Goal: Task Accomplishment & Management: Complete application form

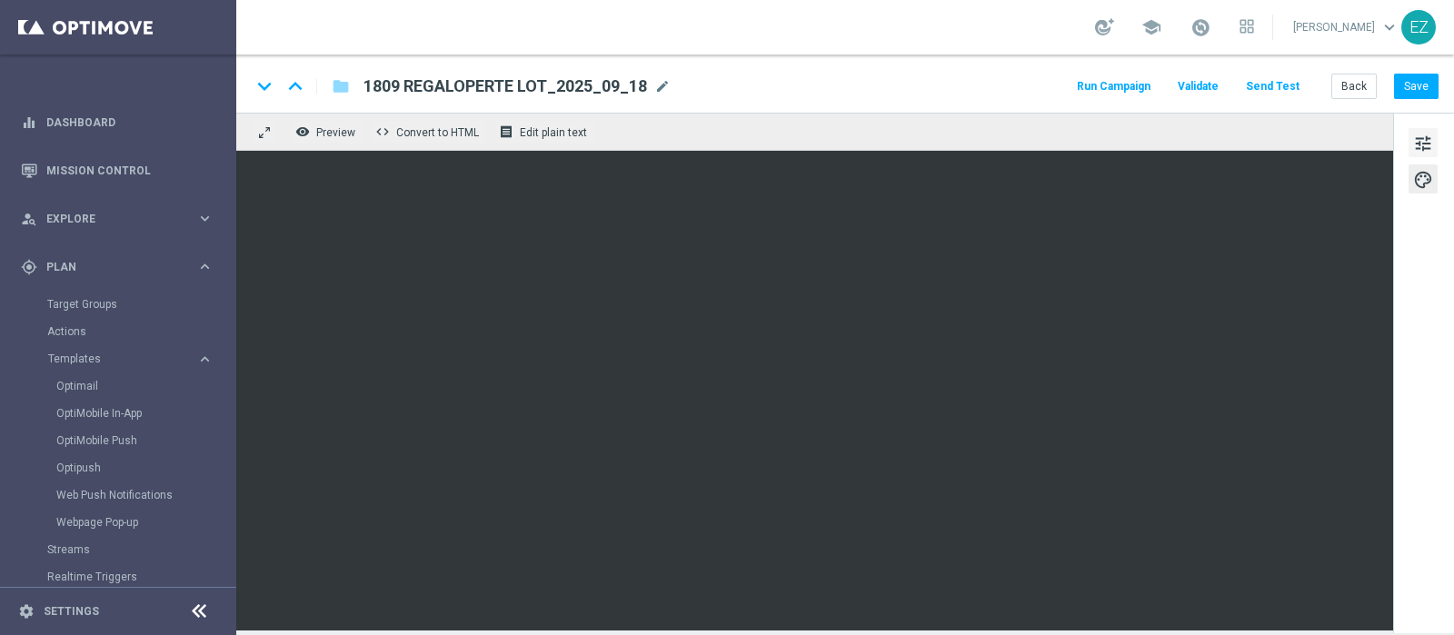
click at [1411, 143] on button "tune" at bounding box center [1423, 142] width 29 height 29
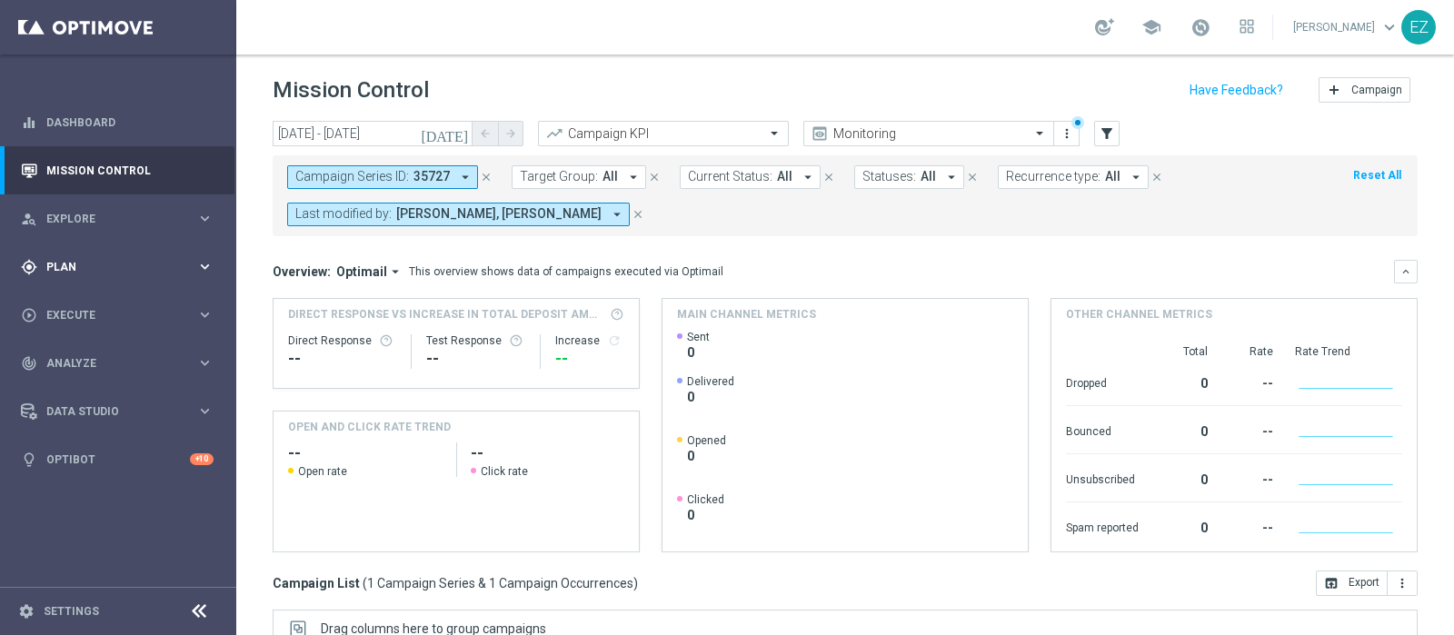
click at [85, 251] on div "gps_fixed Plan keyboard_arrow_right" at bounding box center [117, 267] width 234 height 48
click at [93, 306] on link "Target Groups" at bounding box center [118, 304] width 142 height 15
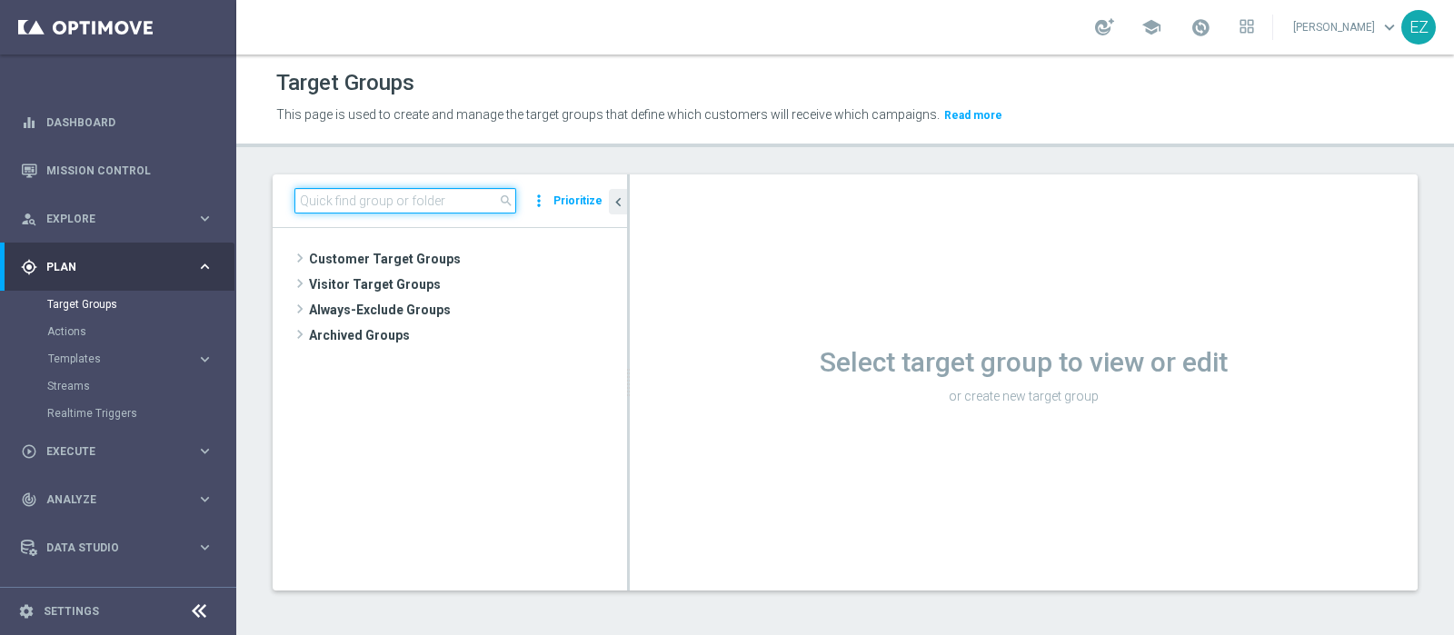
click at [379, 191] on input at bounding box center [405, 200] width 222 height 25
paste input "18.09 BF 1€ 0-2 MTD W>=2"
type input "18.09 BF 1€ 0-2 MTD W>=2"
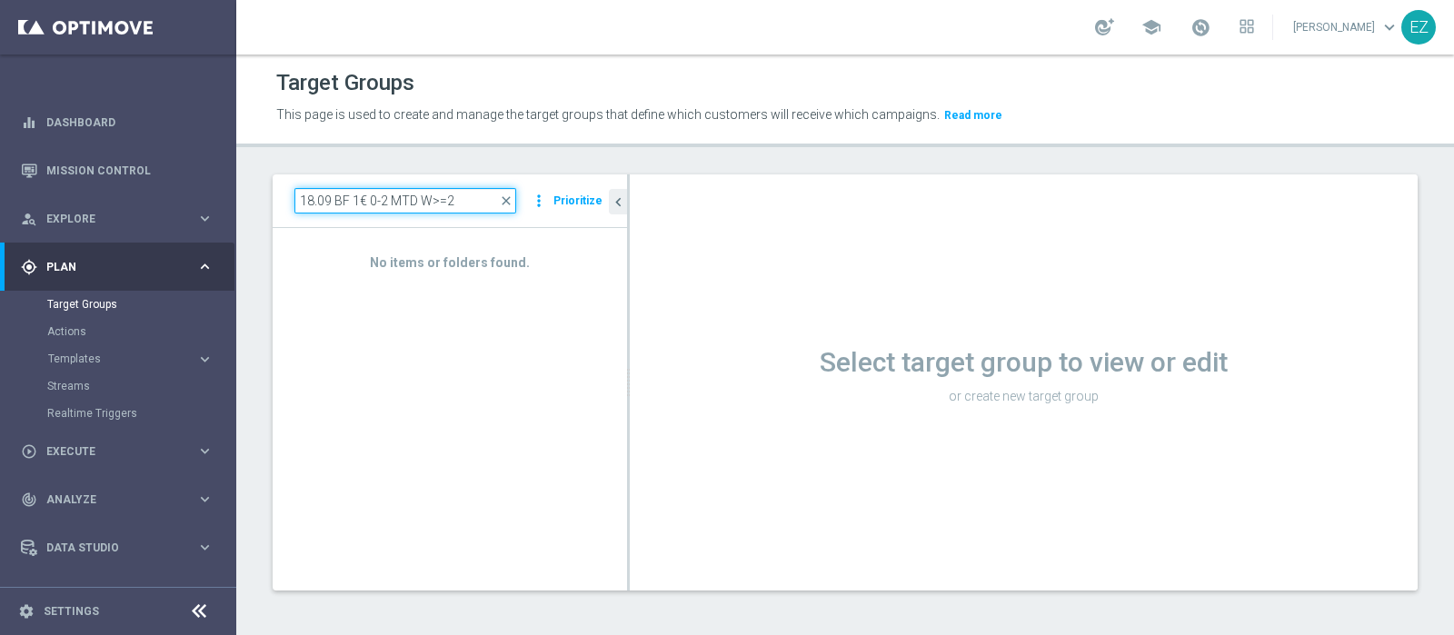
click at [470, 202] on input "18.09 BF 1€ 0-2 MTD W>=2" at bounding box center [405, 200] width 222 height 25
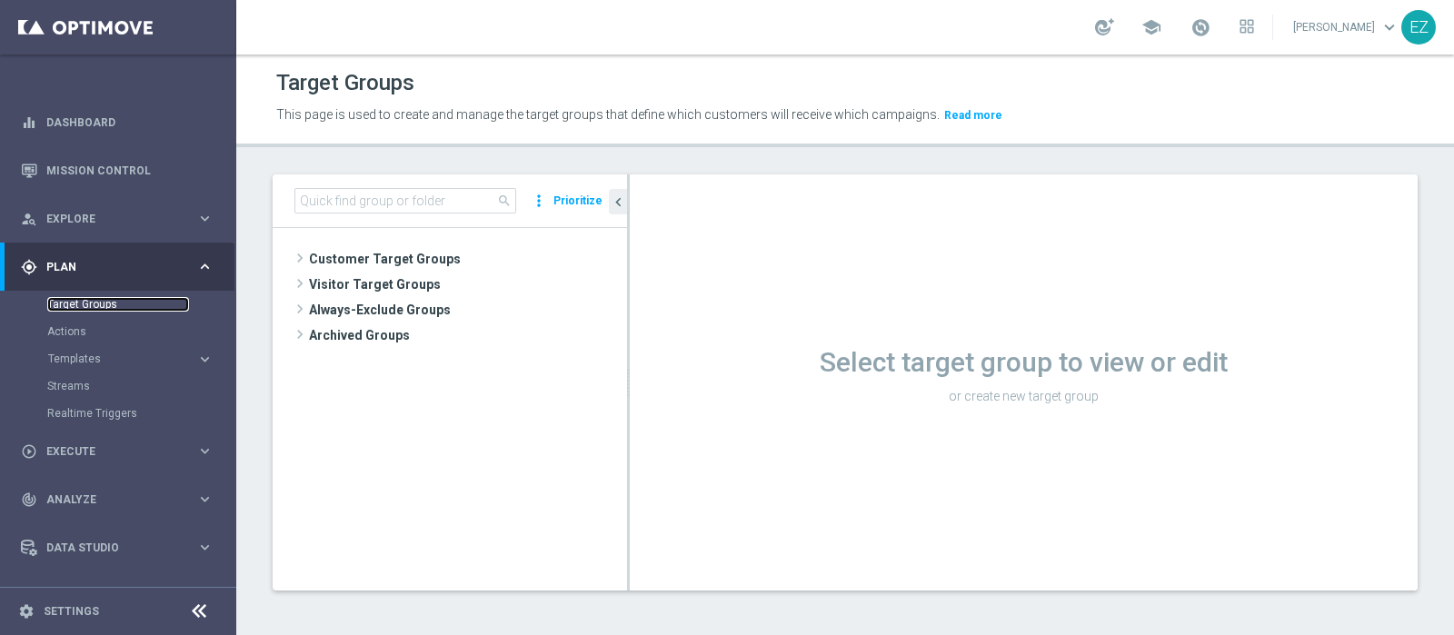
click at [104, 305] on link "Target Groups" at bounding box center [118, 304] width 142 height 15
click at [366, 204] on input at bounding box center [405, 200] width 222 height 25
paste input "18.09 BF 1€ 0-2 MTD W>=2"
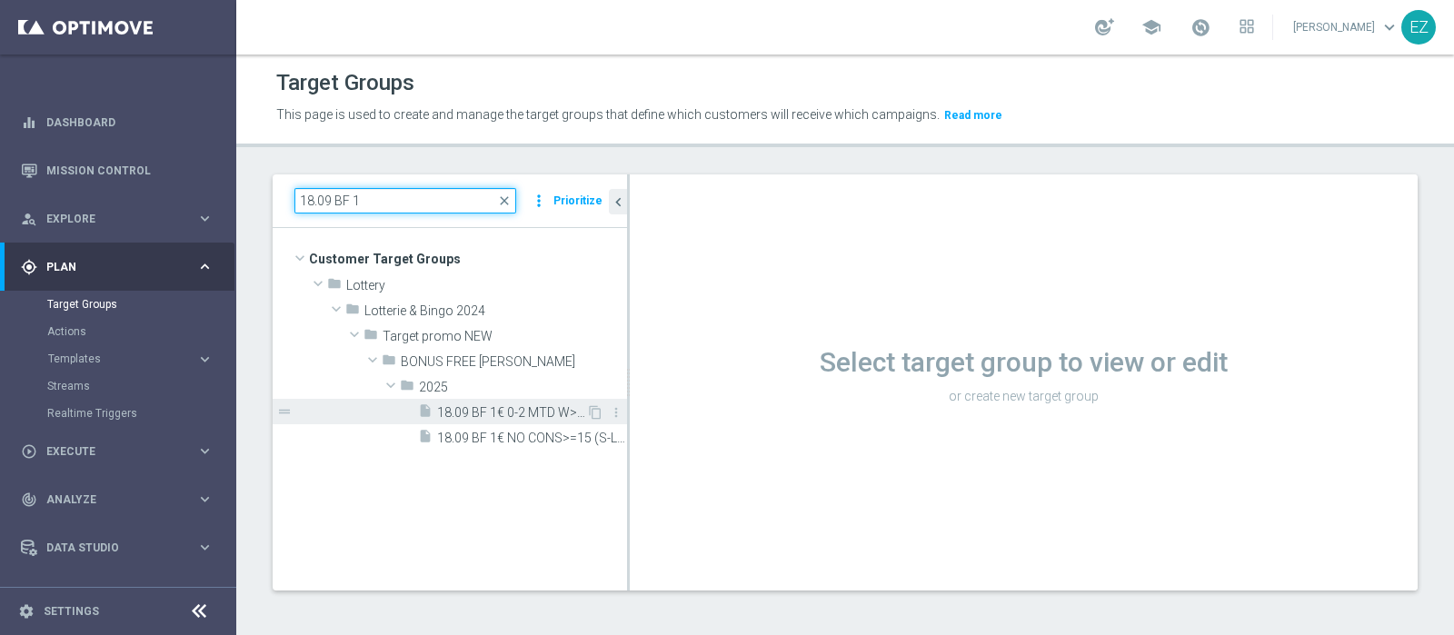
type input "18.09 BF 1"
click at [487, 412] on span "18.09 BF 1€ 0-2 MTD W>=2" at bounding box center [511, 412] width 149 height 15
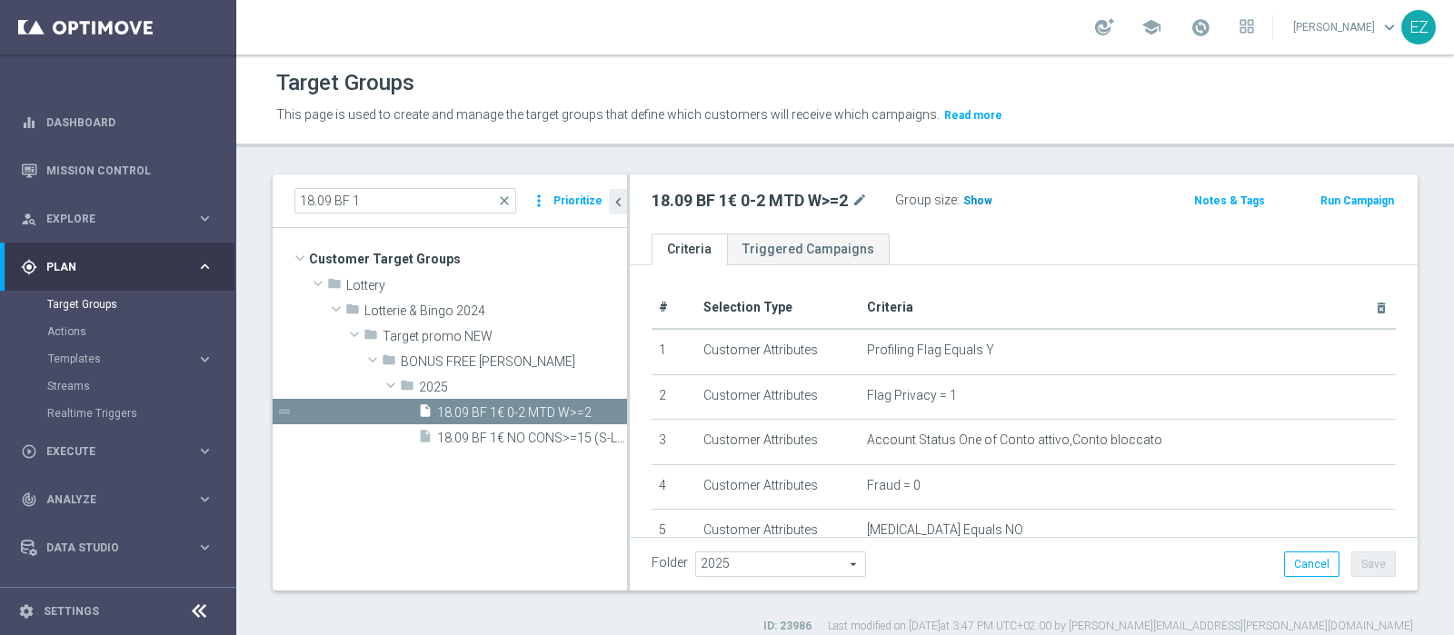
click at [987, 199] on span "Show" at bounding box center [977, 200] width 29 height 13
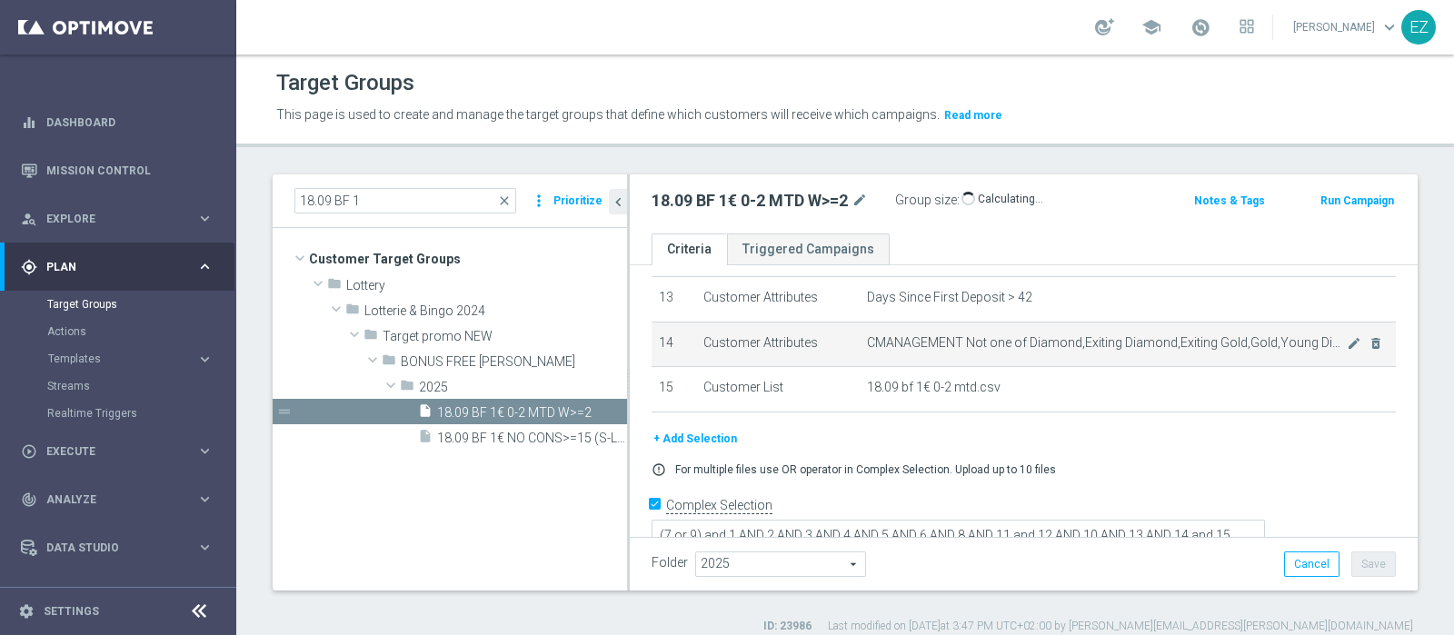
scroll to position [15, 0]
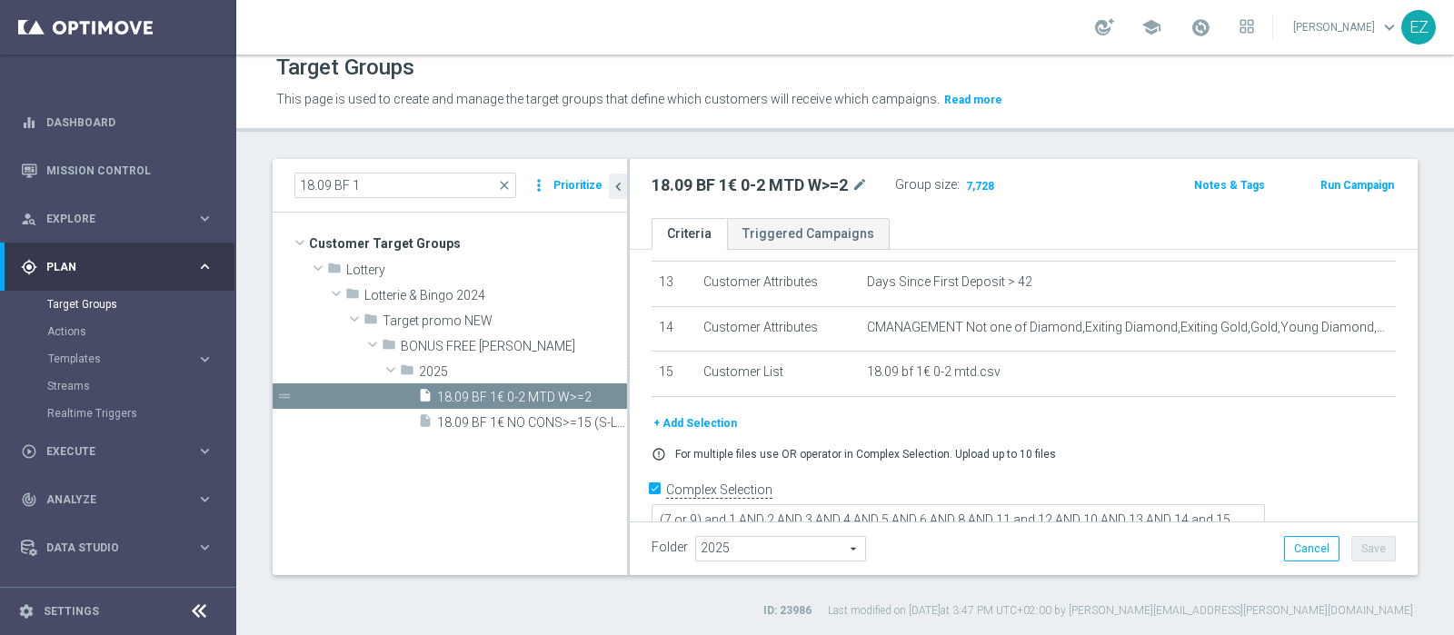
click at [1348, 179] on button "Run Campaign" at bounding box center [1357, 185] width 77 height 20
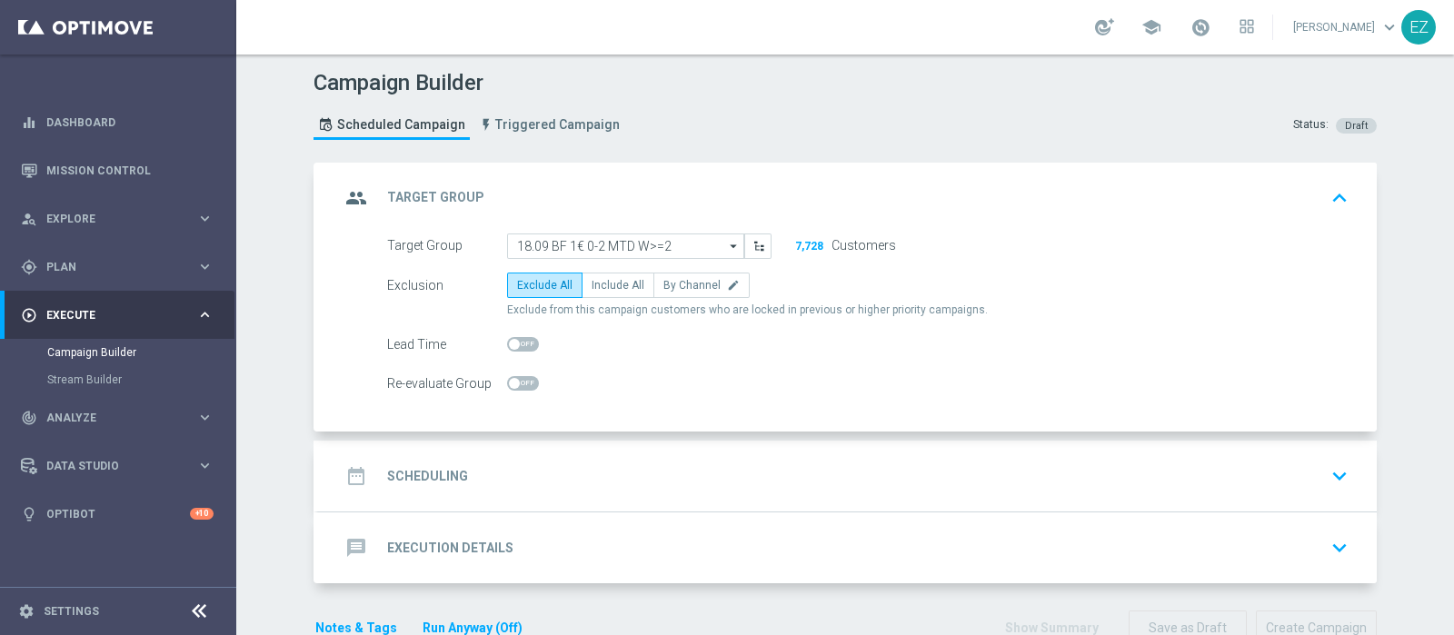
click at [244, 375] on div "Campaign Builder Scheduled Campaign Triggered Campaign Status: Draft group Targ…" at bounding box center [845, 345] width 1218 height 581
click at [622, 288] on span "Include All" at bounding box center [618, 285] width 53 height 13
click at [603, 288] on input "Include All" at bounding box center [598, 289] width 12 height 12
radio input "true"
click at [454, 470] on h2 "Scheduling" at bounding box center [427, 476] width 81 height 17
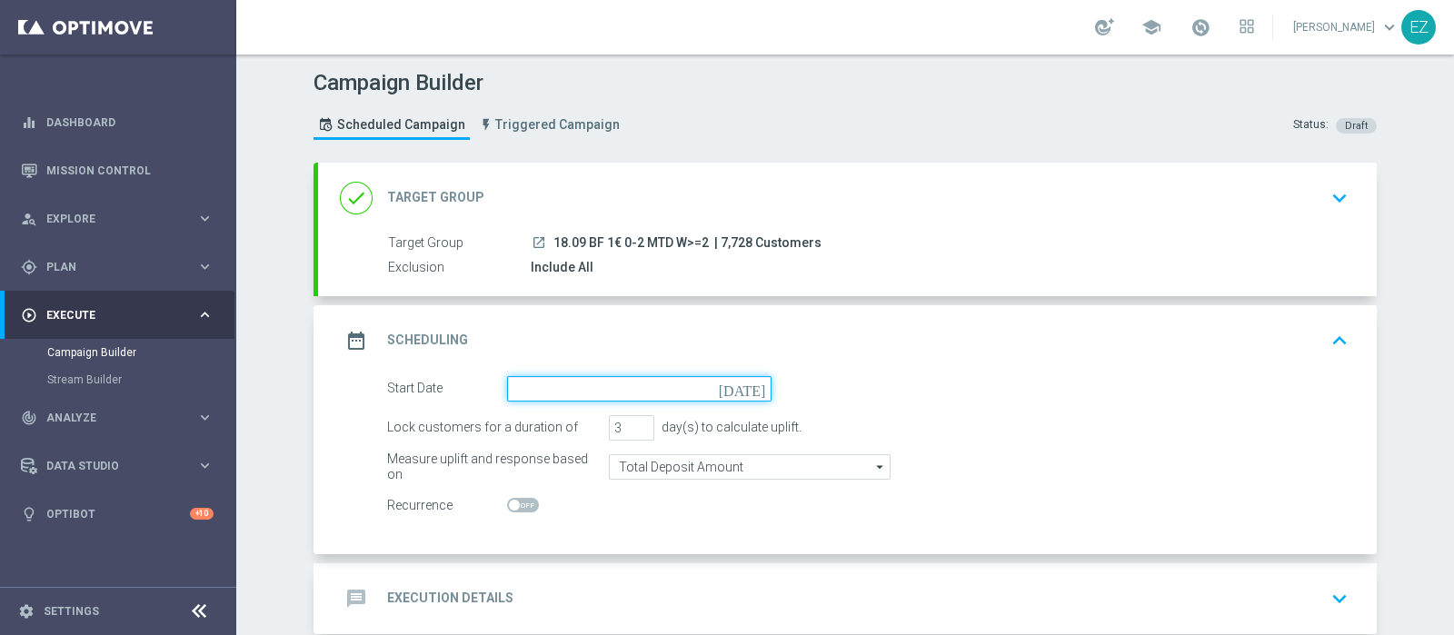
click at [736, 388] on input at bounding box center [639, 388] width 264 height 25
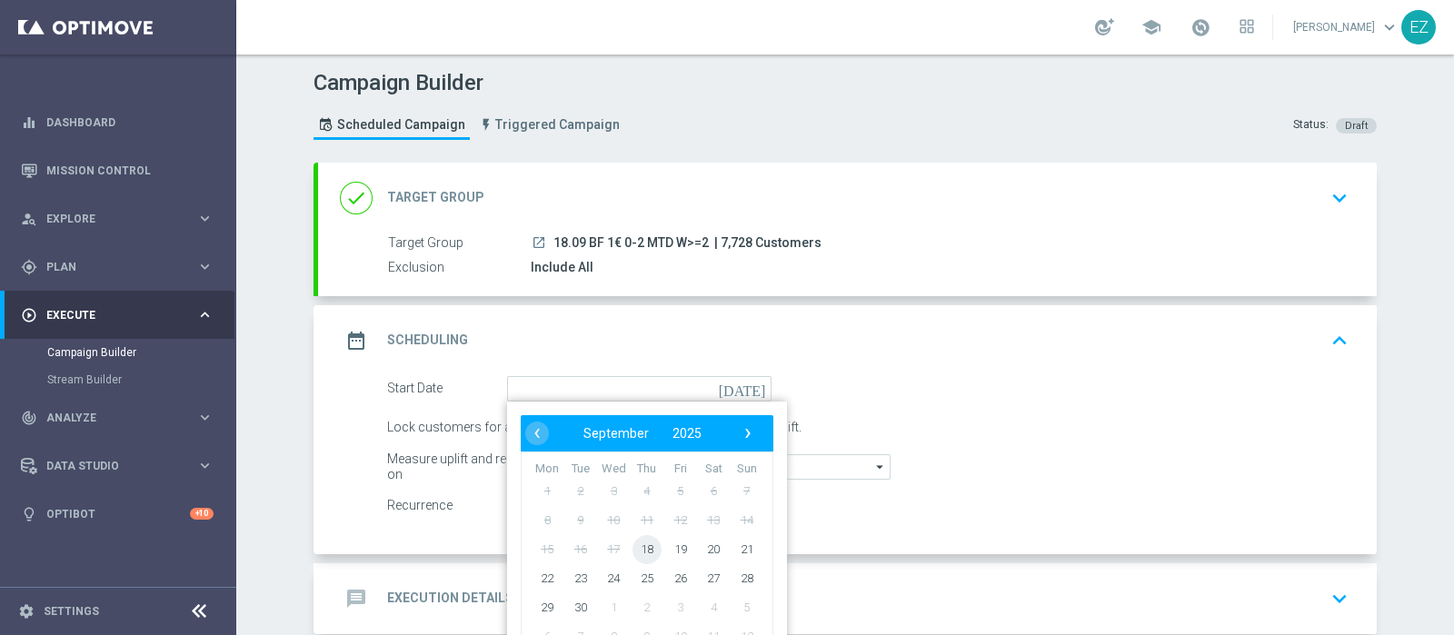
click at [635, 553] on span "18" at bounding box center [646, 548] width 29 height 29
type input "18 Sep 2025"
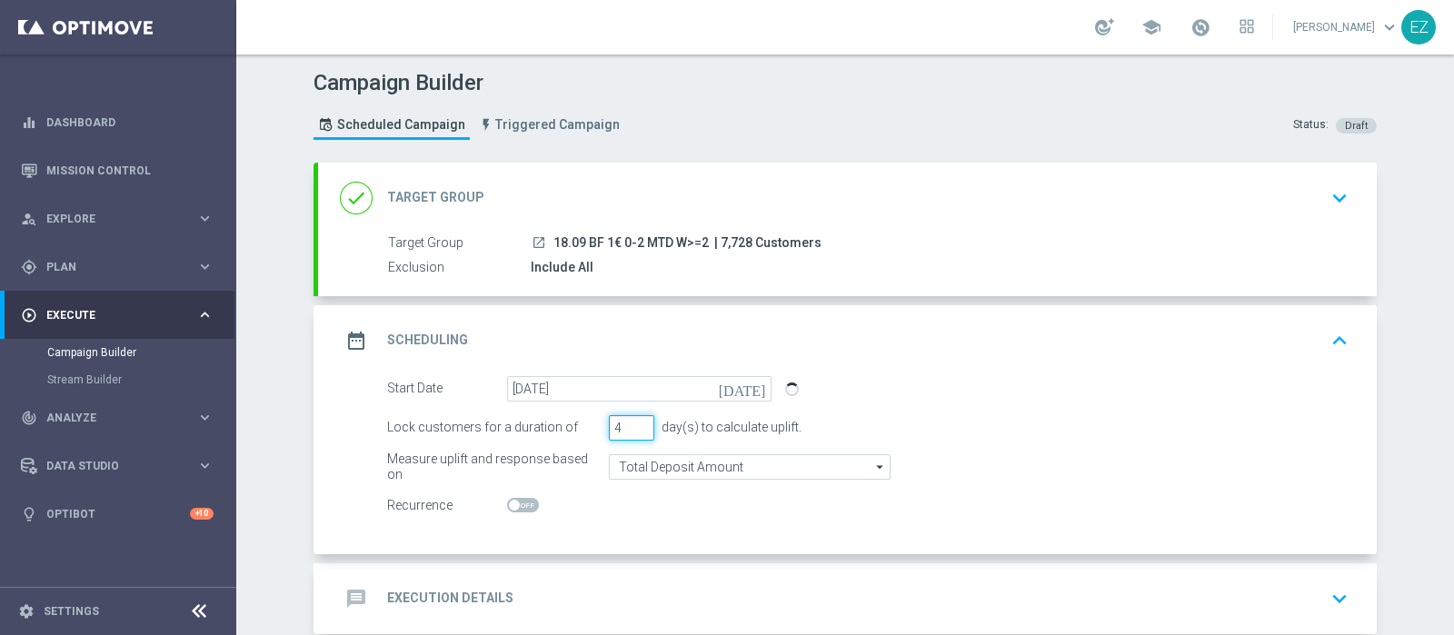
type input "4"
click at [635, 420] on input "4" at bounding box center [631, 427] width 45 height 25
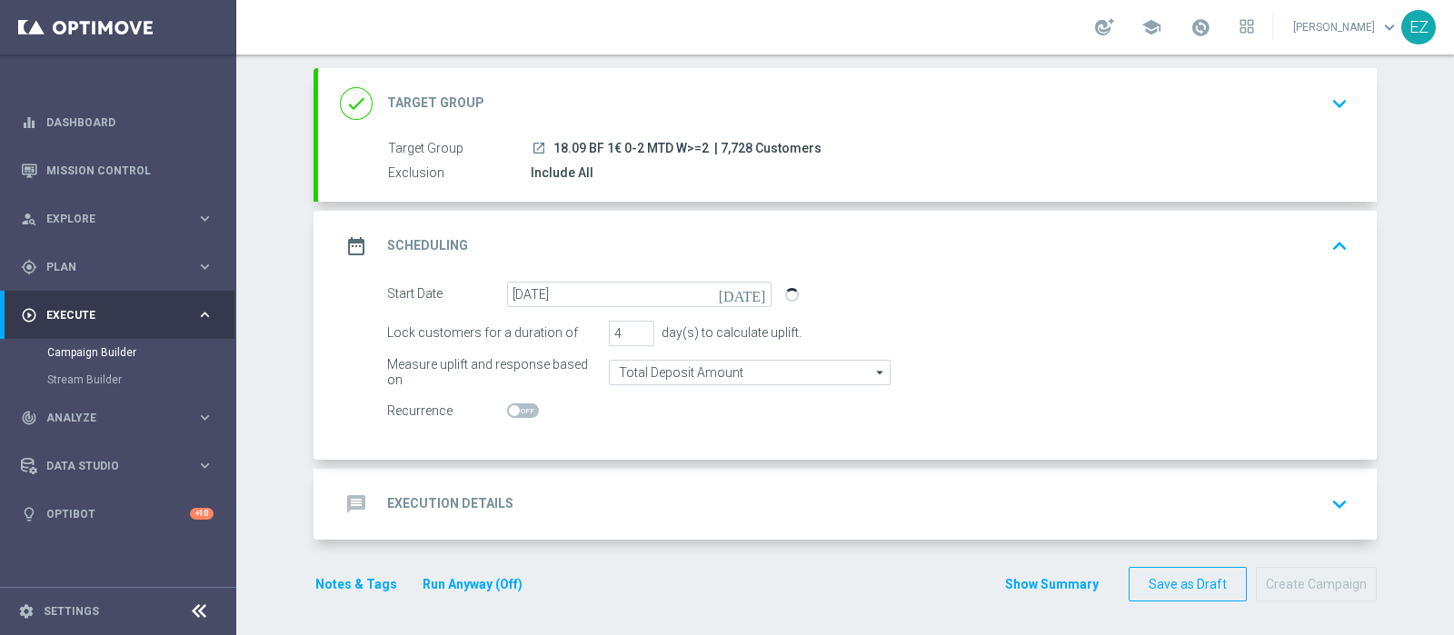
click at [471, 490] on div "message Execution Details" at bounding box center [427, 504] width 174 height 33
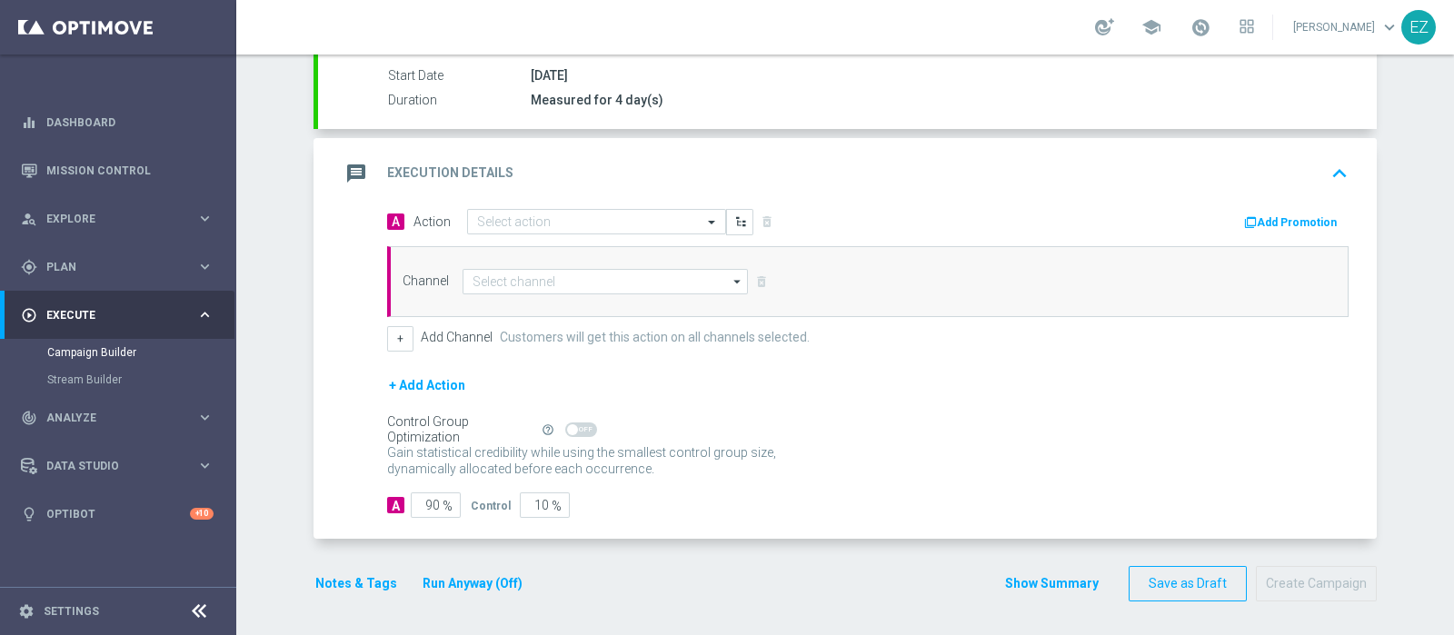
scroll to position [301, 0]
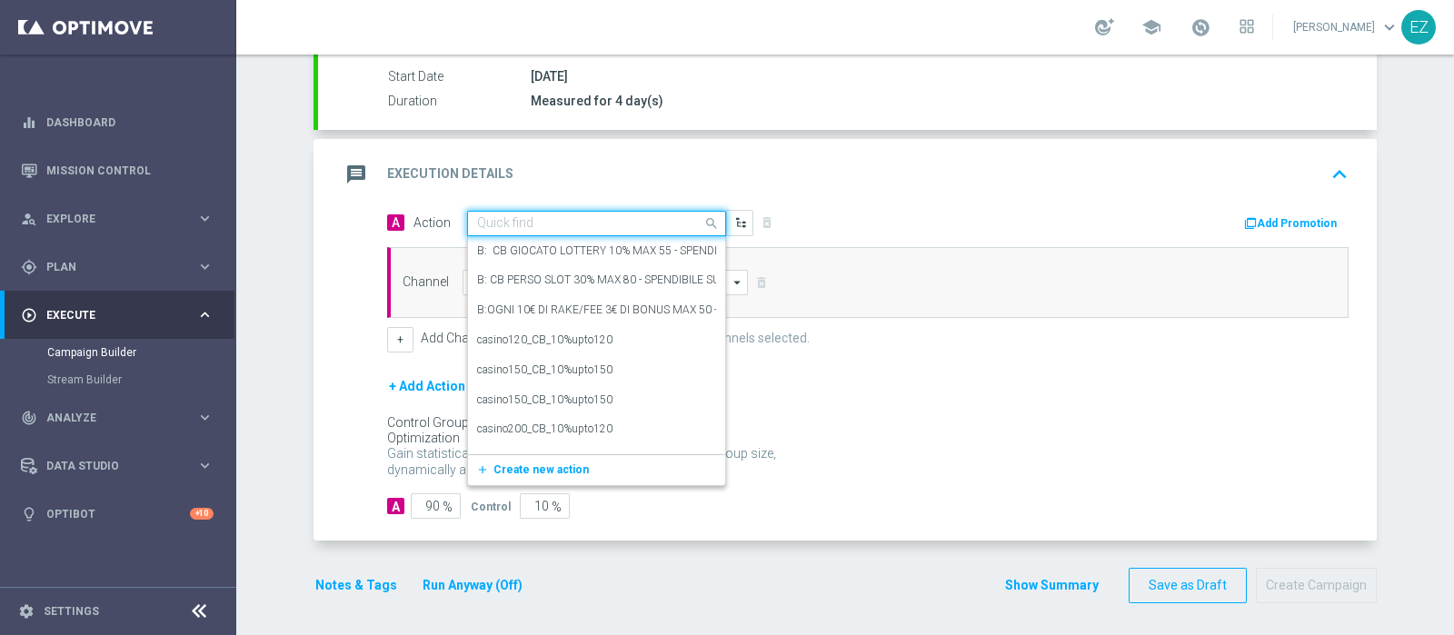
click at [648, 225] on input "text" at bounding box center [578, 223] width 203 height 15
paste input "Lotterie_BF_1€"
type input "Lotterie_BF_1€"
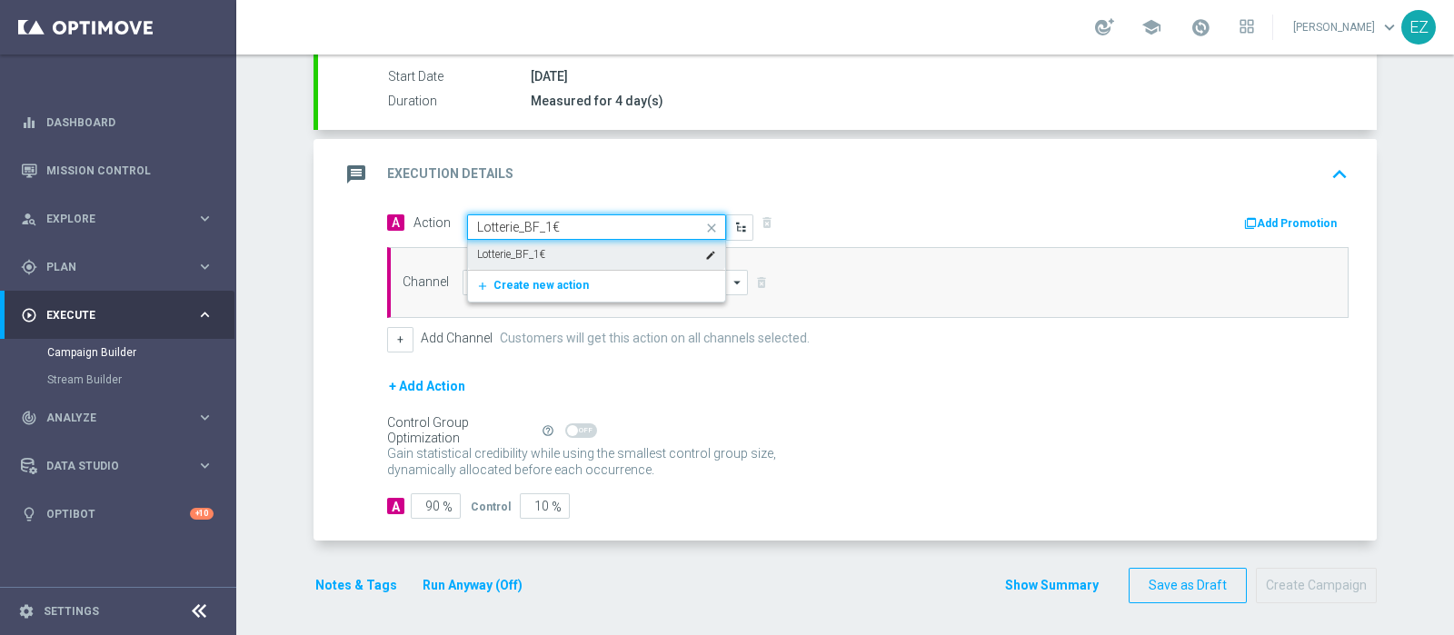
click at [631, 244] on div "Lotterie_BF_1€ edit" at bounding box center [596, 255] width 239 height 30
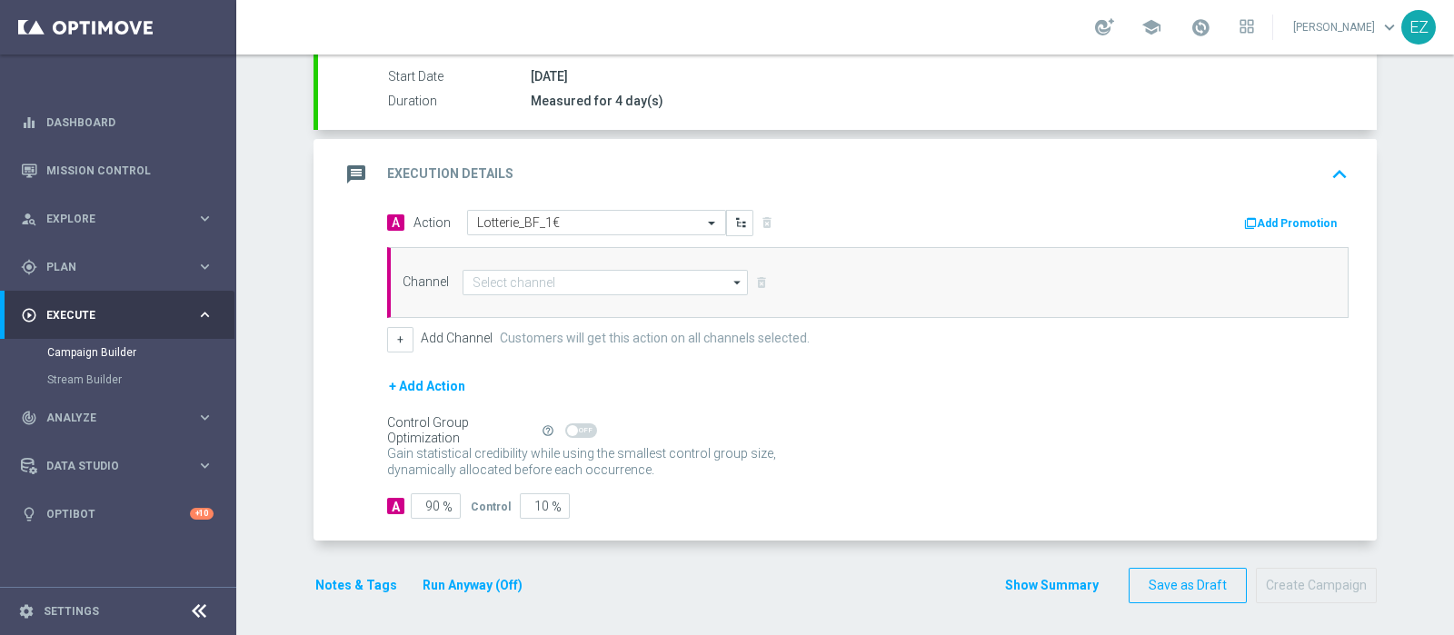
click at [1276, 216] on button "Add Promotion" at bounding box center [1292, 224] width 101 height 20
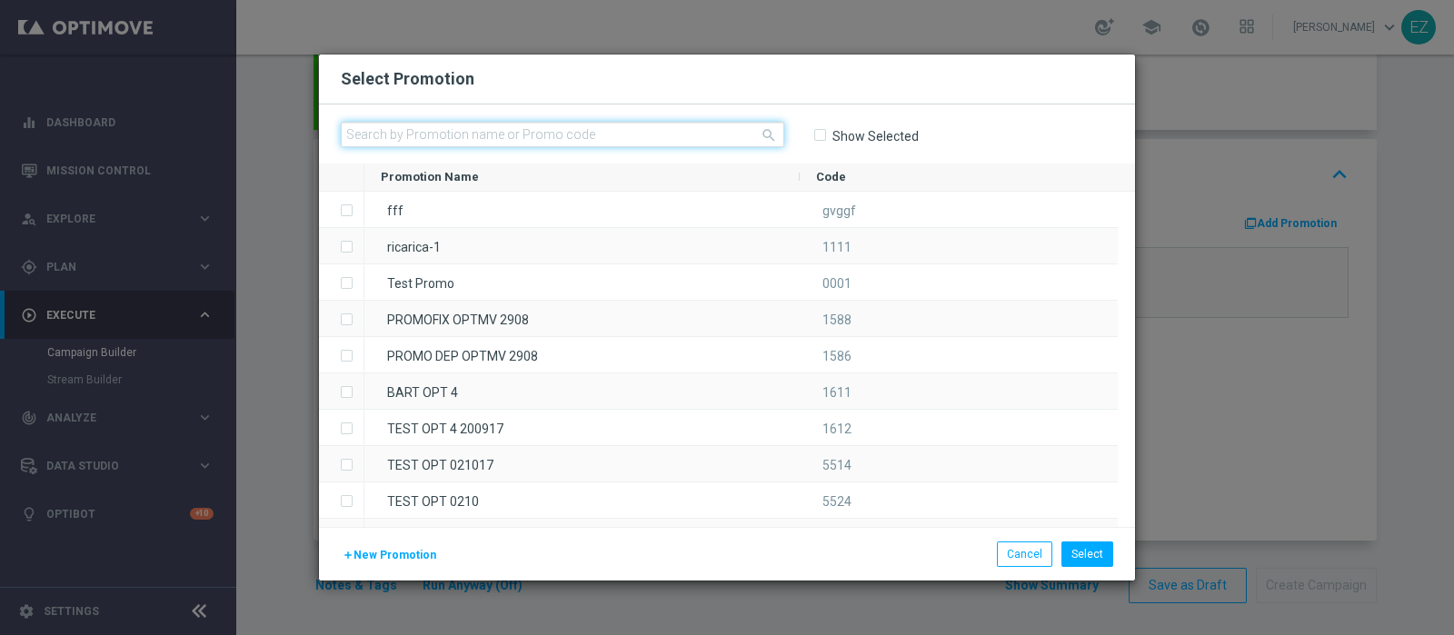
click at [567, 137] on input "text" at bounding box center [562, 134] width 443 height 25
paste input "236088"
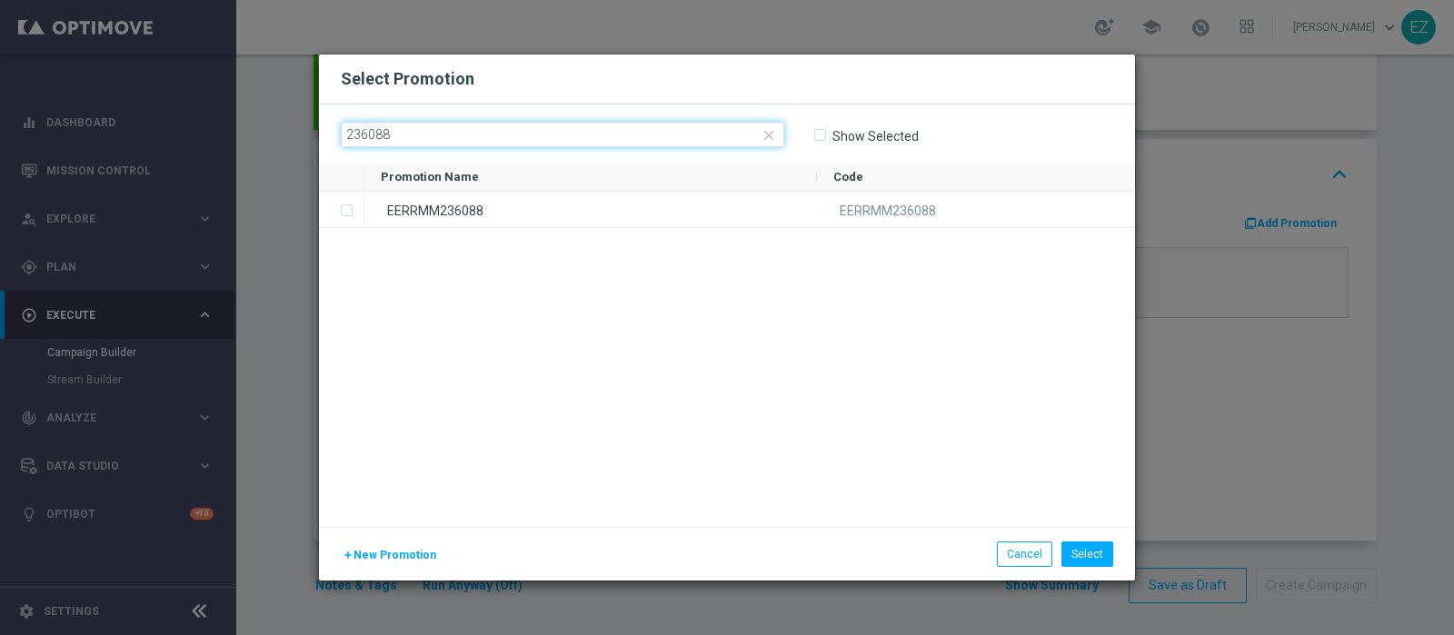
type input "236088"
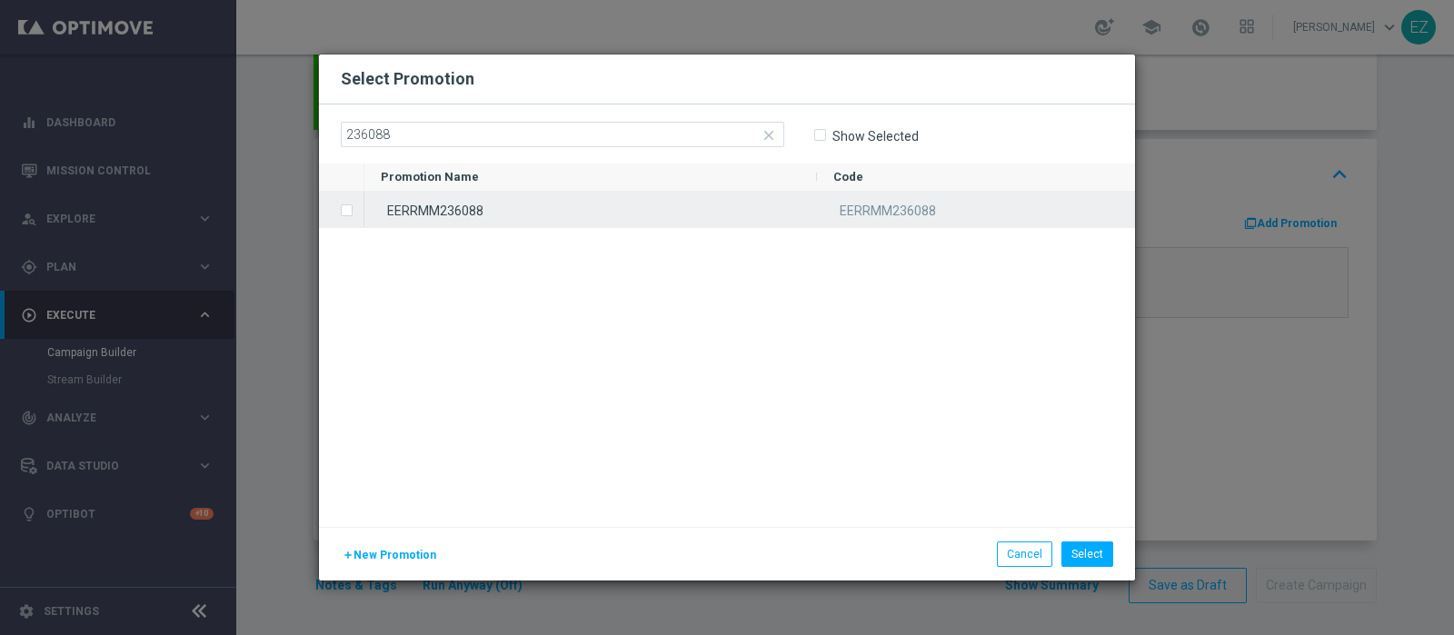
click at [544, 203] on div "EERRMM236088" at bounding box center [590, 209] width 453 height 35
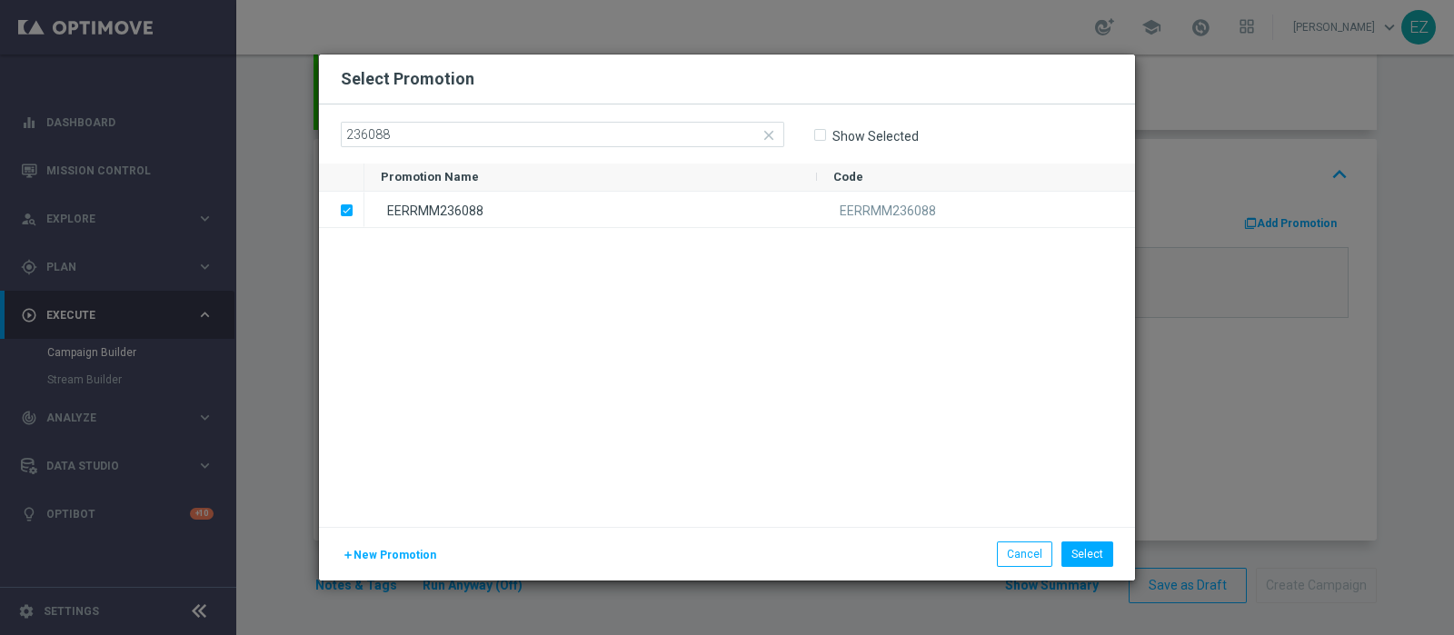
click at [1088, 566] on li "Select" at bounding box center [1087, 554] width 61 height 25
click at [1090, 544] on button "Select" at bounding box center [1087, 554] width 52 height 25
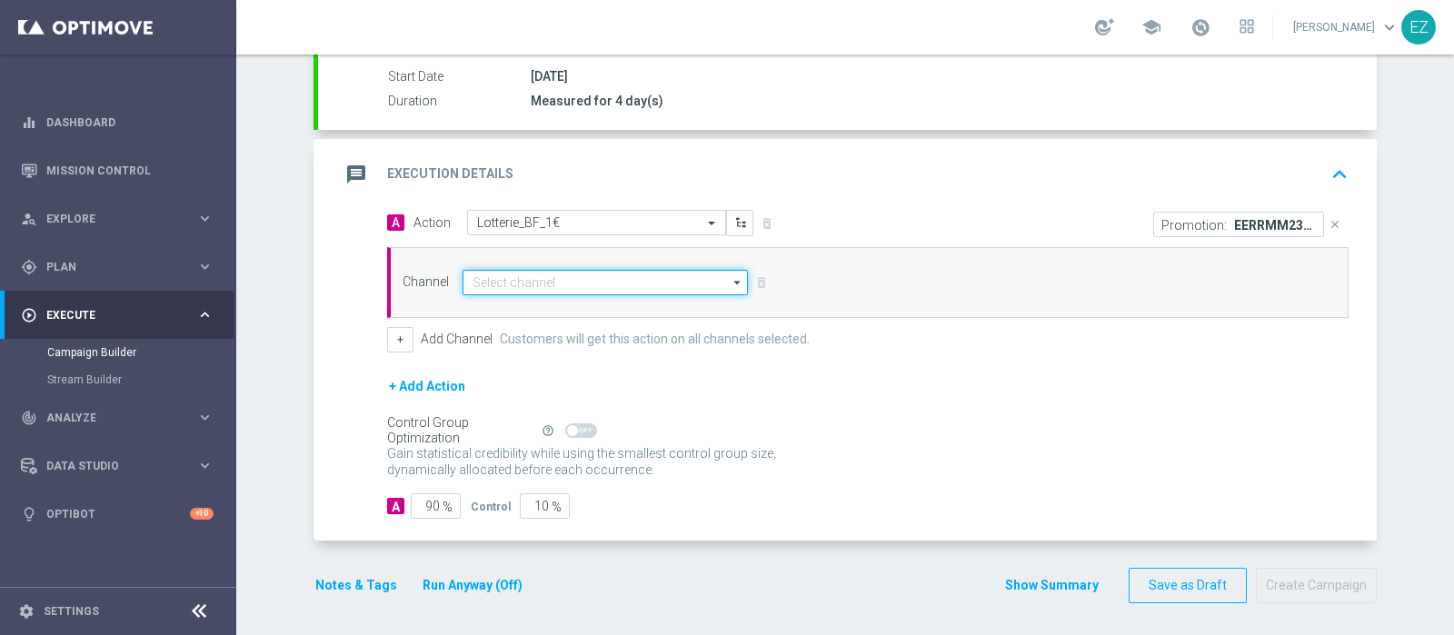
click at [579, 286] on input at bounding box center [605, 282] width 285 height 25
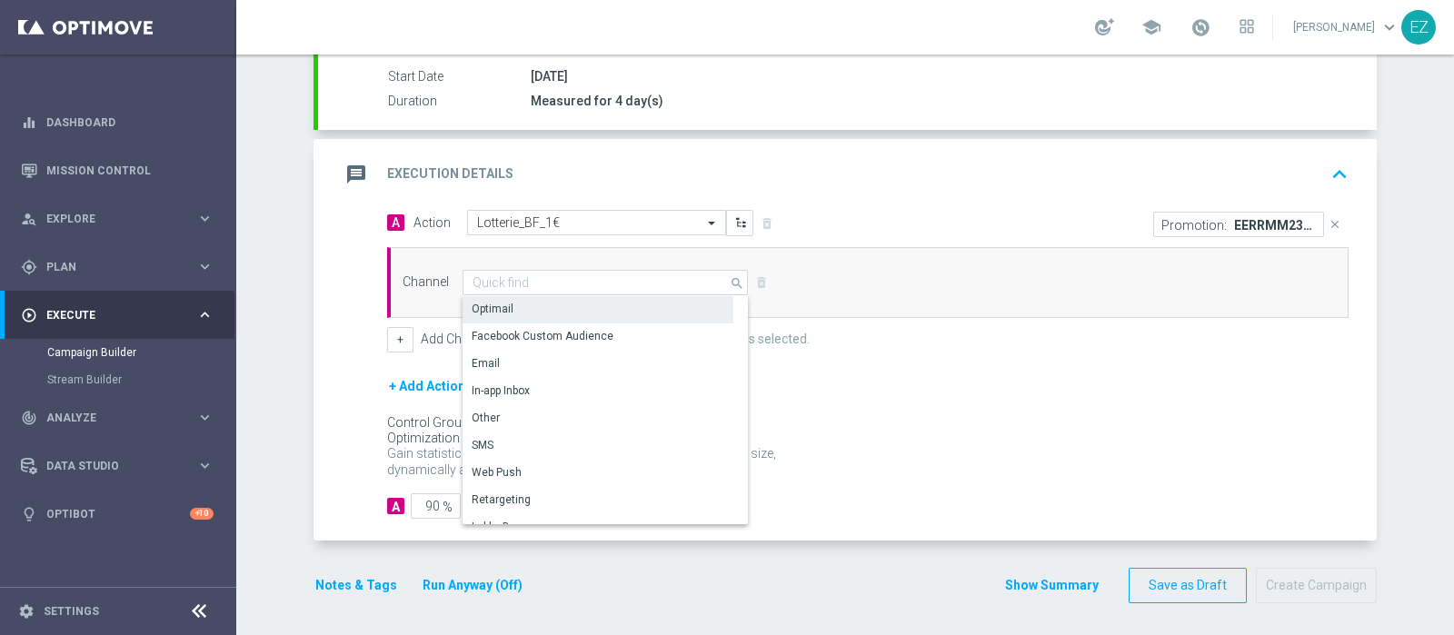
click at [559, 297] on div "Optimail" at bounding box center [598, 308] width 271 height 25
type input "Optimail"
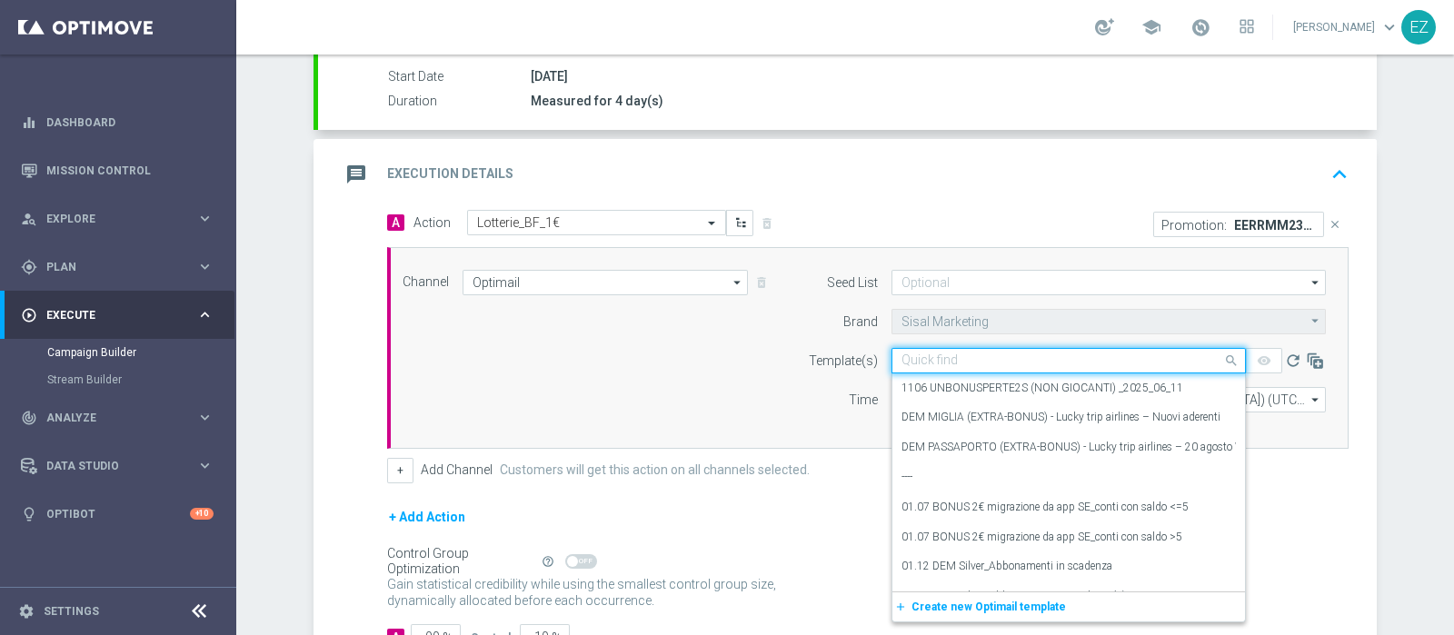
click at [926, 361] on input "text" at bounding box center [1050, 360] width 298 height 15
paste input "236088"
type input "236088"
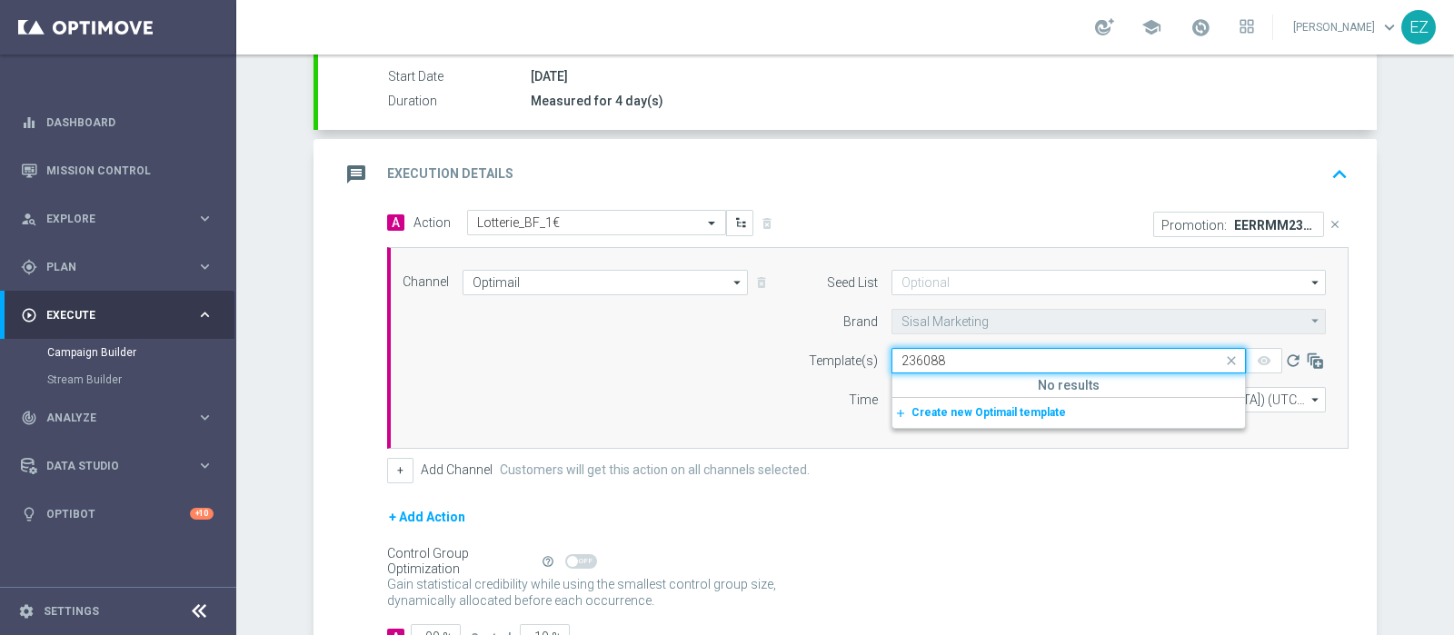
drag, startPoint x: 938, startPoint y: 353, endPoint x: 777, endPoint y: 355, distance: 160.9
click at [785, 355] on div "Template(s) Quick find 236088 No results add_new Create new Optimail template r…" at bounding box center [1062, 360] width 554 height 25
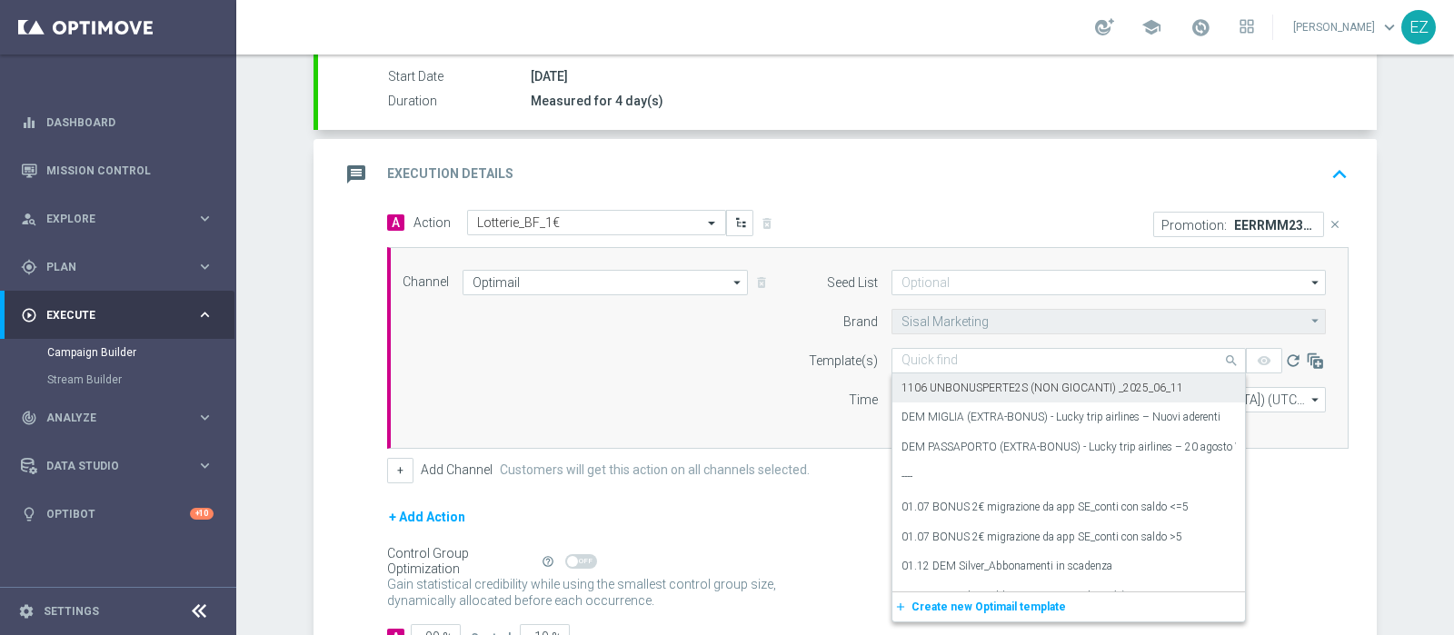
click at [1095, 348] on div "Quick find" at bounding box center [1068, 360] width 354 height 25
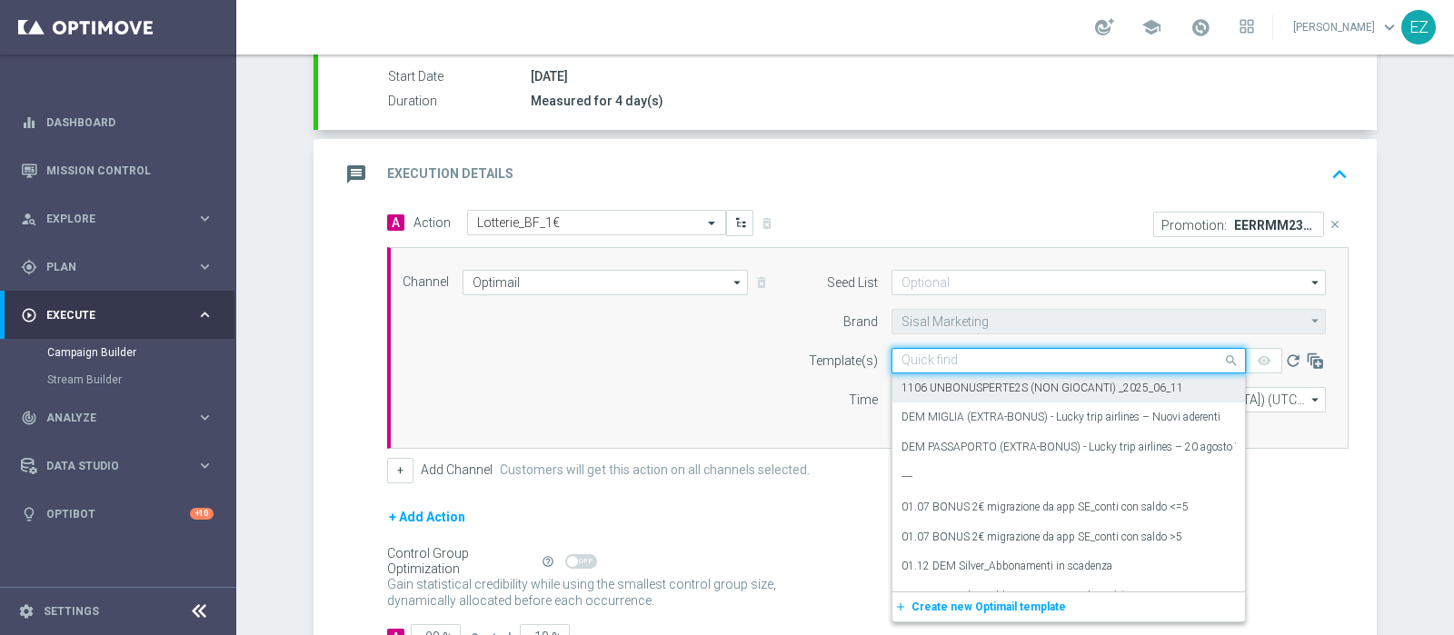
paste input "1809 REGALOPERTE LOT"
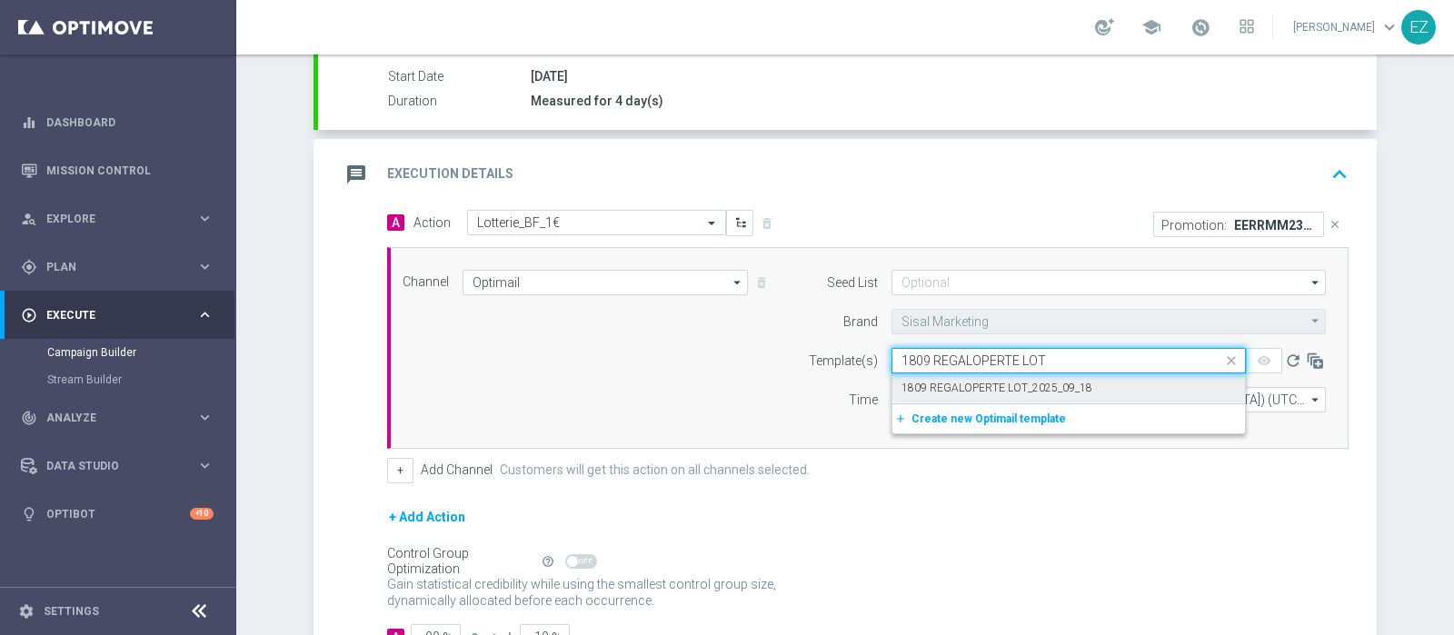
click at [1078, 379] on div "1809 REGALOPERTE LOT_2025_09_18" at bounding box center [1068, 388] width 334 height 30
type input "1809 REGALOPERTE LOT"
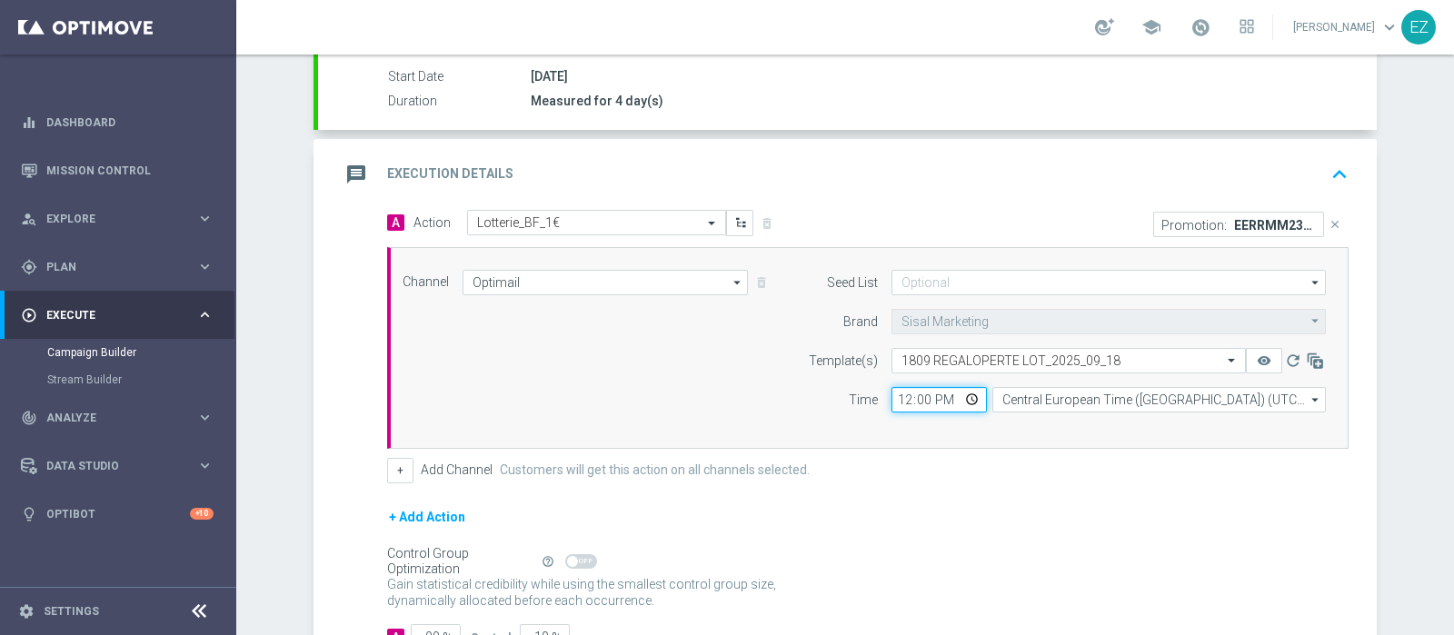
click at [894, 398] on input "12:00" at bounding box center [938, 399] width 95 height 25
click at [895, 397] on input "17:00" at bounding box center [938, 399] width 95 height 25
type input "18:00"
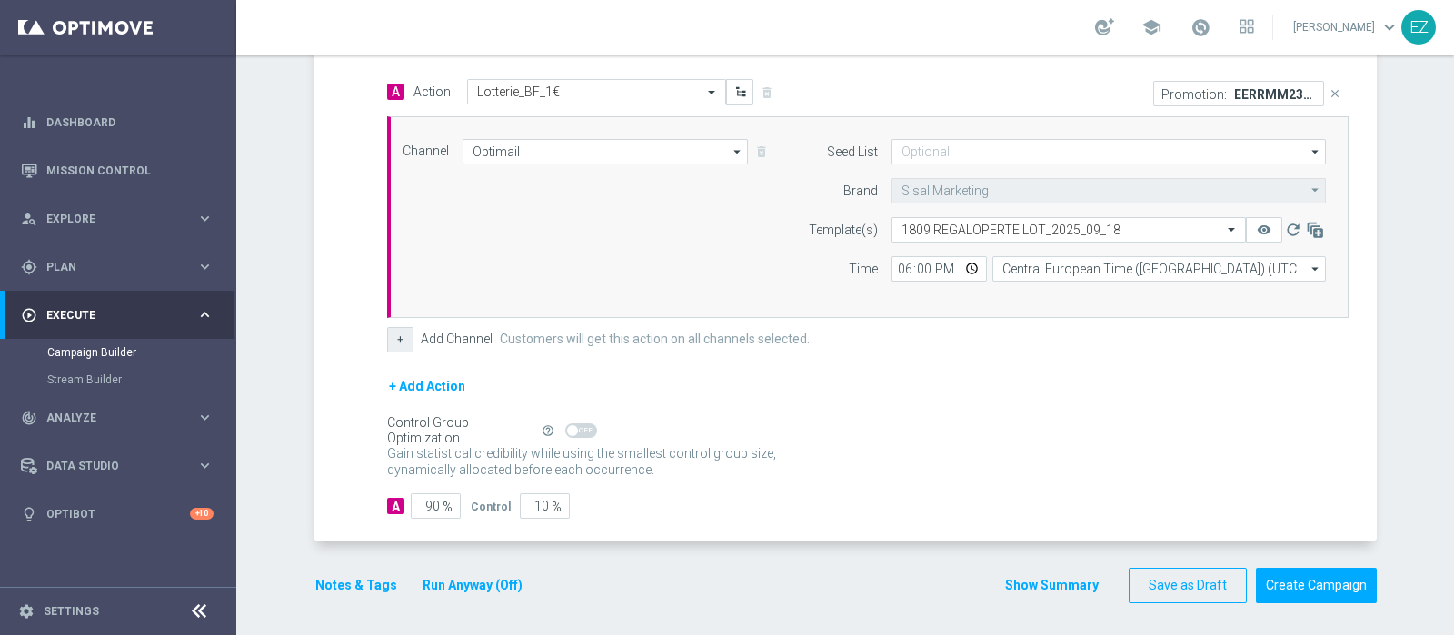
click at [399, 339] on button "+" at bounding box center [400, 339] width 26 height 25
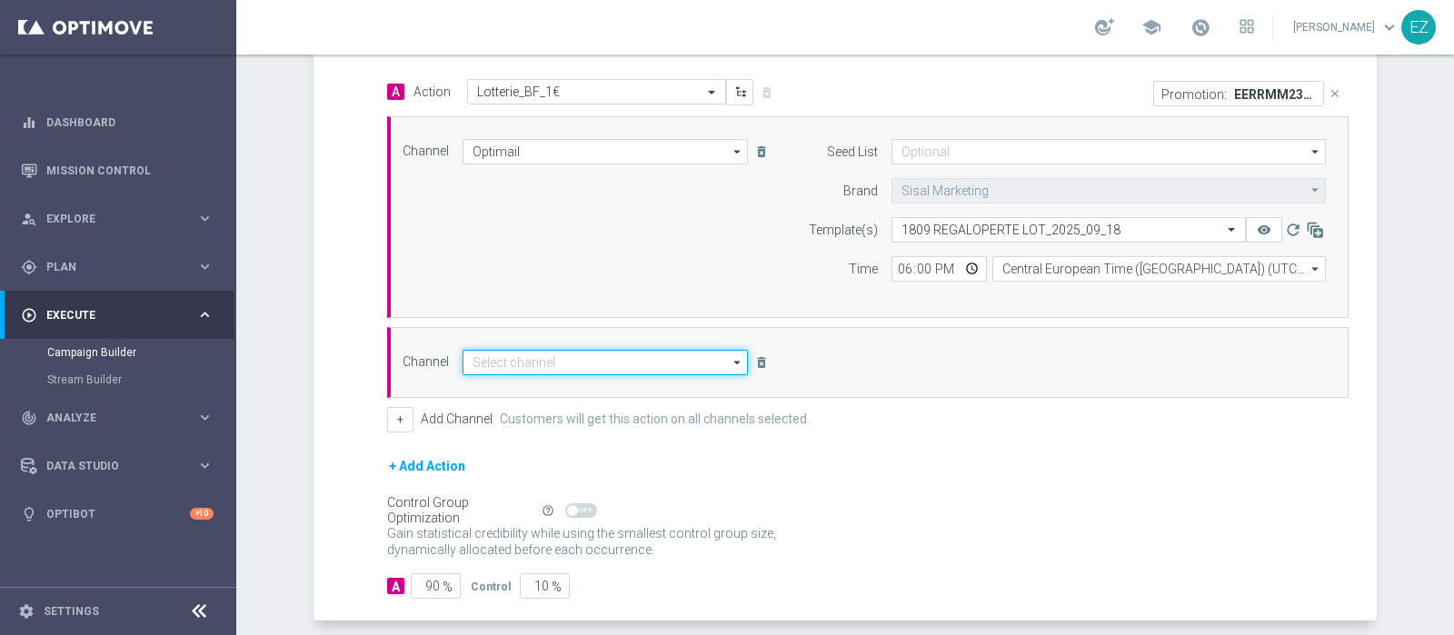
click at [500, 350] on input at bounding box center [605, 362] width 285 height 25
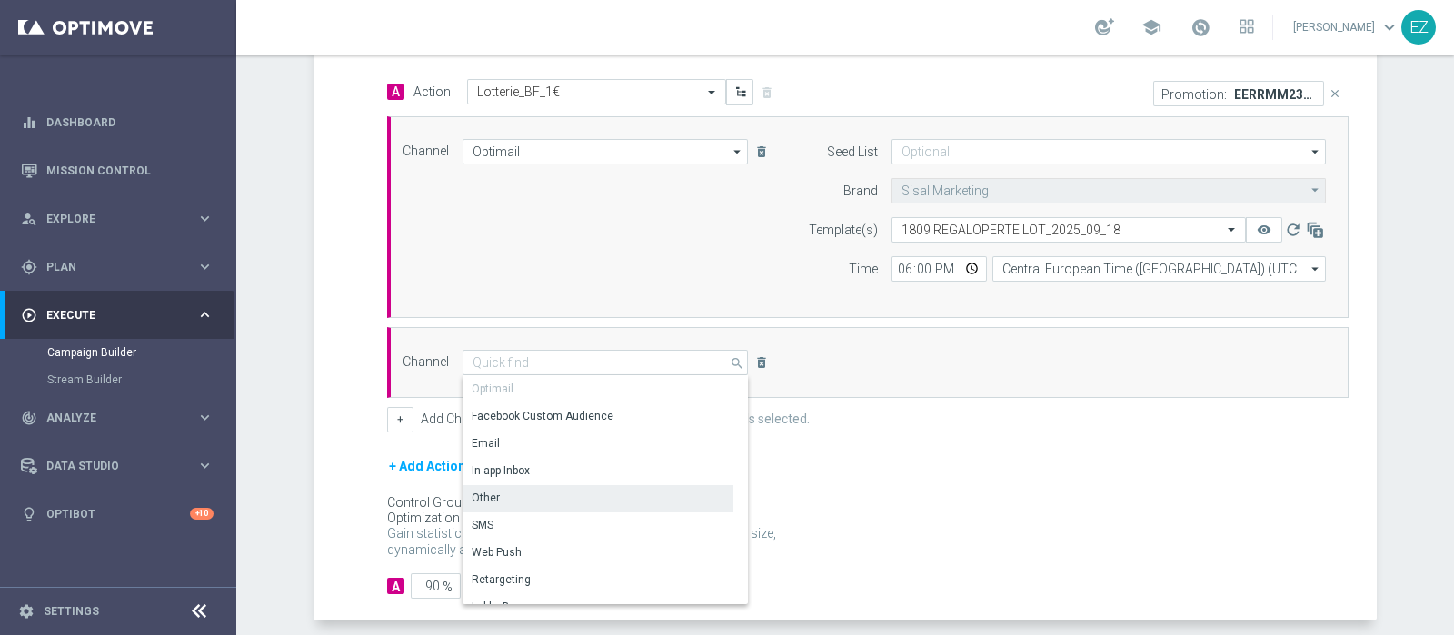
click at [495, 493] on div "Other" at bounding box center [598, 497] width 271 height 25
type input "Other"
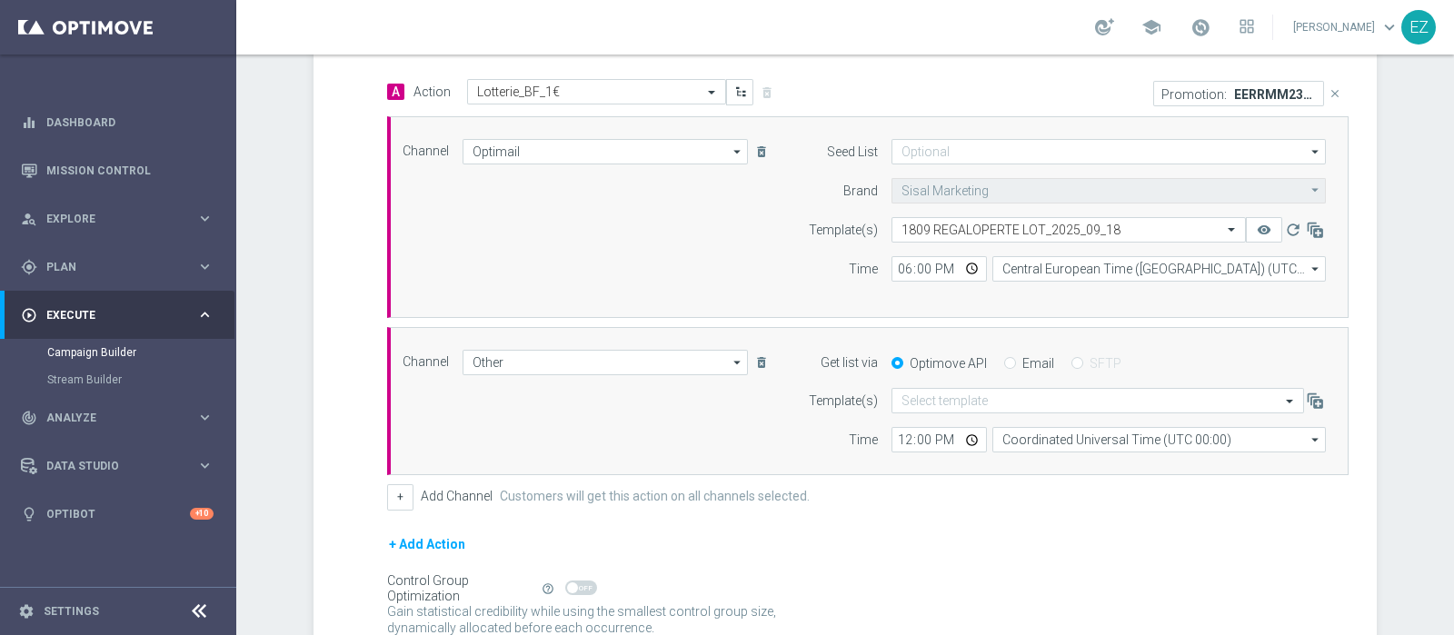
click at [1004, 363] on input "Email" at bounding box center [1010, 365] width 12 height 12
radio input "true"
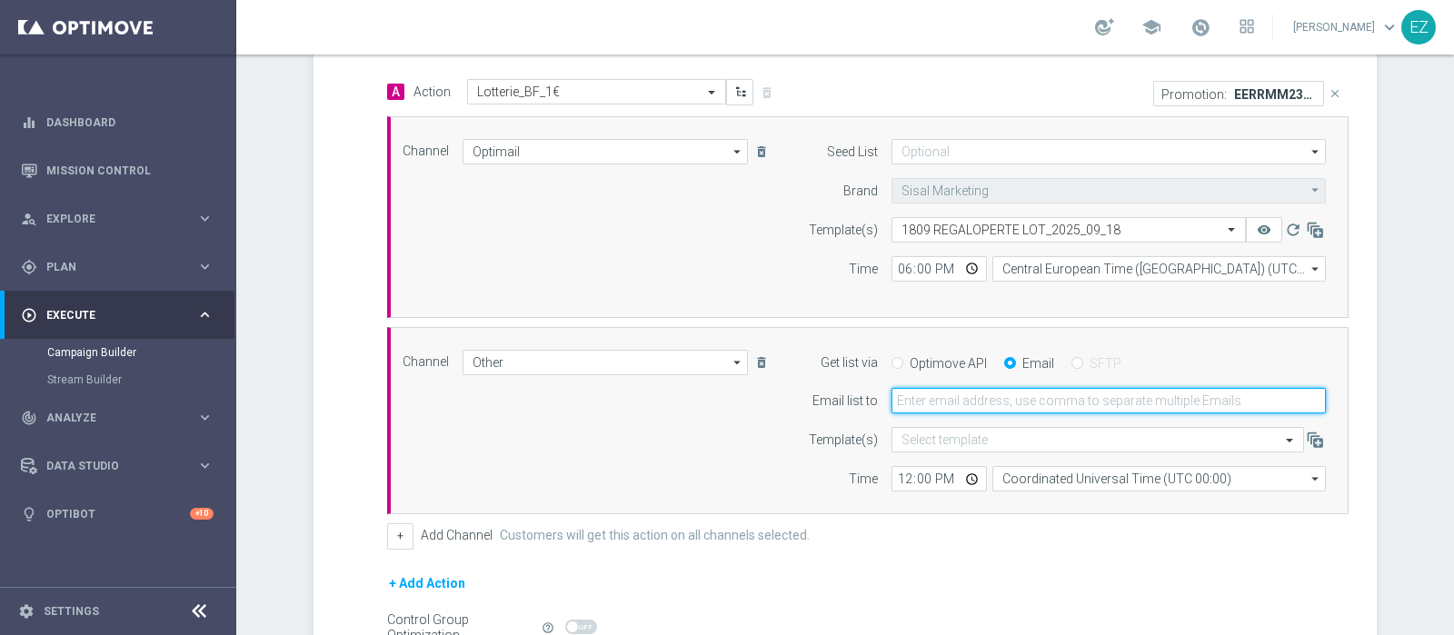
click at [938, 391] on input "email" at bounding box center [1108, 400] width 434 height 25
type input "elena.zarbin@sisal.it"
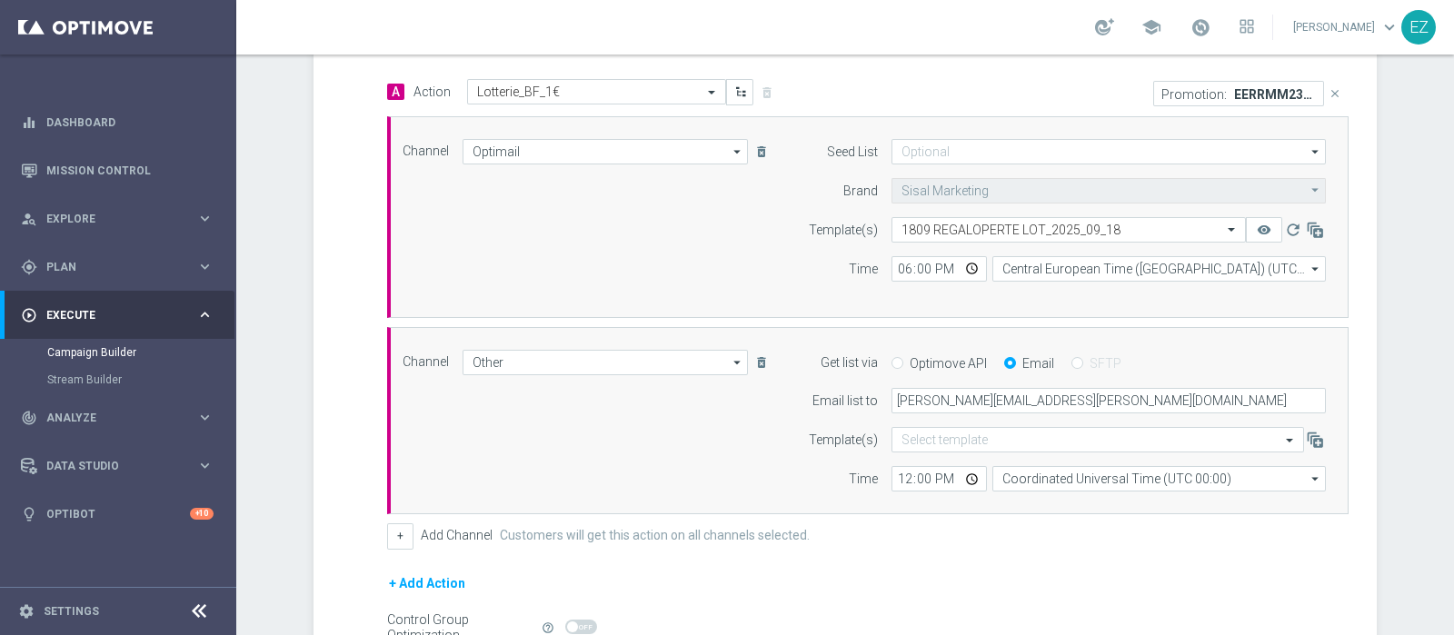
click at [881, 471] on div "12:00 Coordinated Universal Time (UTC 00:00) Coordinated Universal Time (UTC 00…" at bounding box center [1109, 478] width 462 height 25
click at [891, 473] on input "12:00" at bounding box center [938, 478] width 95 height 25
type input "18:00"
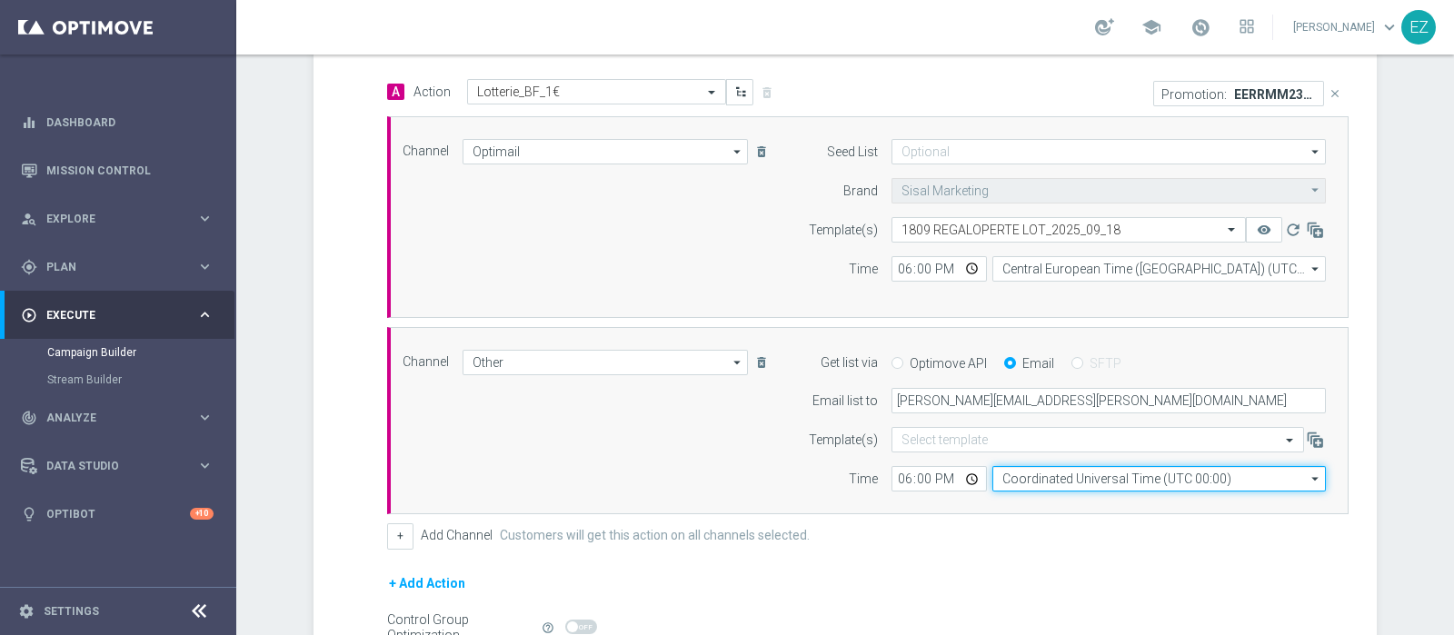
click at [1035, 470] on input "Coordinated Universal Time (UTC 00:00)" at bounding box center [1159, 478] width 334 height 25
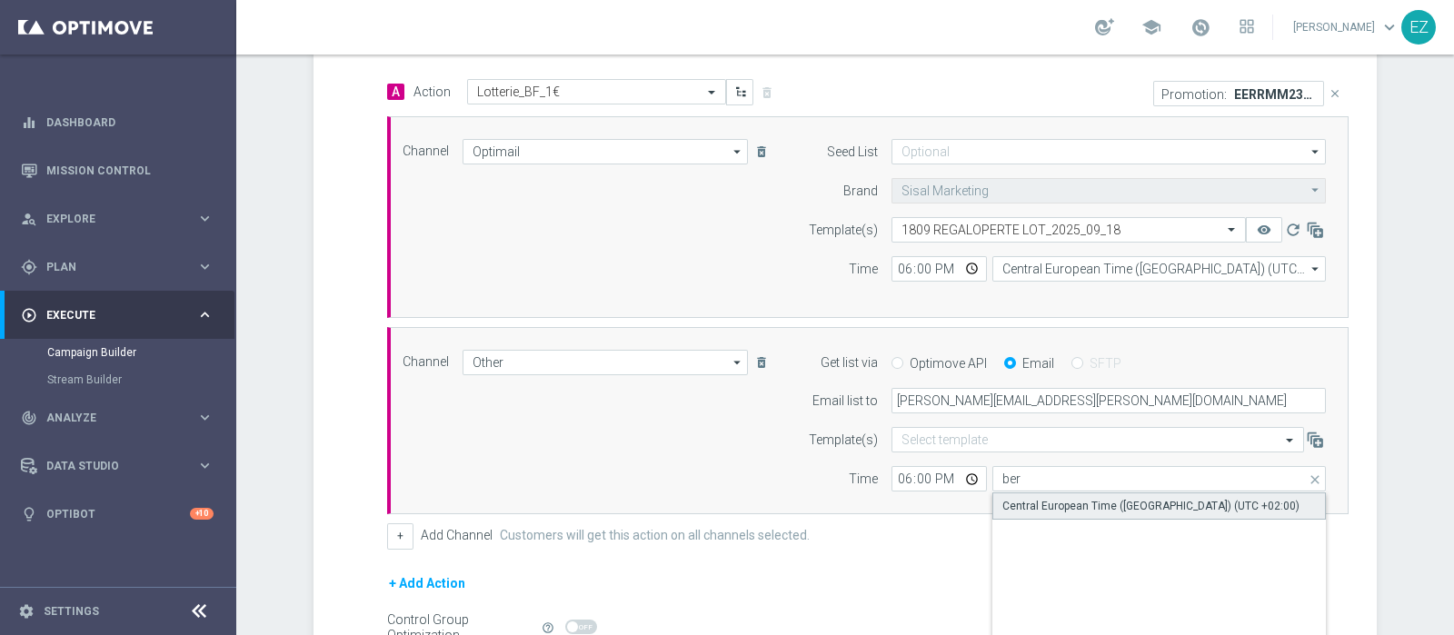
click at [1069, 504] on div "Central European Time (Berlin) (UTC +02:00)" at bounding box center [1150, 506] width 297 height 16
type input "Central European Time (Berlin) (UTC +02:00)"
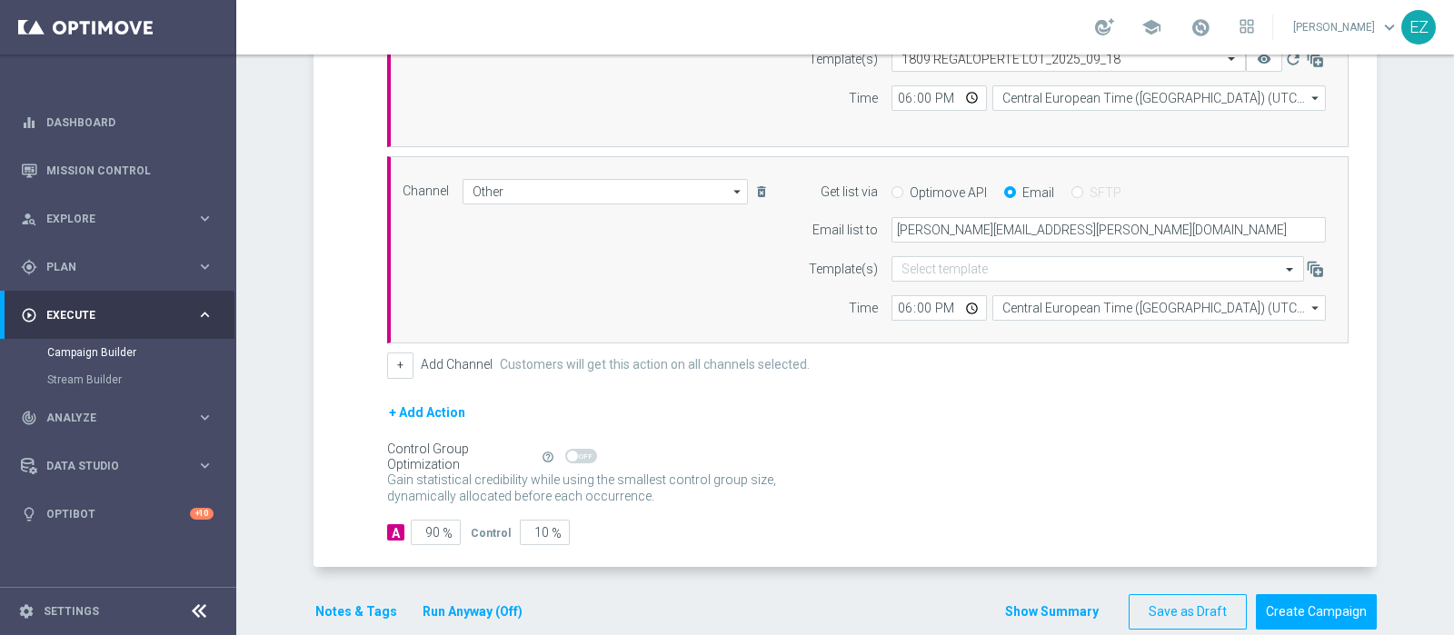
scroll to position [629, 0]
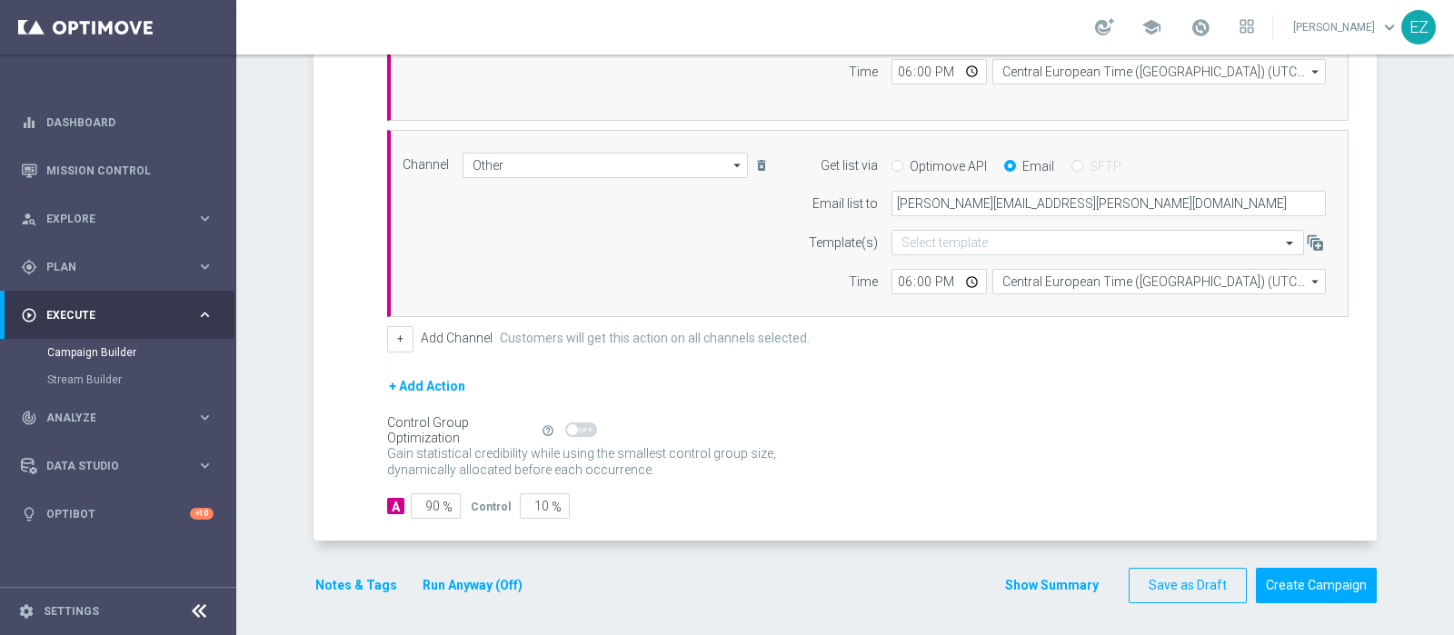
click at [347, 577] on button "Notes & Tags" at bounding box center [356, 585] width 85 height 23
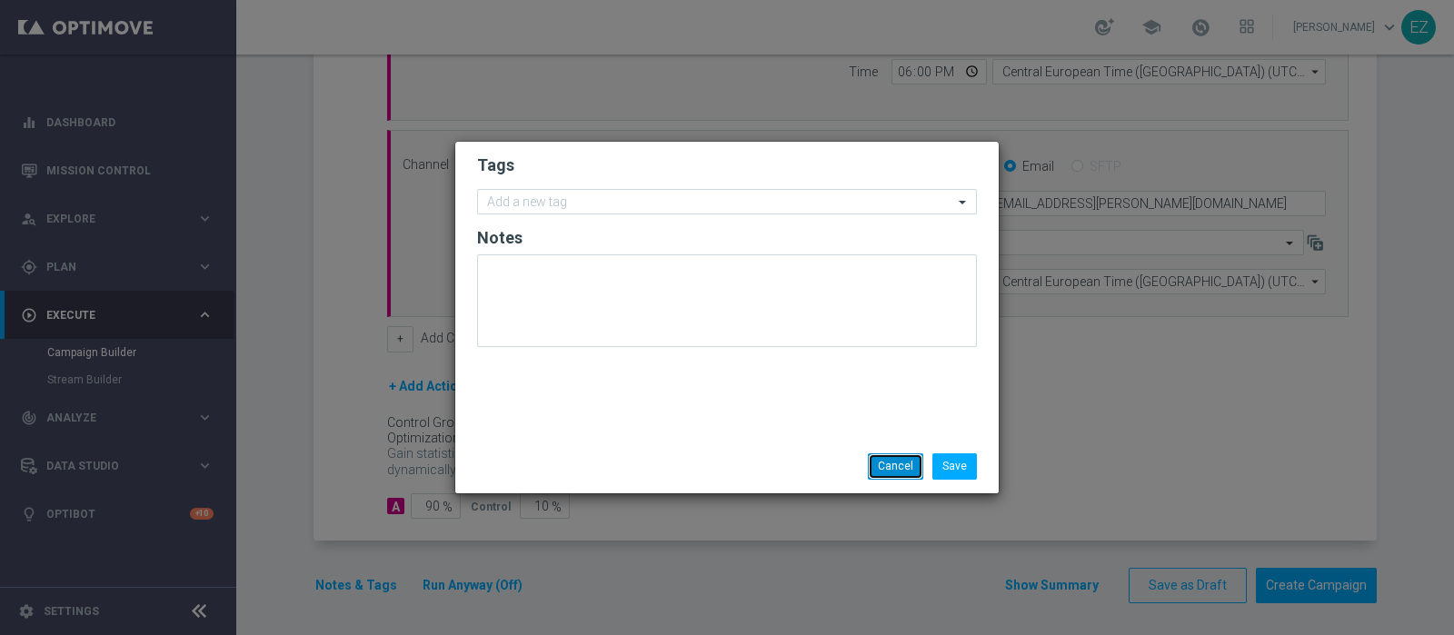
click at [883, 463] on button "Cancel" at bounding box center [895, 465] width 55 height 25
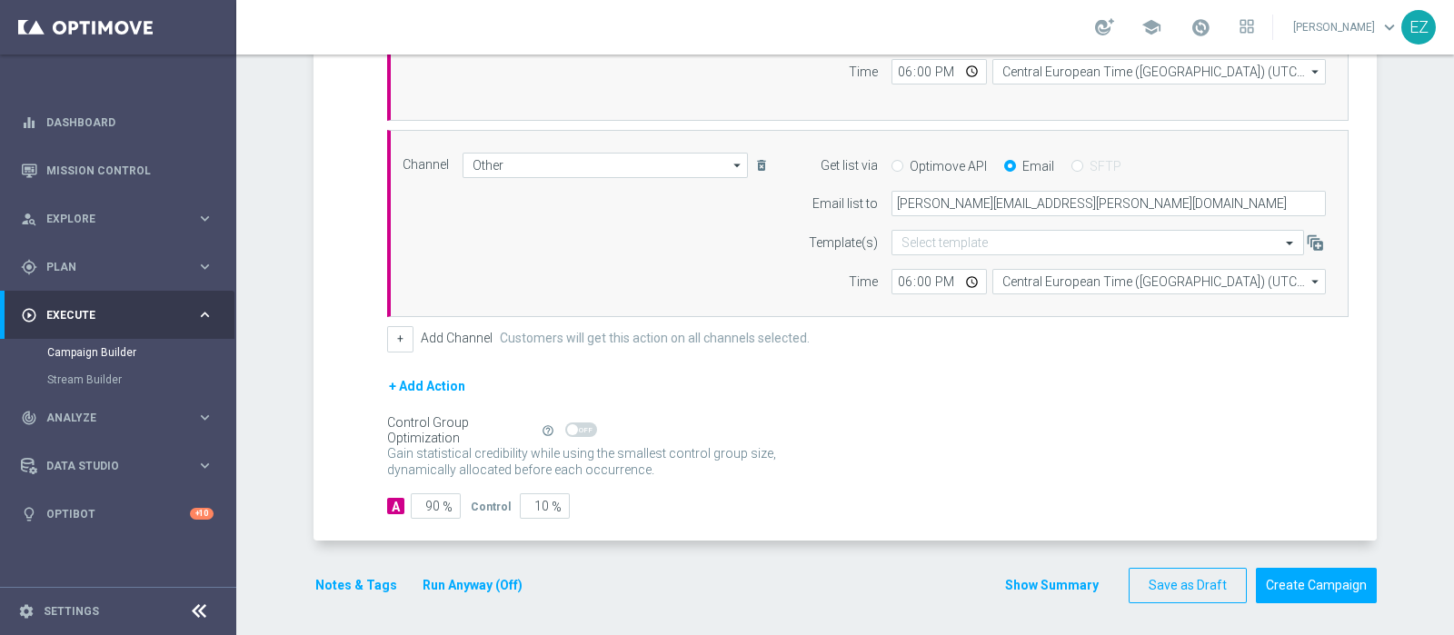
click at [1060, 575] on button "Show Summary" at bounding box center [1051, 585] width 95 height 21
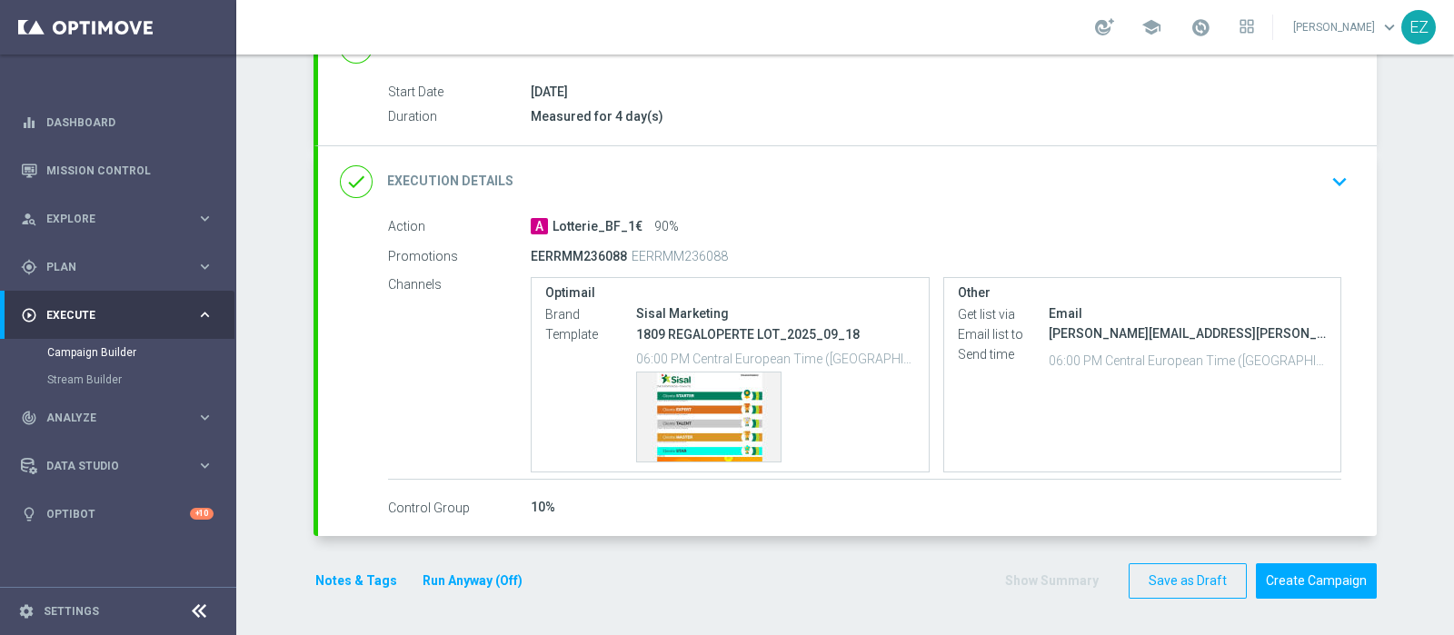
scroll to position [282, 0]
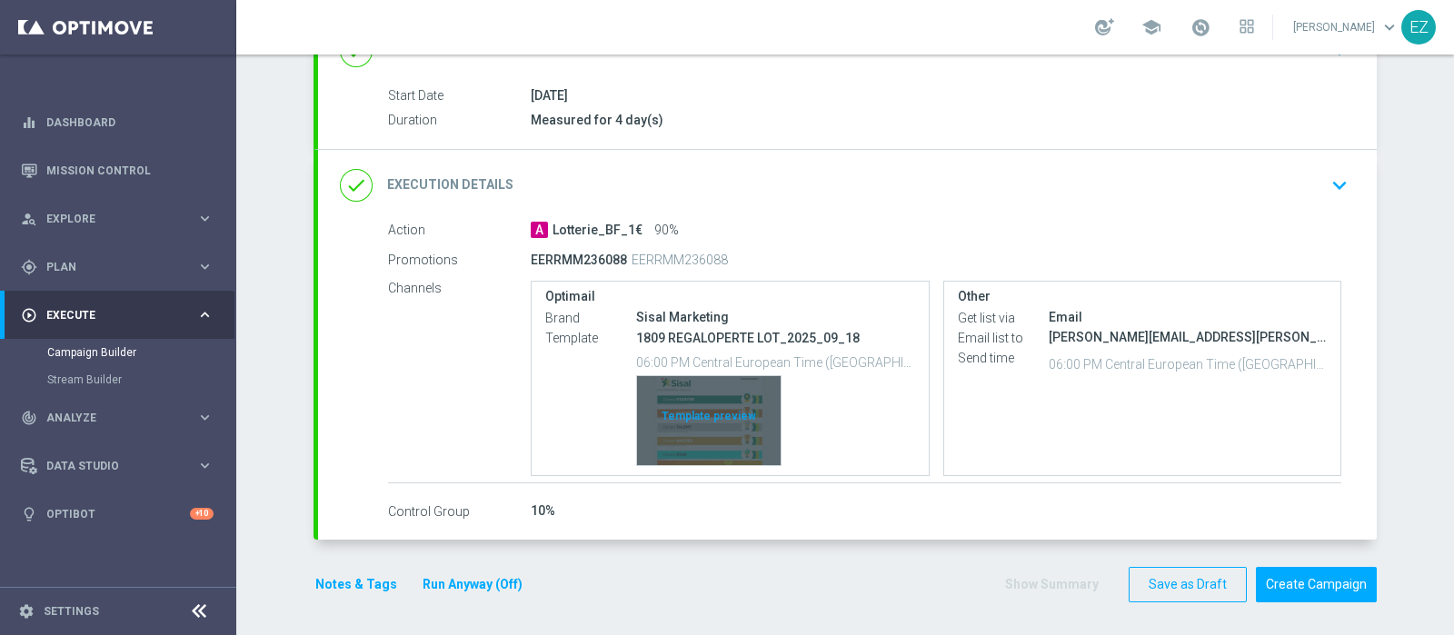
click at [690, 420] on div "Template preview" at bounding box center [709, 420] width 144 height 89
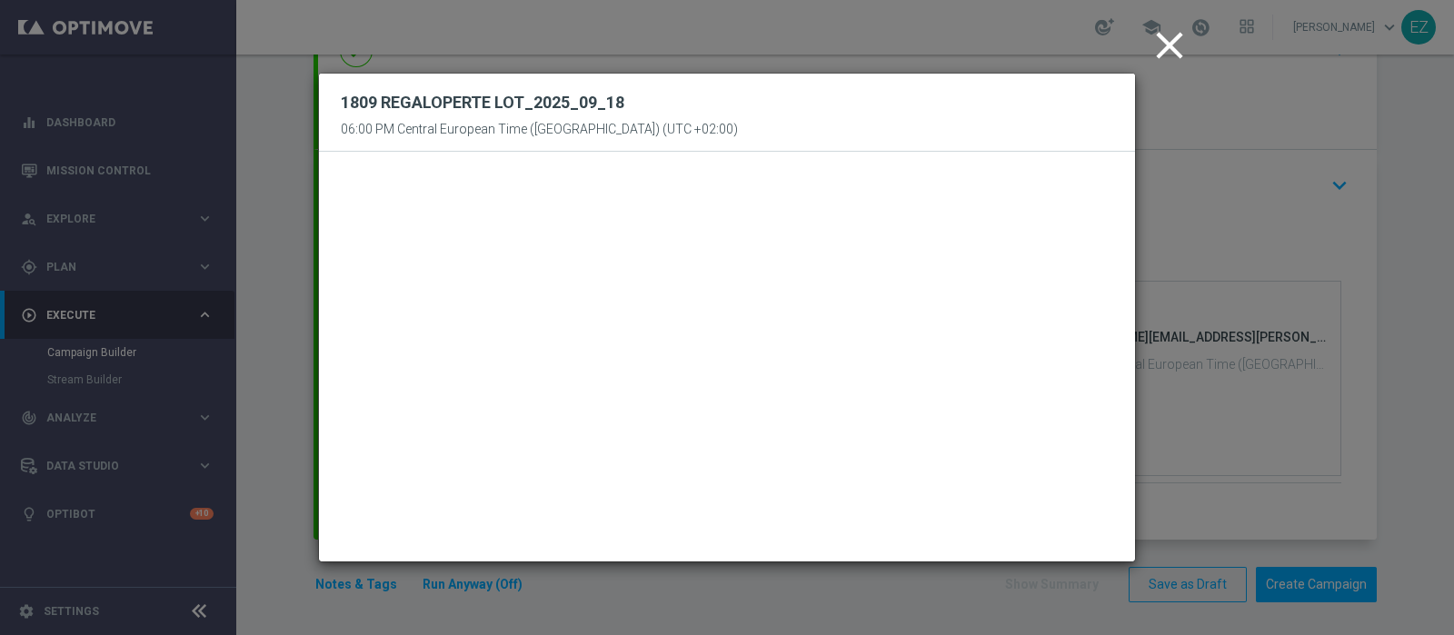
click at [1170, 49] on icon "close" at bounding box center [1169, 45] width 45 height 45
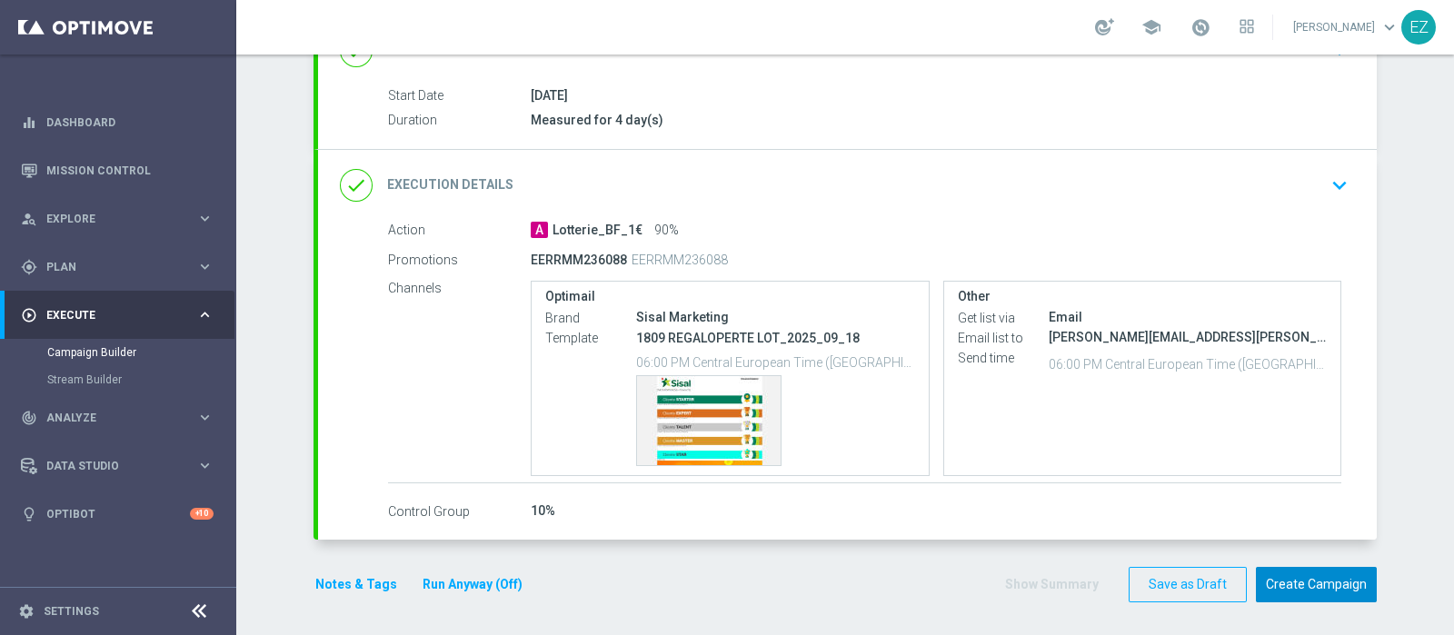
click at [1322, 597] on button "Create Campaign" at bounding box center [1316, 584] width 121 height 35
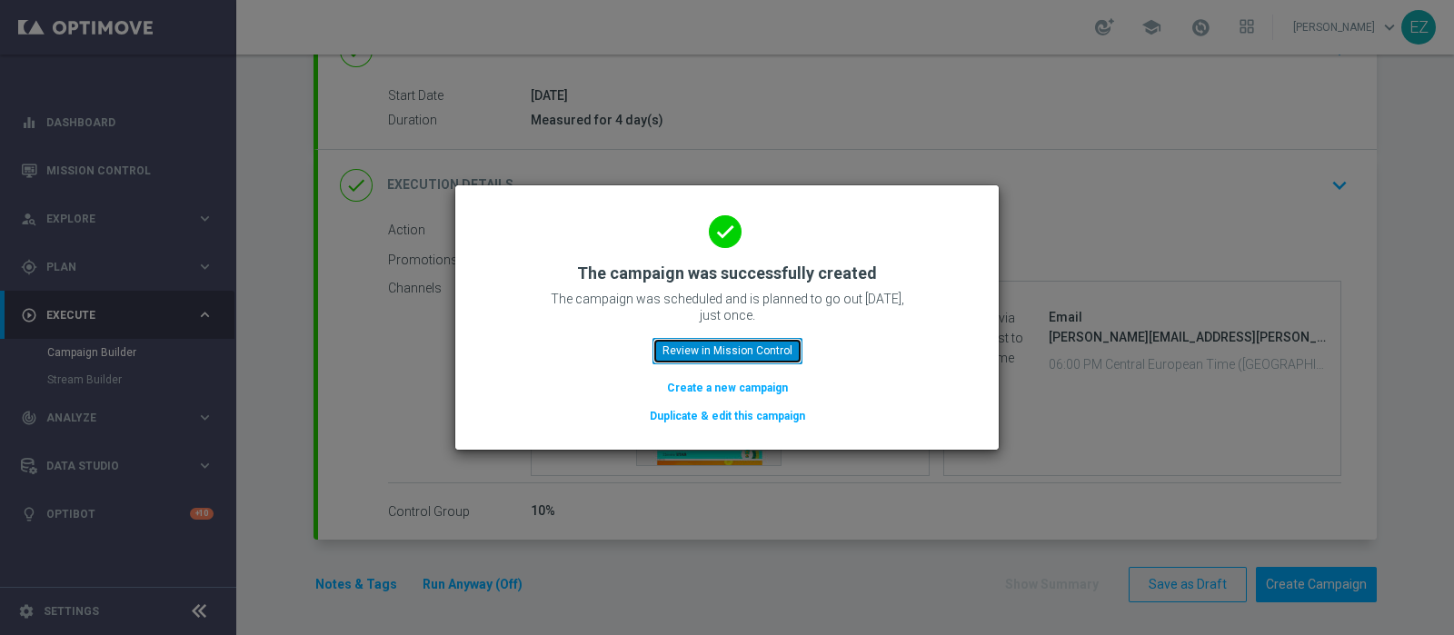
click at [748, 358] on button "Review in Mission Control" at bounding box center [727, 350] width 150 height 25
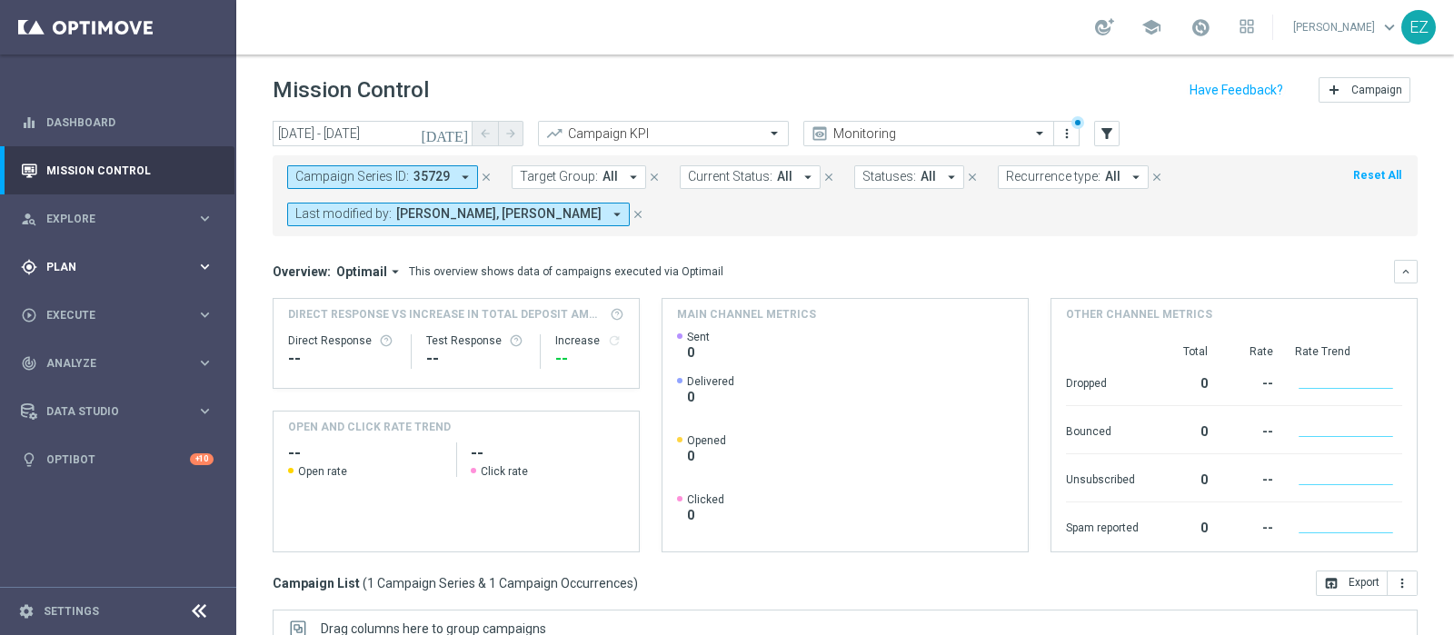
click at [84, 269] on span "Plan" at bounding box center [121, 267] width 150 height 11
click at [82, 302] on link "Target Groups" at bounding box center [118, 304] width 142 height 15
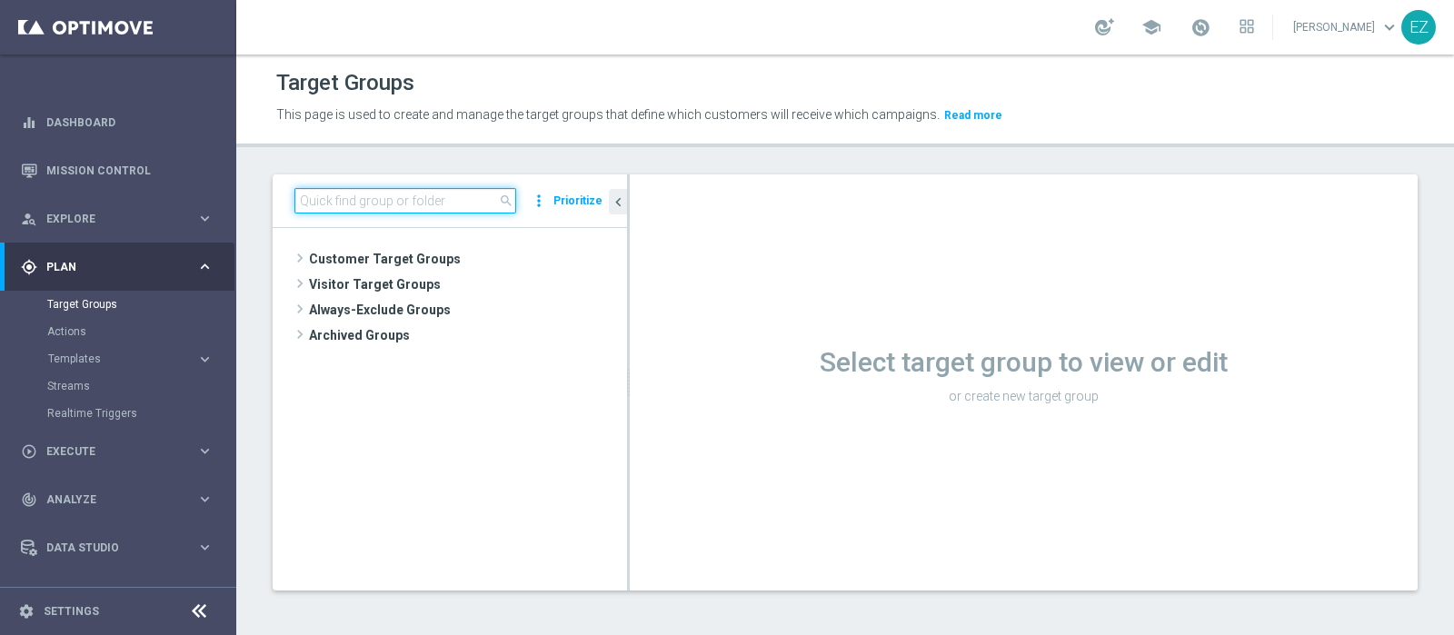
click at [438, 198] on input at bounding box center [405, 200] width 222 height 25
paste input "18.09 BF 1€ NO CONS>=15 (S-L-R-P) MTD"
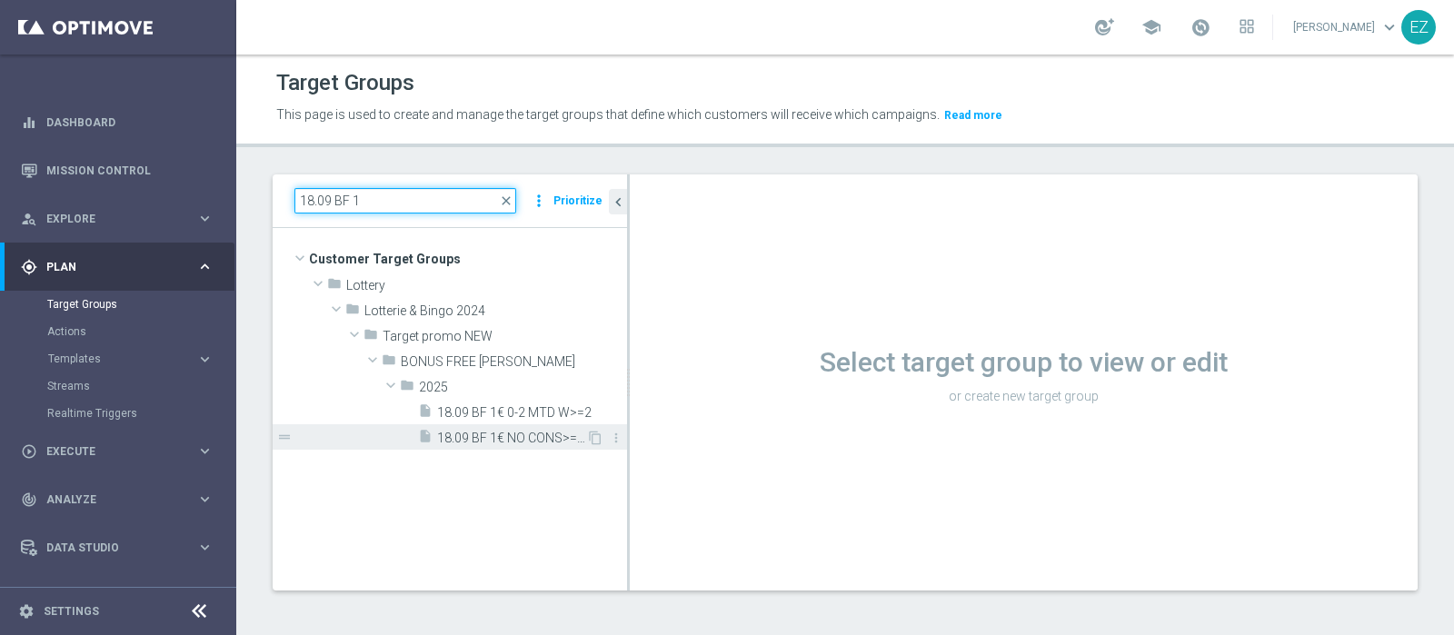
type input "18.09 BF 1"
click at [472, 435] on span "18.09 BF 1€ NO CONS>=15 (S-L-R-P) MTD" at bounding box center [511, 438] width 149 height 15
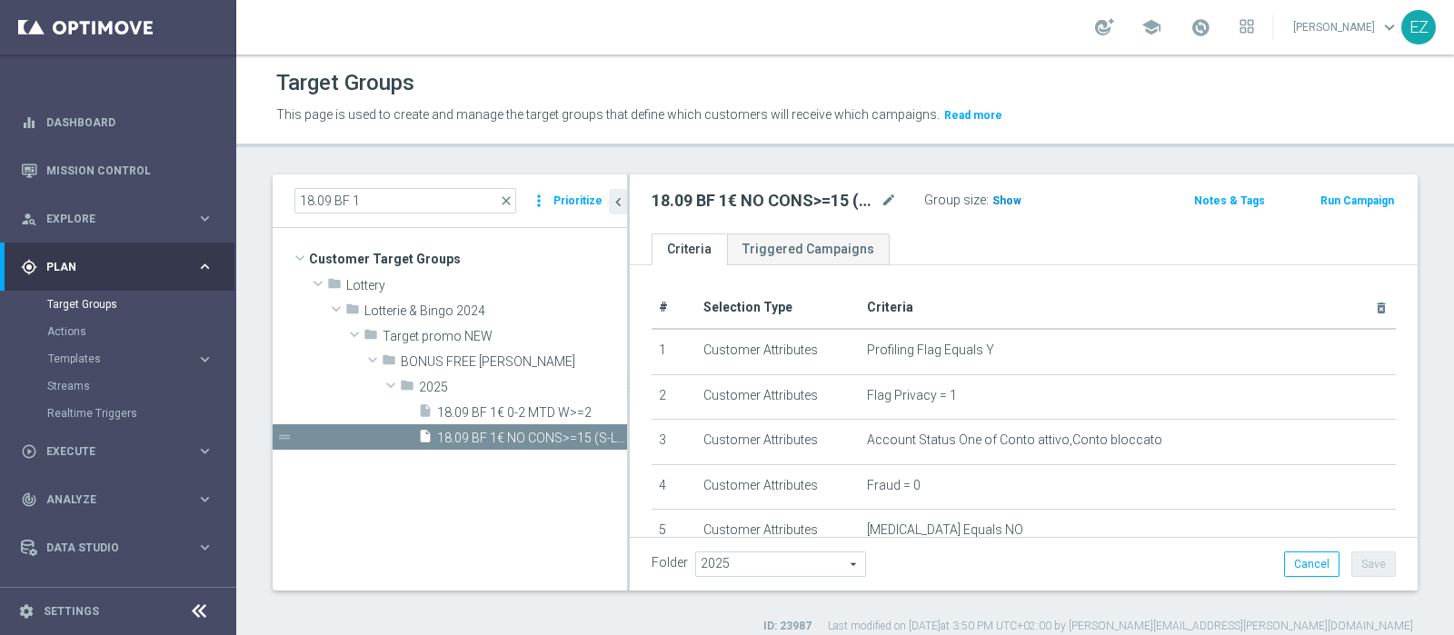
click at [1003, 204] on span "Show" at bounding box center [1006, 200] width 29 height 13
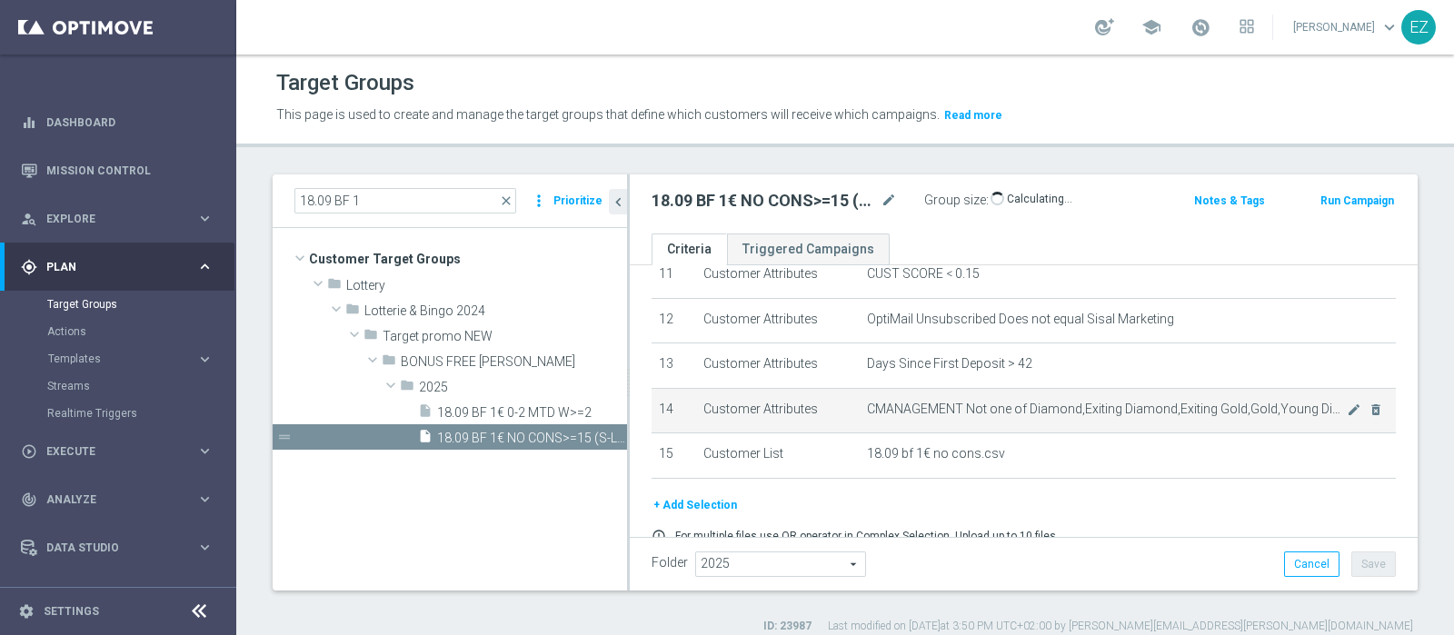
scroll to position [593, 0]
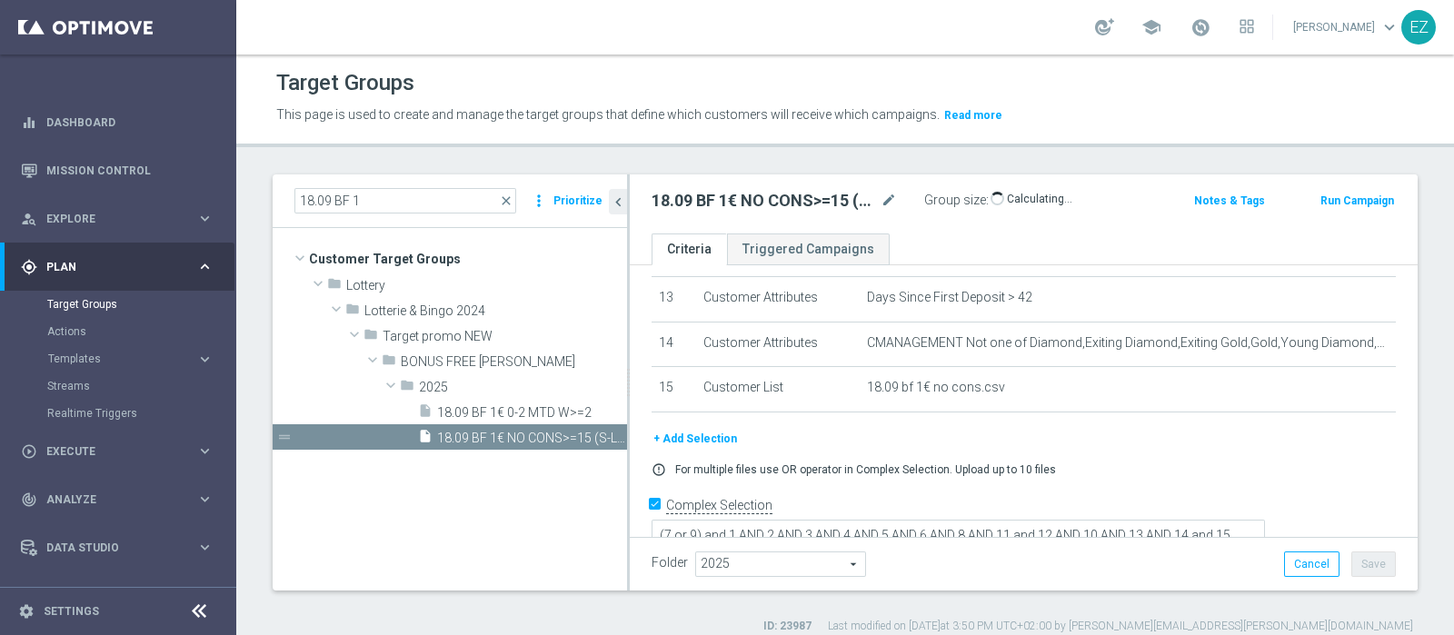
click at [1349, 200] on button "Run Campaign" at bounding box center [1357, 201] width 77 height 20
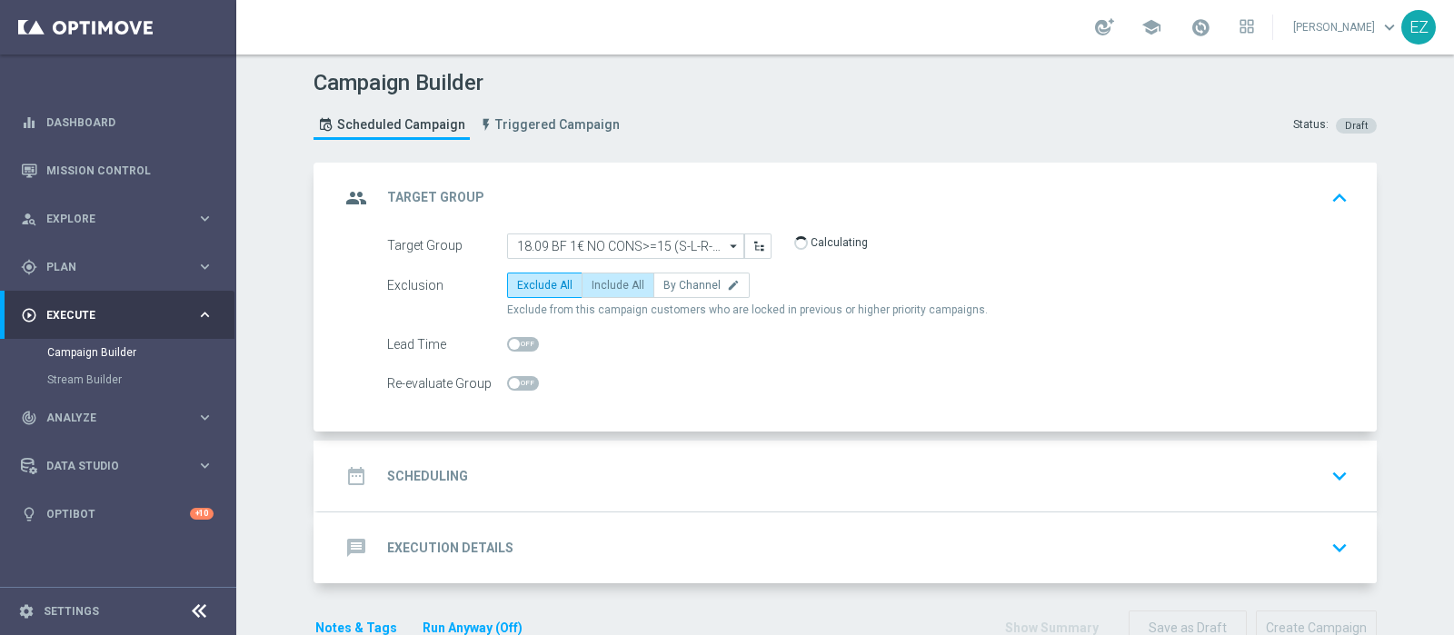
click at [596, 288] on span "Include All" at bounding box center [618, 285] width 53 height 13
click at [596, 288] on input "Include All" at bounding box center [598, 289] width 12 height 12
radio input "true"
click at [450, 463] on div "date_range Scheduling" at bounding box center [404, 476] width 128 height 33
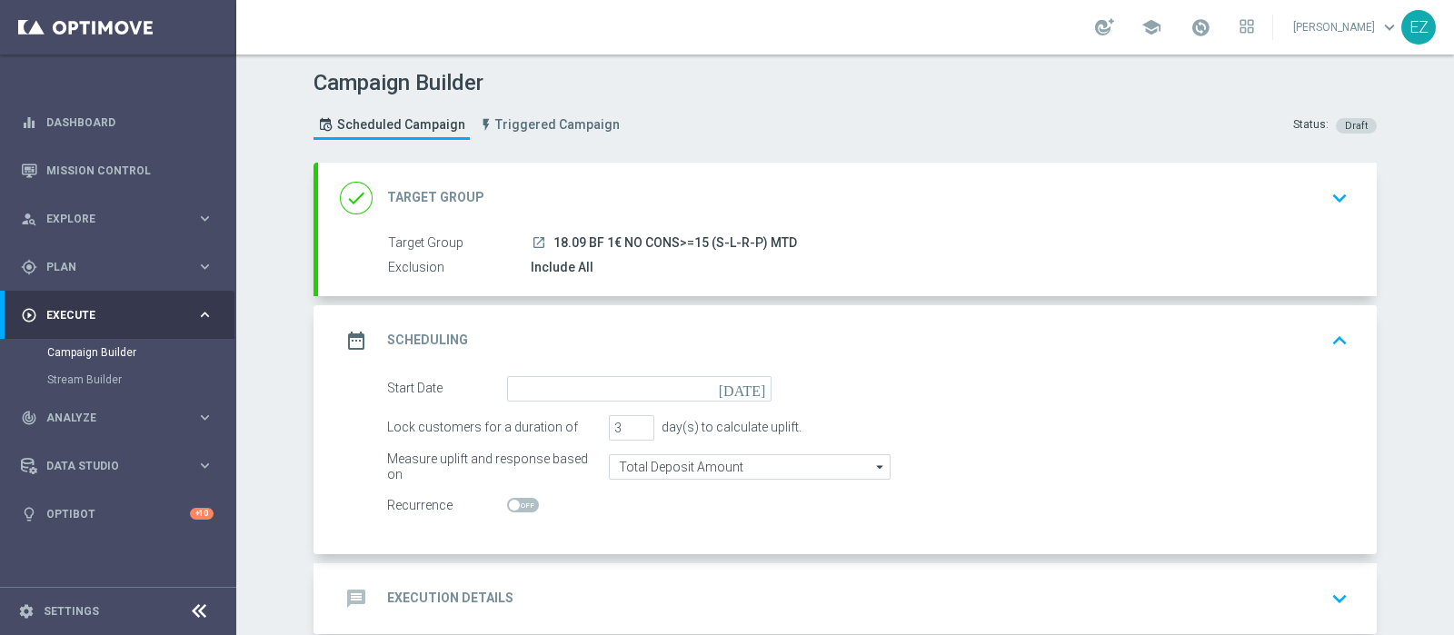
click at [746, 389] on icon "[DATE]" at bounding box center [746, 386] width 54 height 20
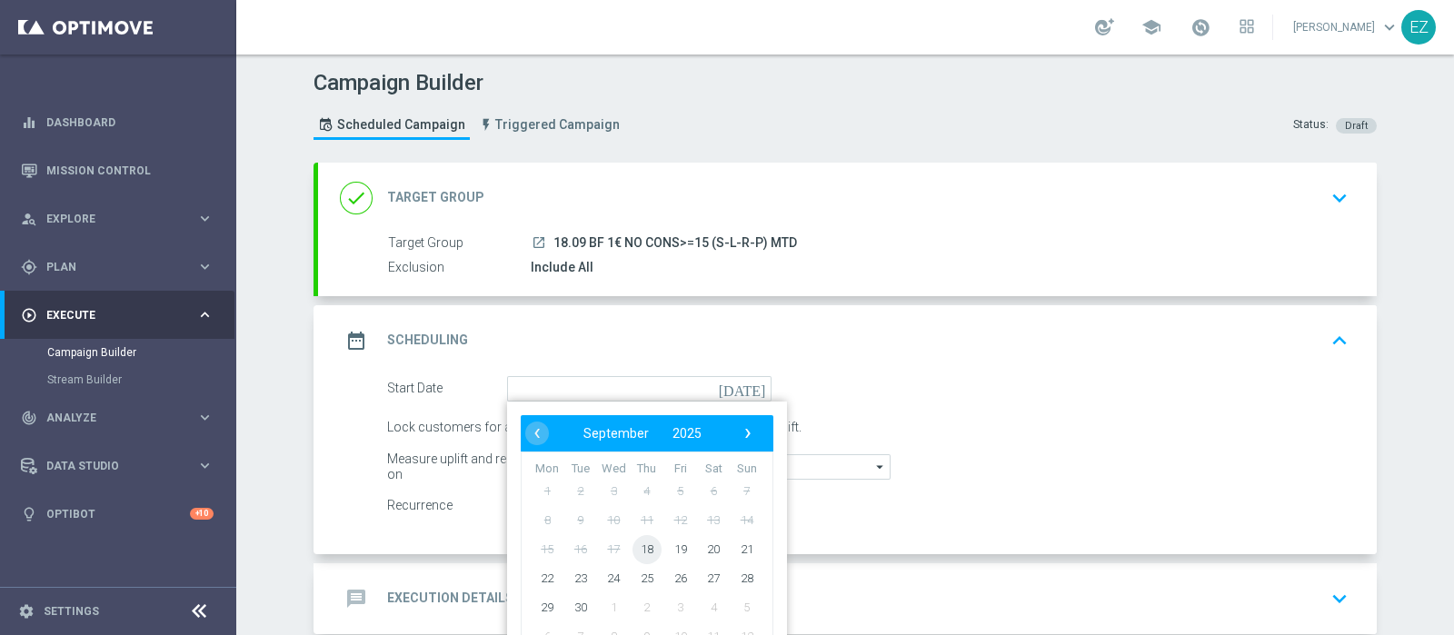
click at [633, 548] on span "18" at bounding box center [646, 548] width 29 height 29
type input "18 Sep 2025"
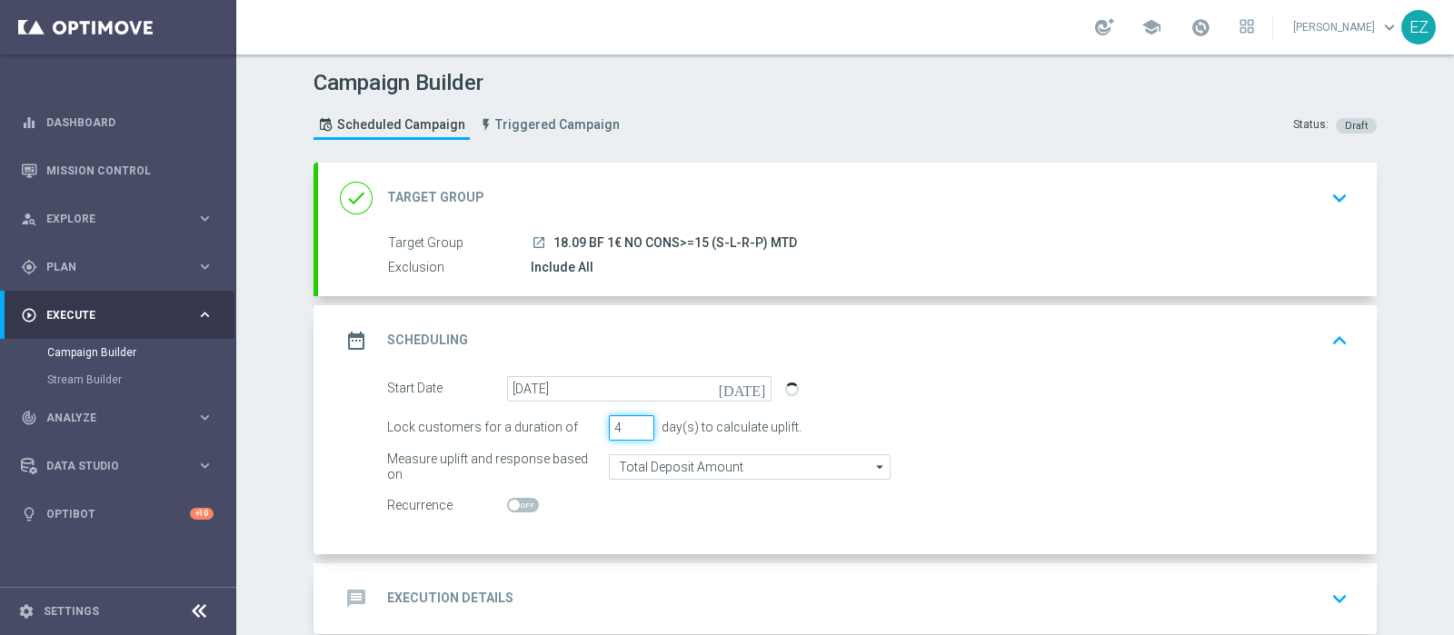
type input "4"
click at [629, 422] on input "4" at bounding box center [631, 427] width 45 height 25
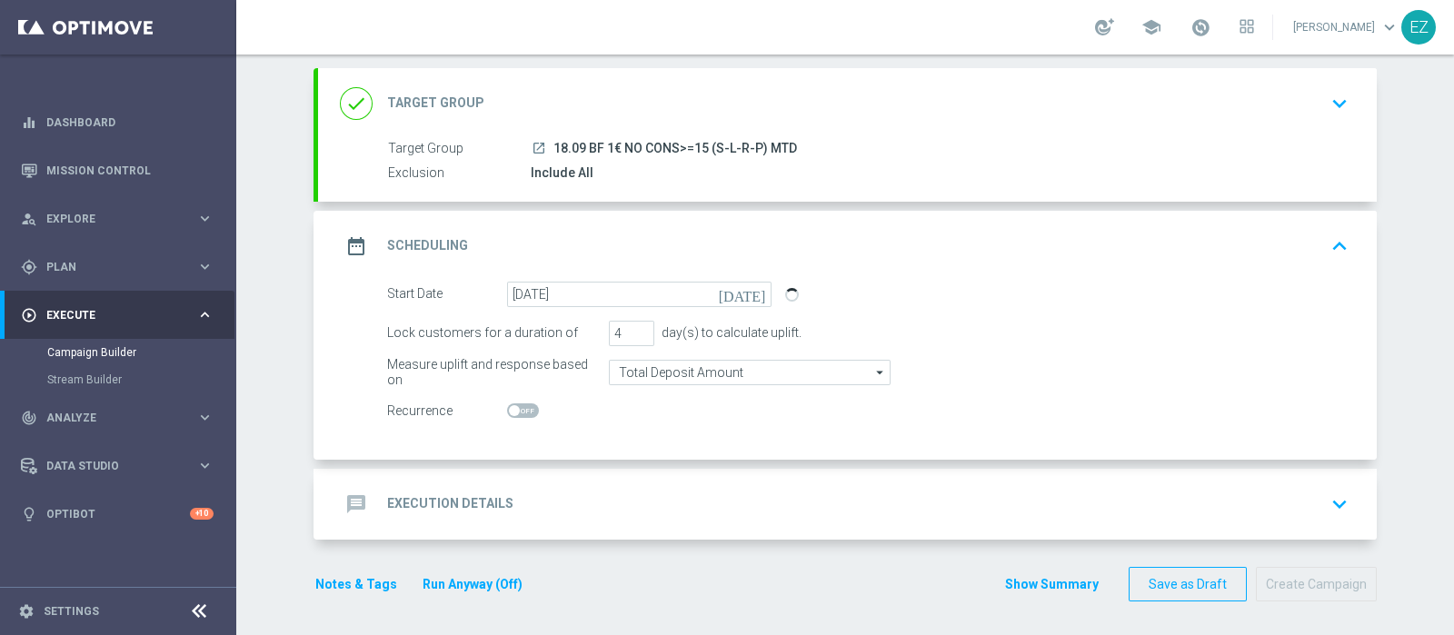
click at [513, 513] on div "message Execution Details keyboard_arrow_down" at bounding box center [847, 504] width 1015 height 35
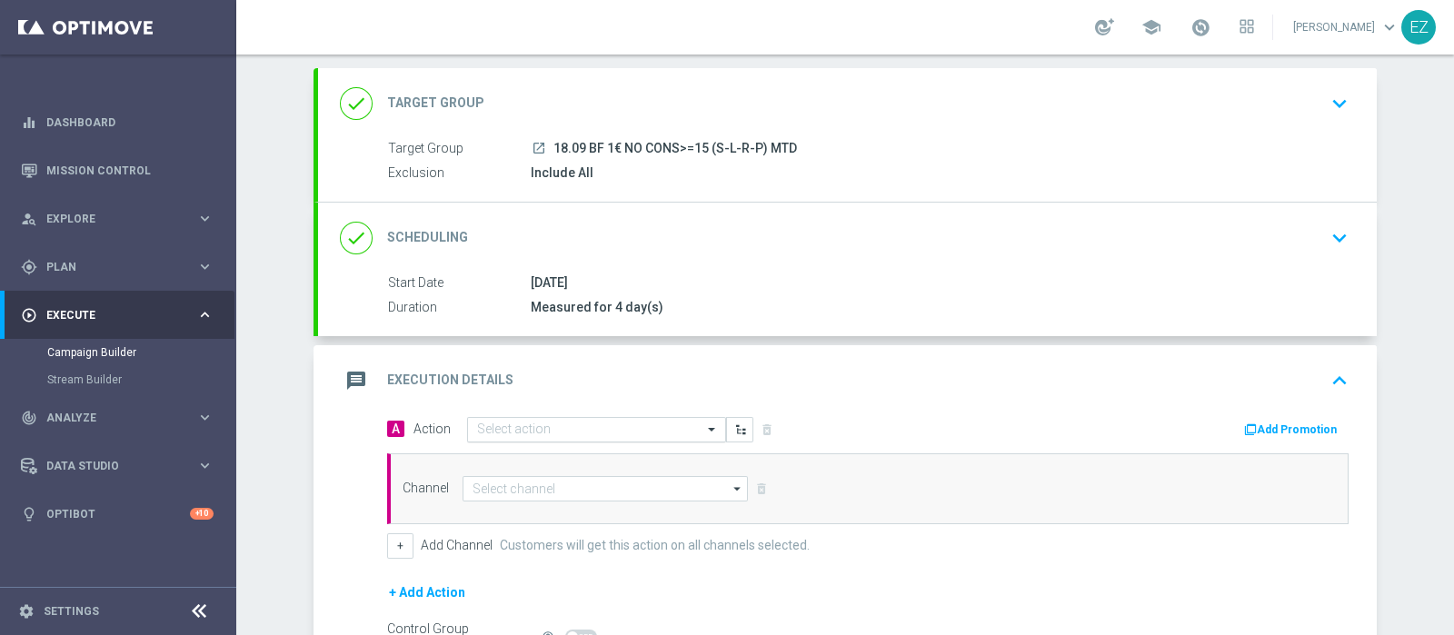
click at [642, 423] on input "text" at bounding box center [578, 430] width 203 height 15
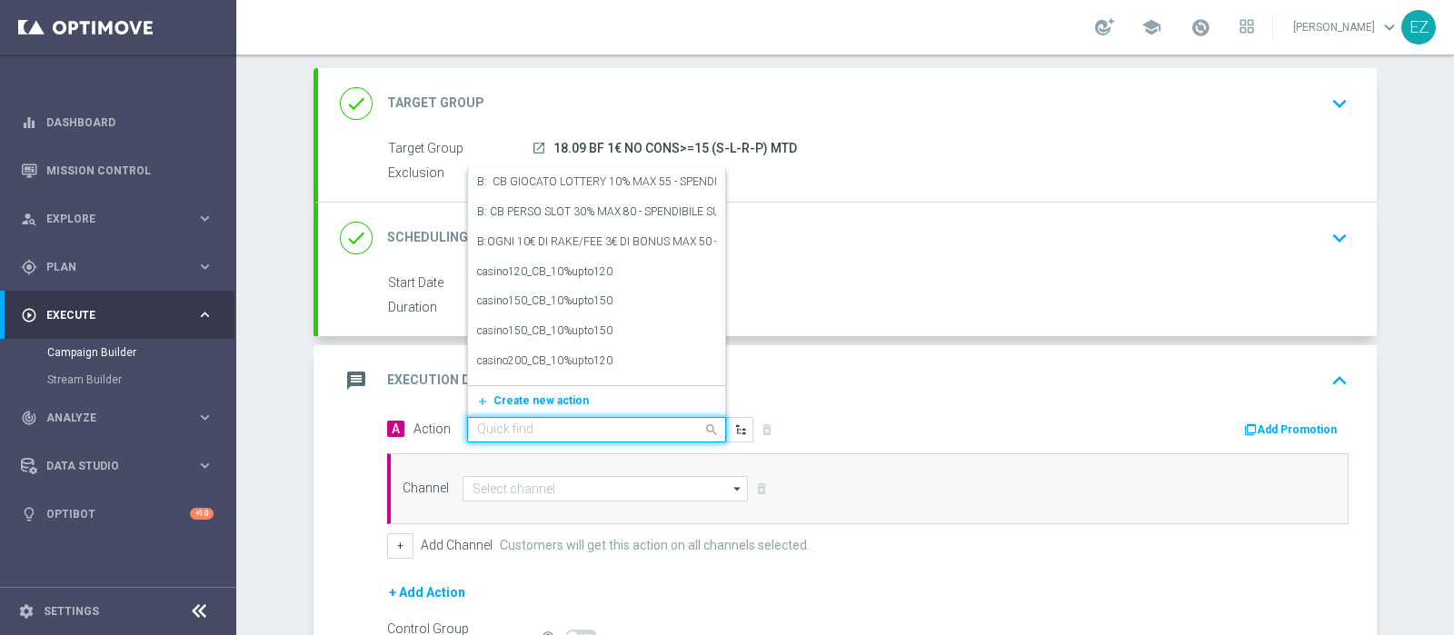
paste input "Lotterie_BF_1€"
type input "Lotterie_BF_1€"
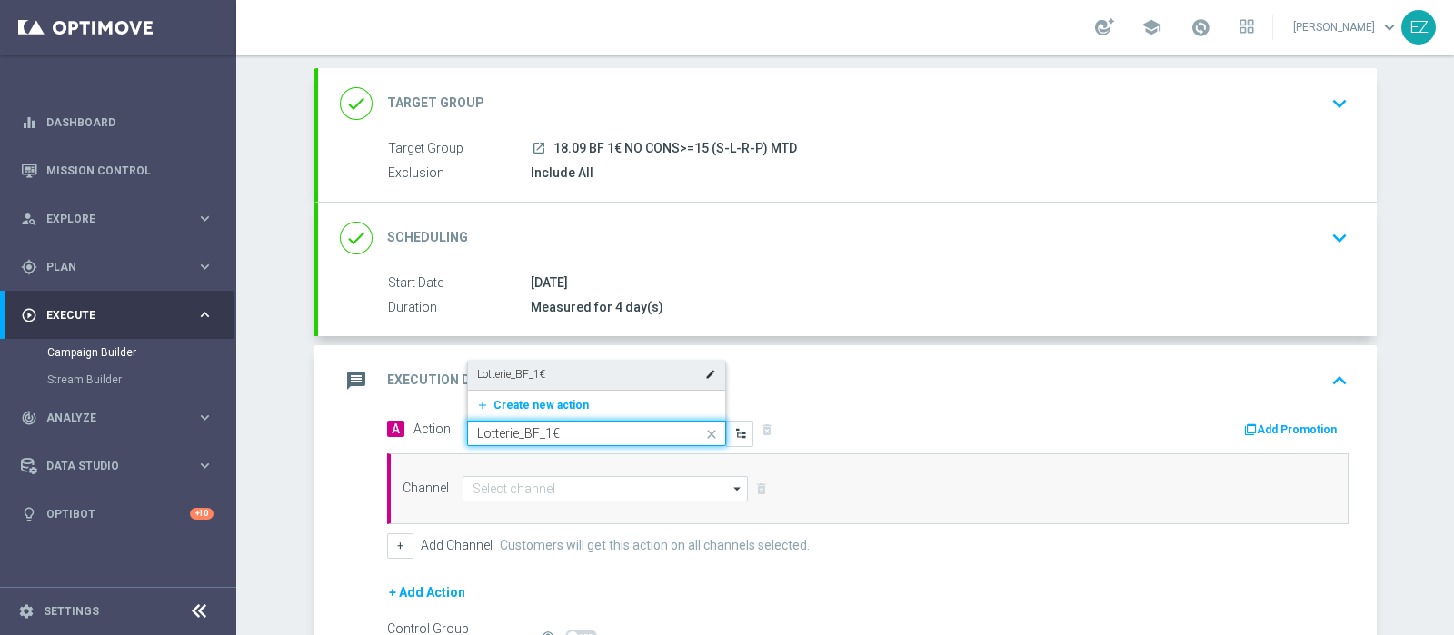
click at [543, 373] on div "Lotterie_BF_1€ edit" at bounding box center [596, 375] width 239 height 30
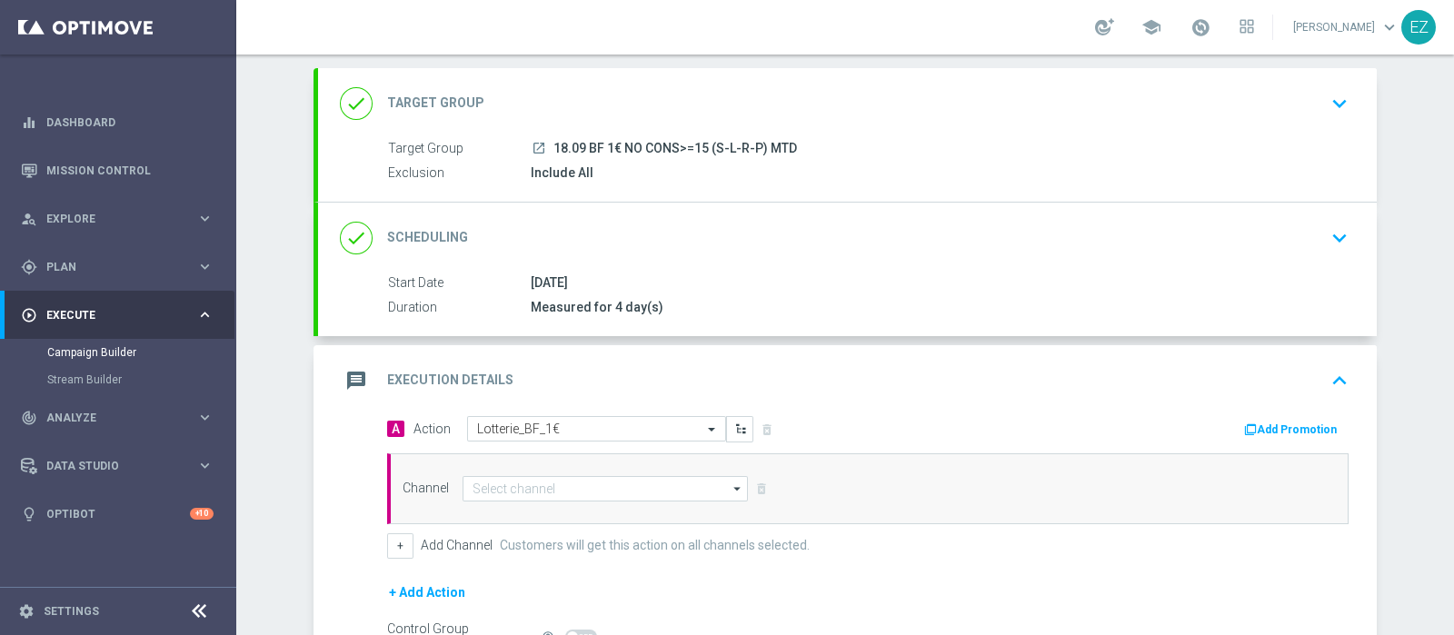
click at [1268, 430] on button "Add Promotion" at bounding box center [1292, 430] width 101 height 20
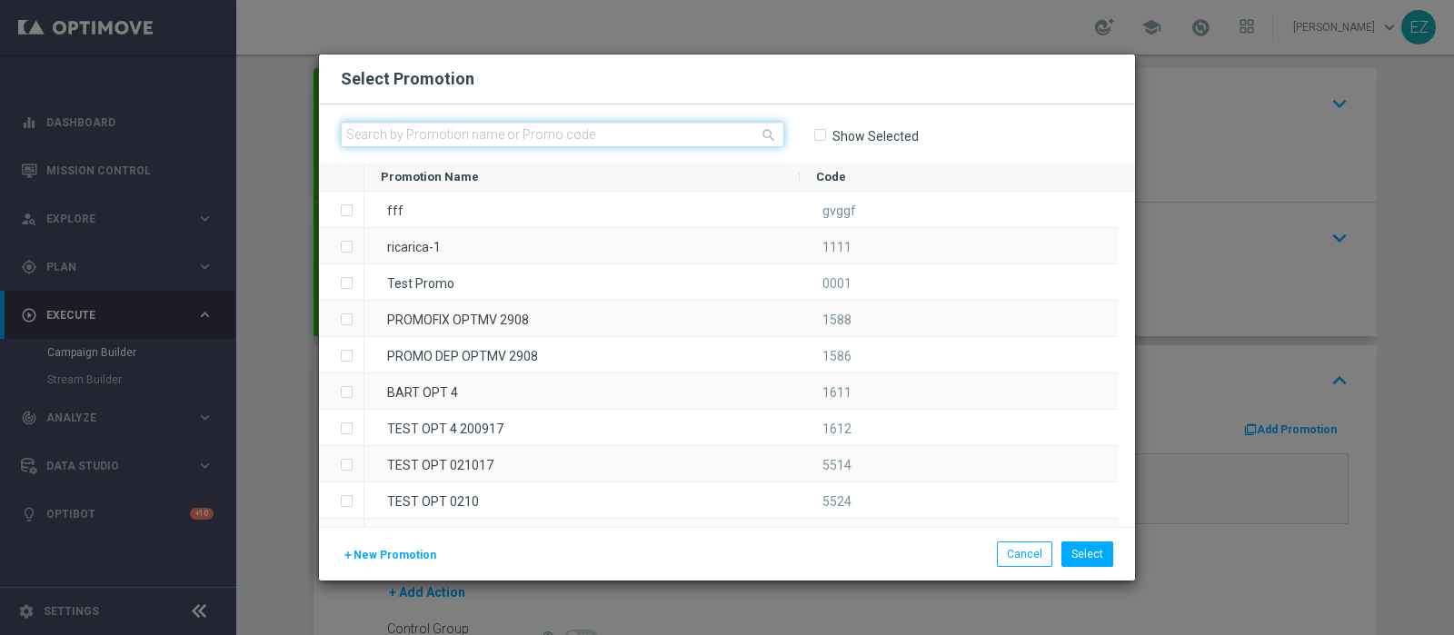
click at [586, 137] on input "text" at bounding box center [562, 134] width 443 height 25
paste input "236089"
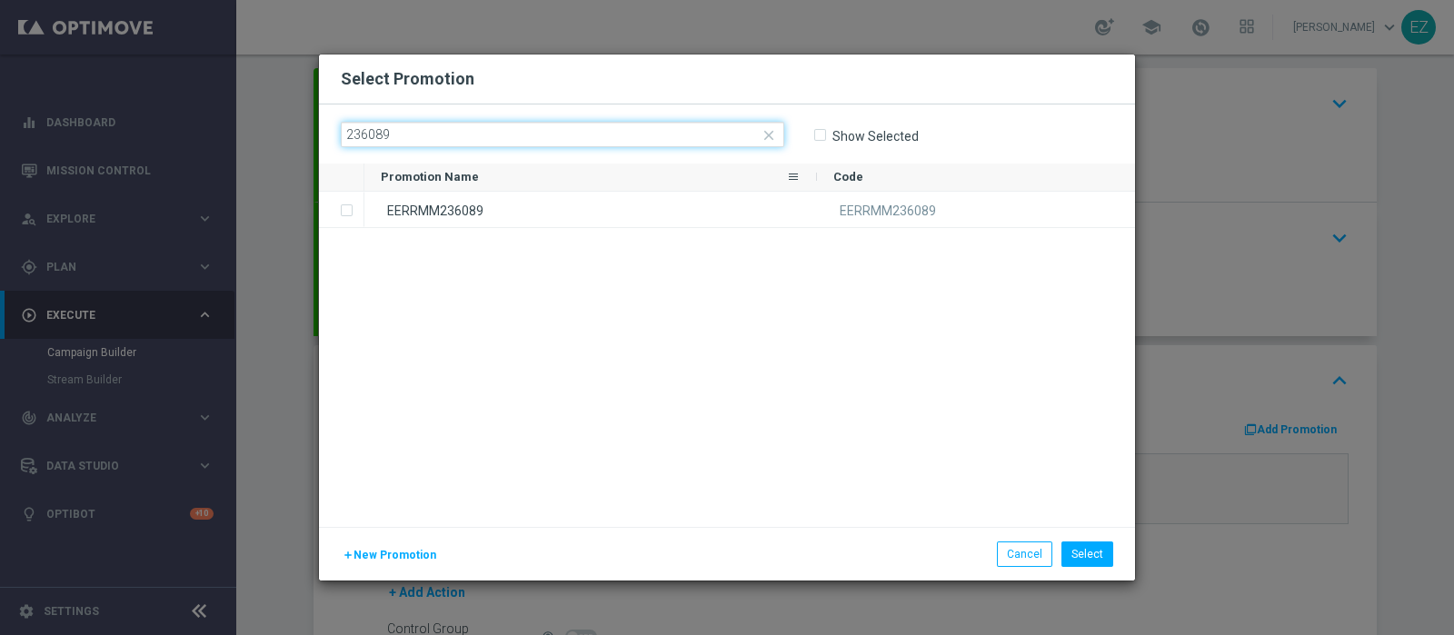
type input "236089"
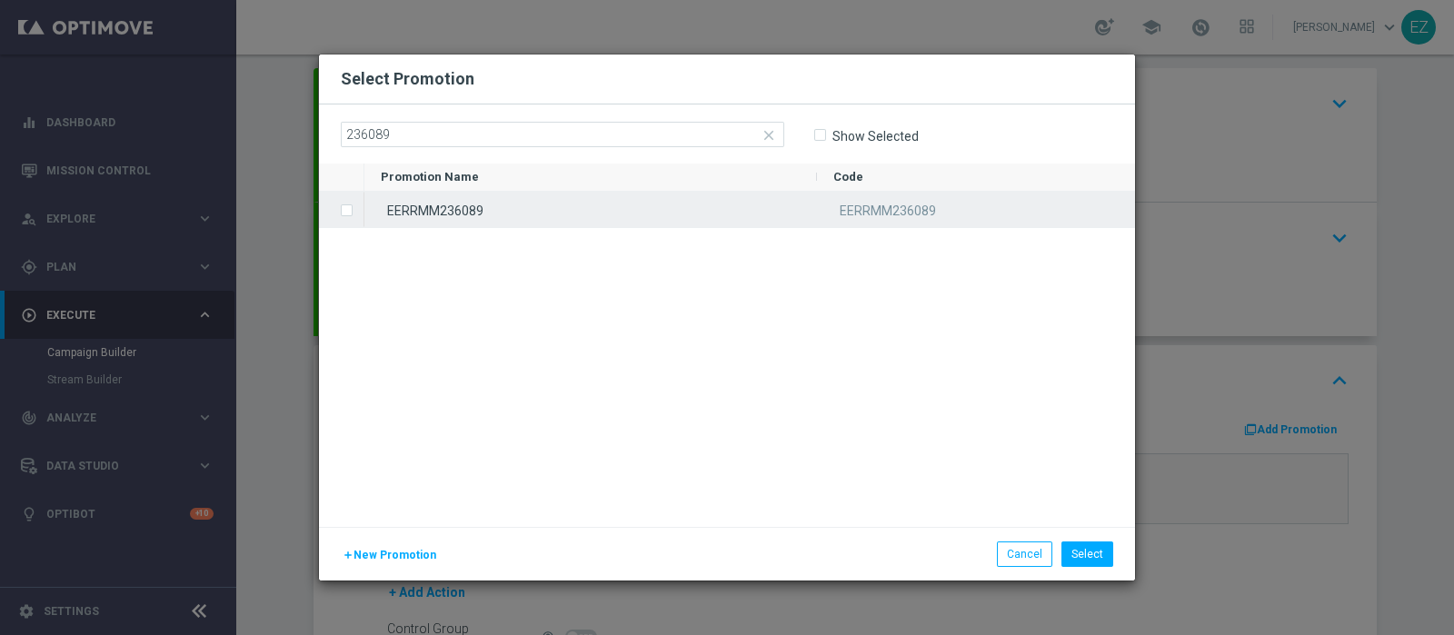
click at [544, 212] on div "EERRMM236089" at bounding box center [590, 209] width 453 height 35
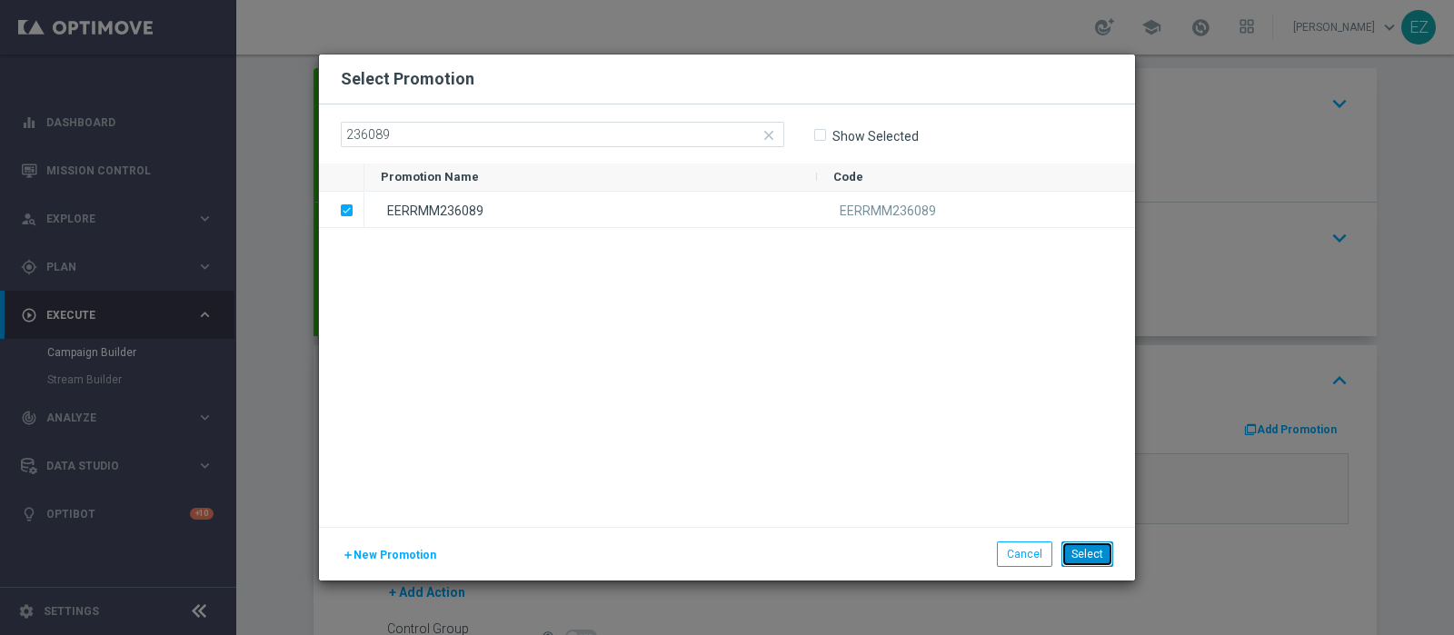
click at [1082, 556] on button "Select" at bounding box center [1087, 554] width 52 height 25
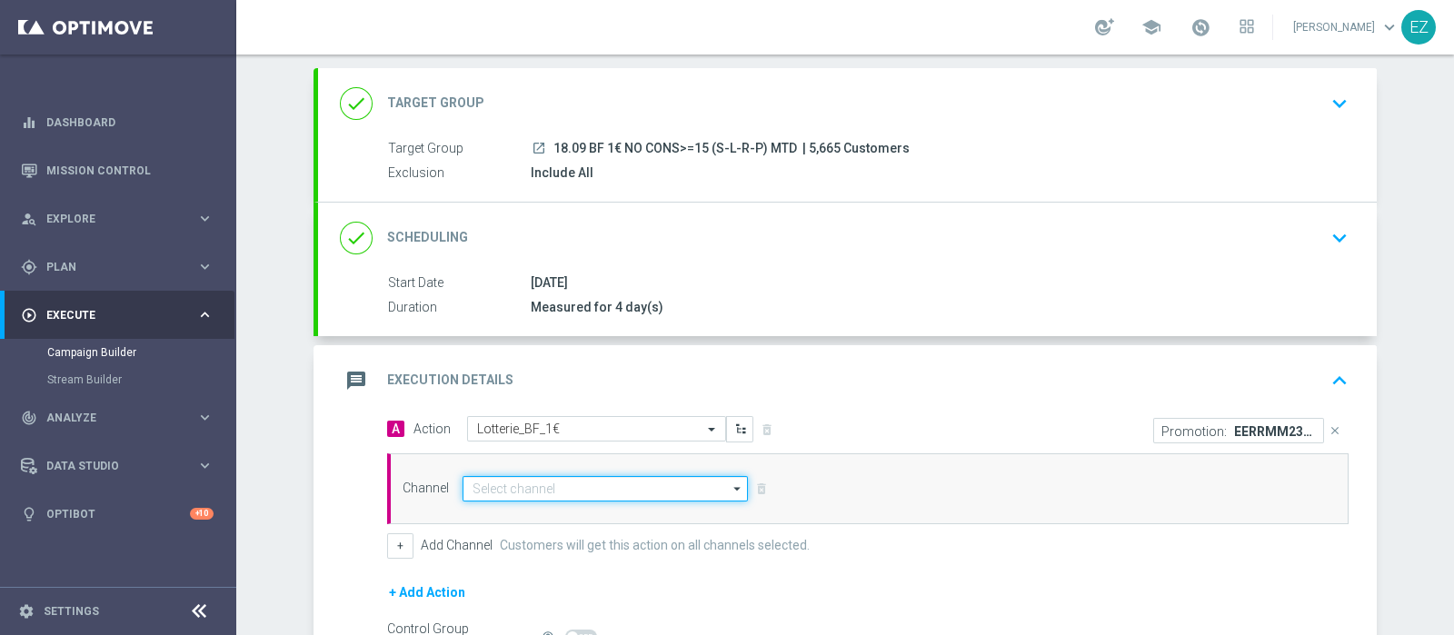
click at [586, 488] on input at bounding box center [605, 488] width 285 height 25
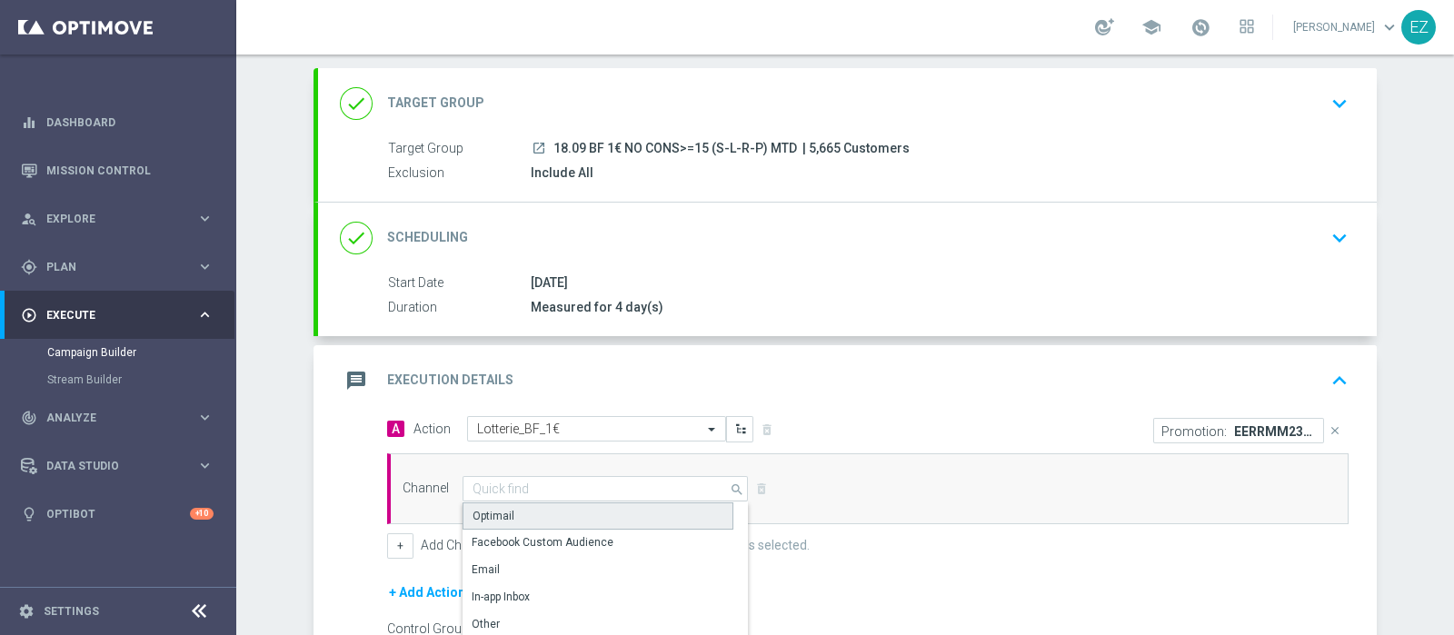
click at [544, 511] on div "Optimail" at bounding box center [598, 516] width 271 height 27
type input "Optimail"
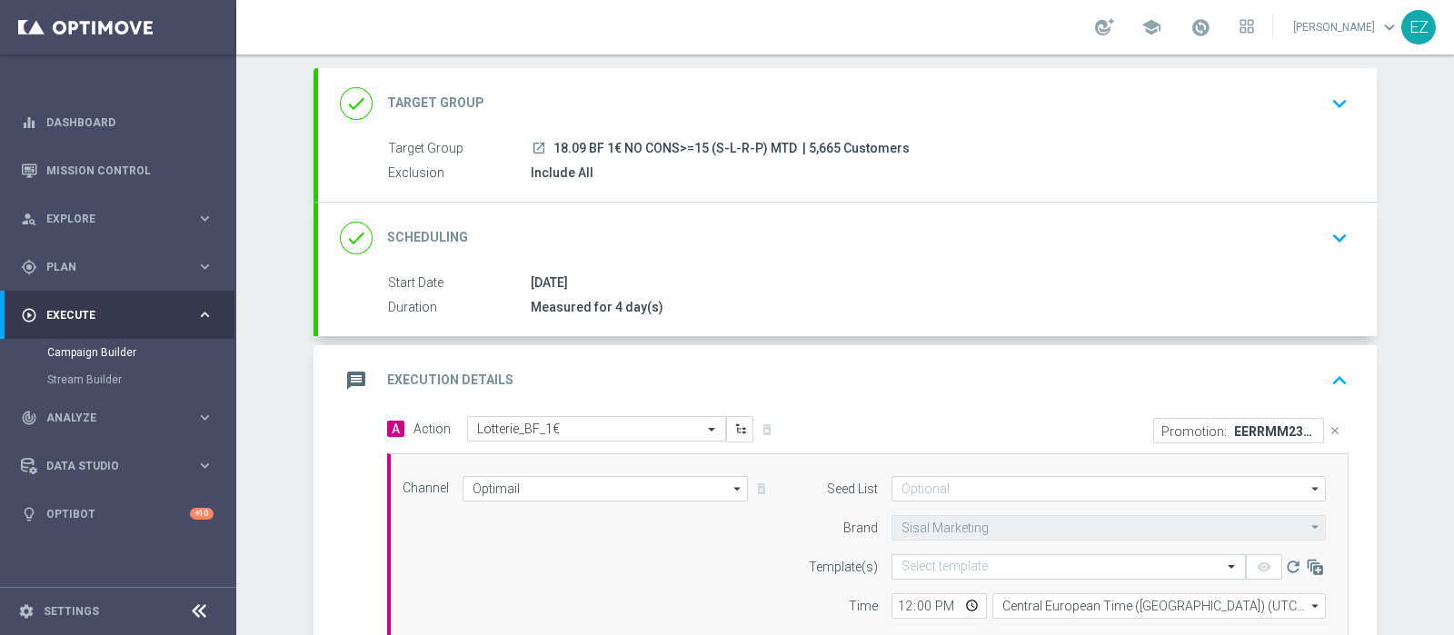
scroll to position [308, 0]
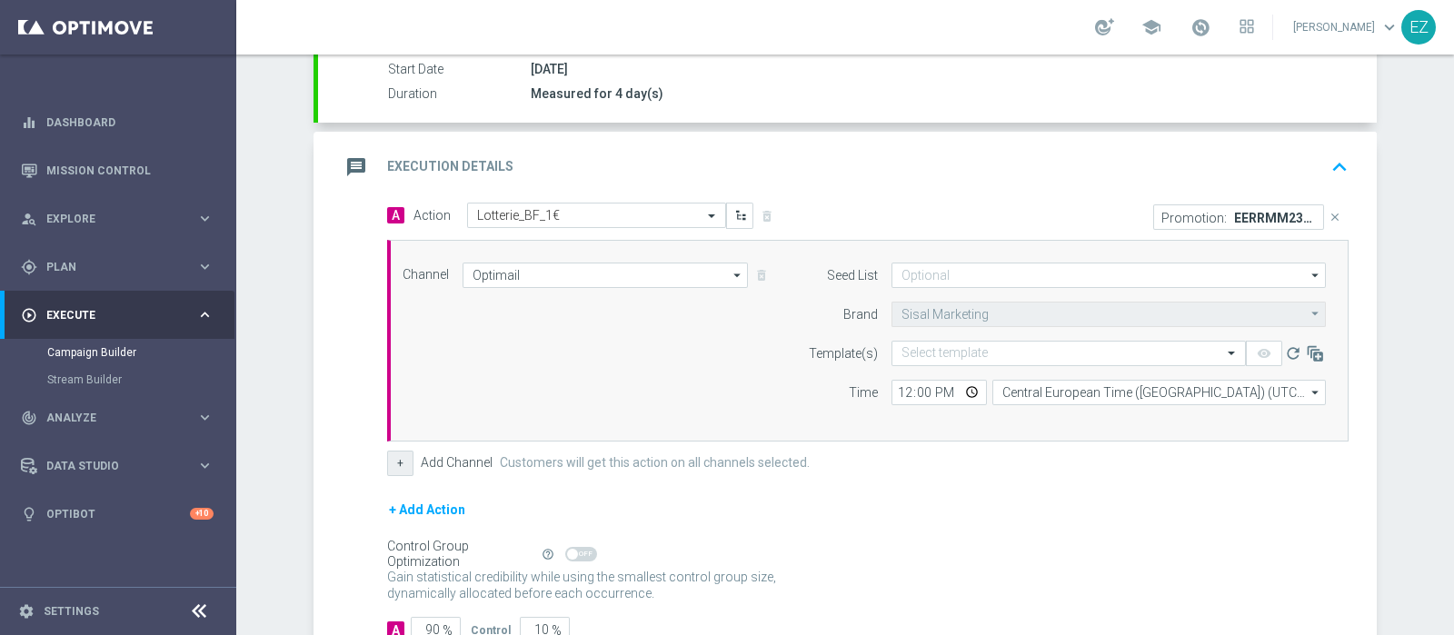
click at [387, 459] on button "+" at bounding box center [400, 463] width 26 height 25
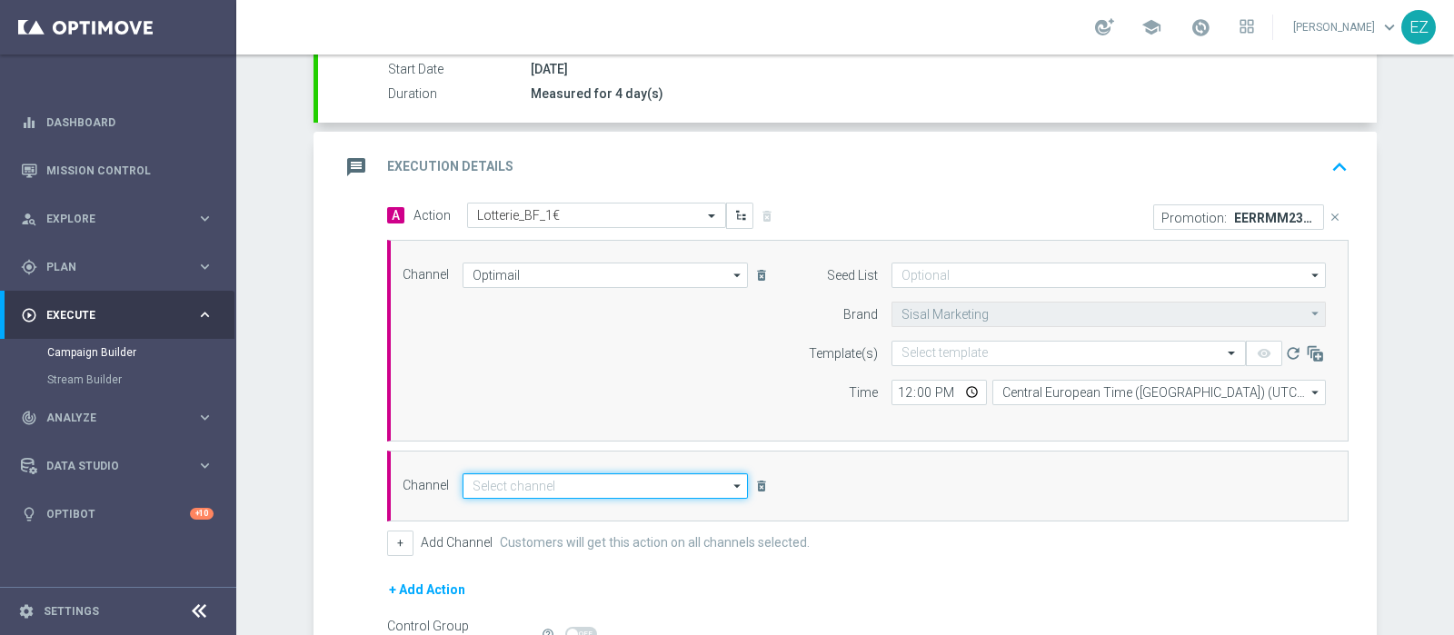
click at [553, 483] on input at bounding box center [605, 485] width 285 height 25
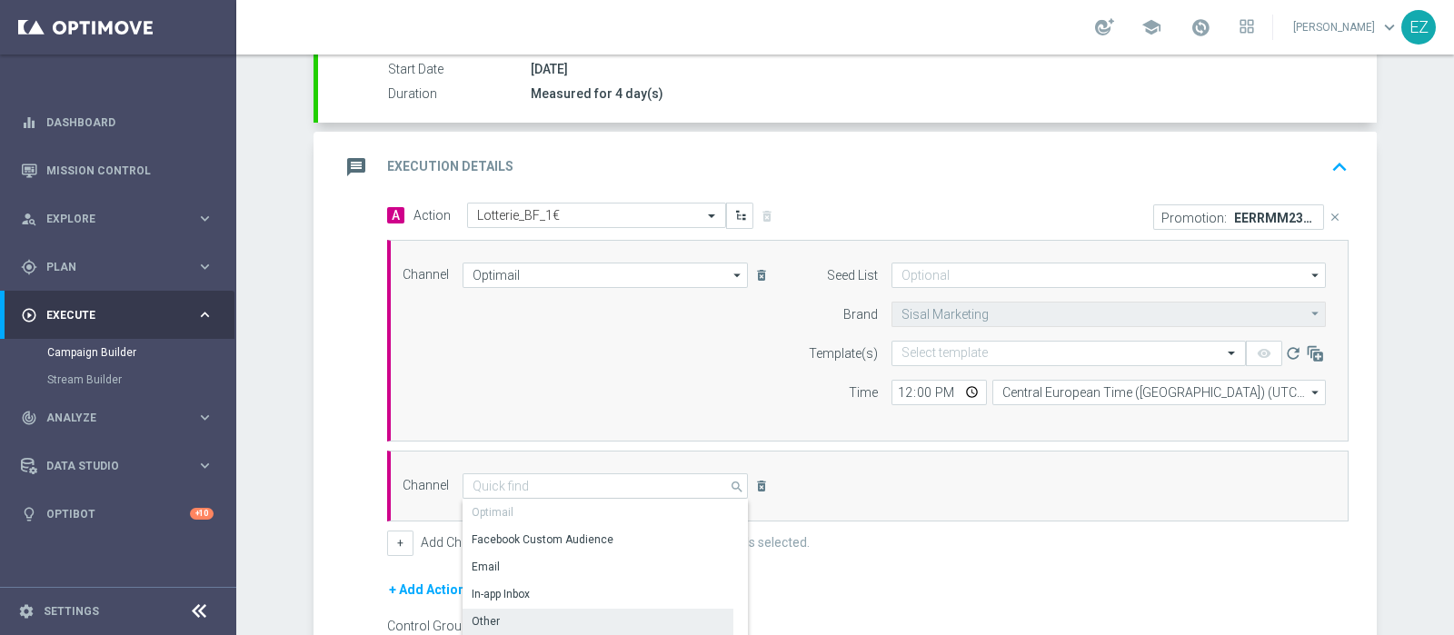
click at [520, 613] on div "Other" at bounding box center [598, 621] width 271 height 25
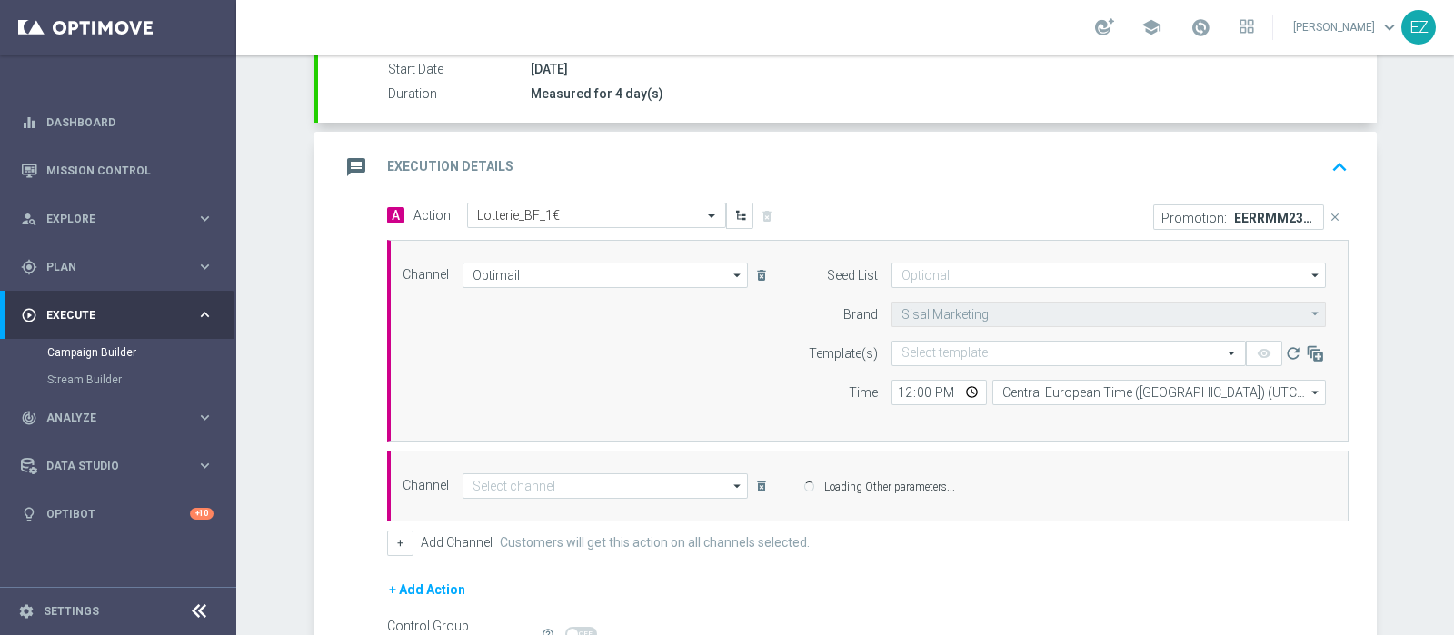
type input "Other"
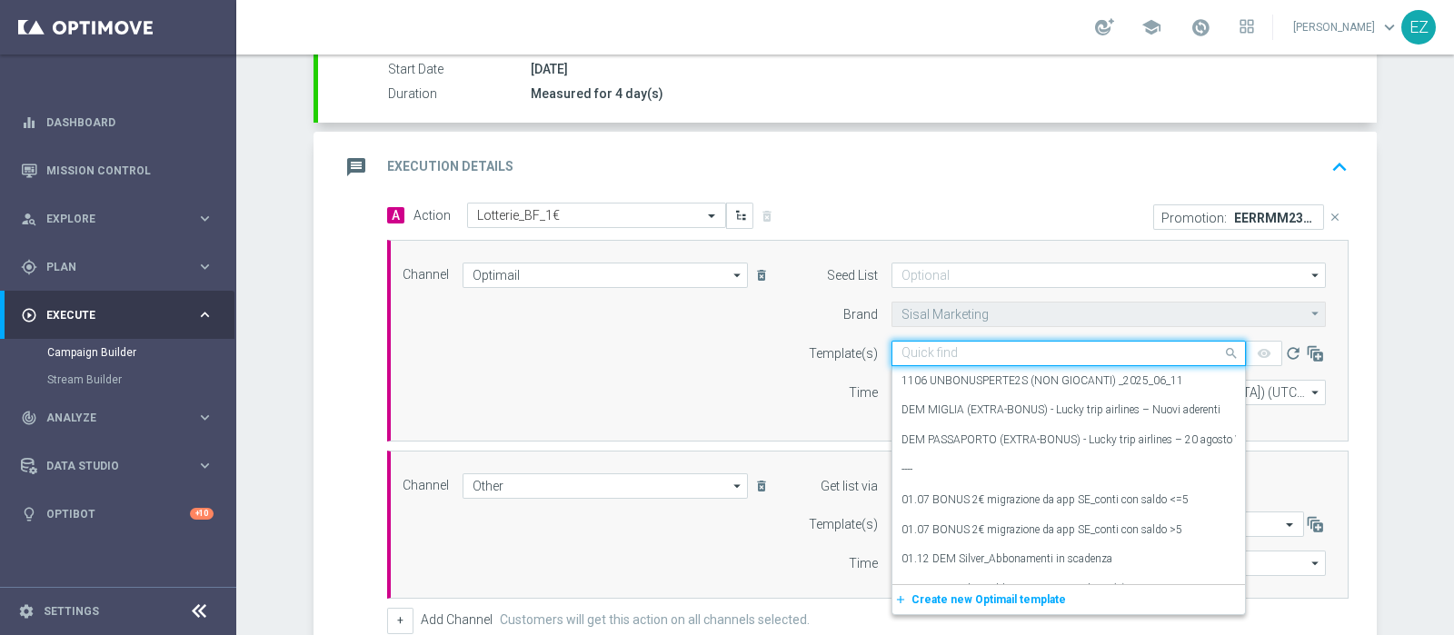
click at [930, 347] on input "text" at bounding box center [1050, 353] width 298 height 15
click at [952, 346] on input "text" at bounding box center [1050, 353] width 298 height 15
paste input "1809 REGALOPERTE LOT"
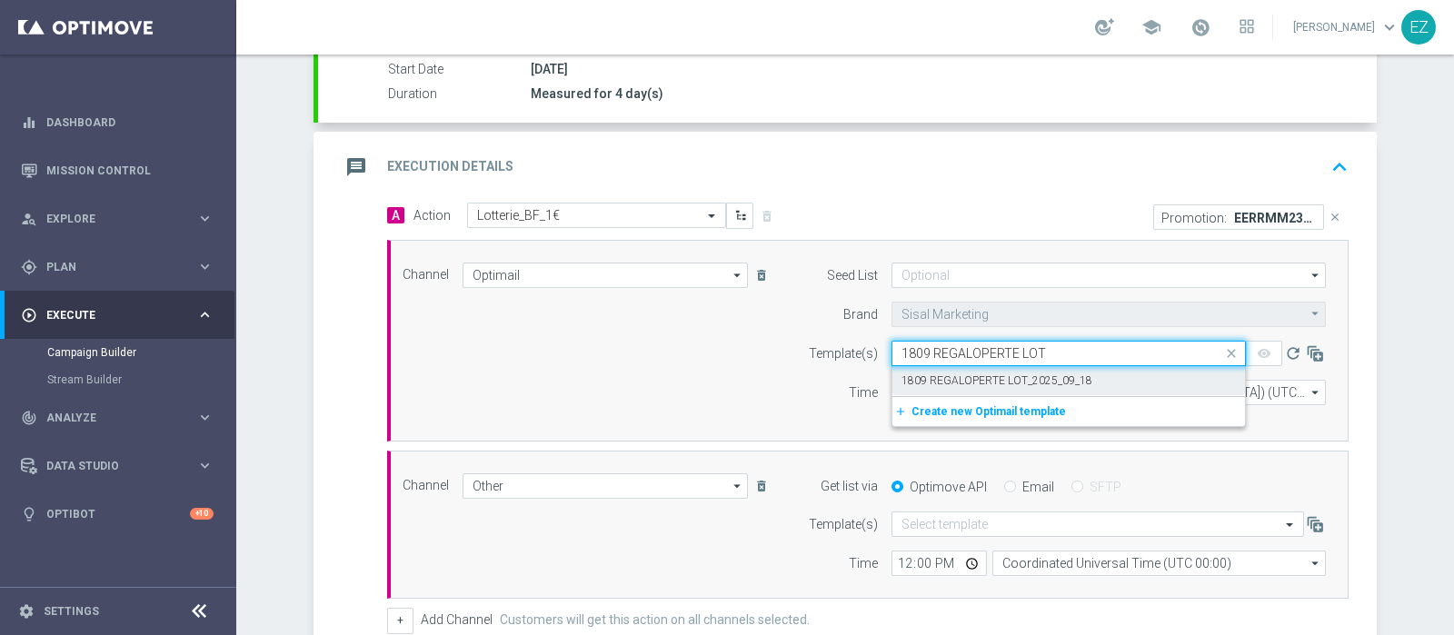
click at [945, 374] on label "1809 REGALOPERTE LOT_2025_09_18" at bounding box center [996, 380] width 191 height 15
type input "1809 REGALOPERTE LOT"
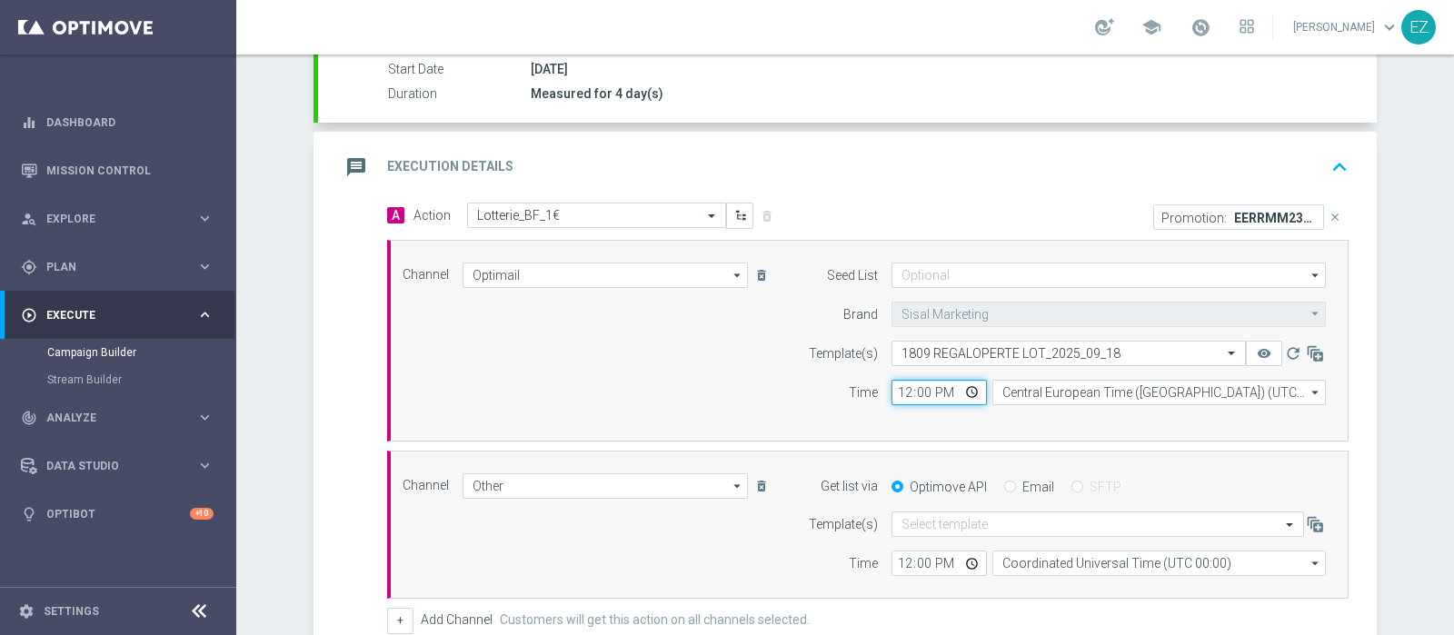
click at [895, 390] on input "12:00" at bounding box center [938, 392] width 95 height 25
type input "18:00"
drag, startPoint x: 997, startPoint y: 483, endPoint x: 1000, endPoint y: 499, distance: 16.6
click at [1004, 483] on input "Email" at bounding box center [1010, 489] width 12 height 12
radio input "true"
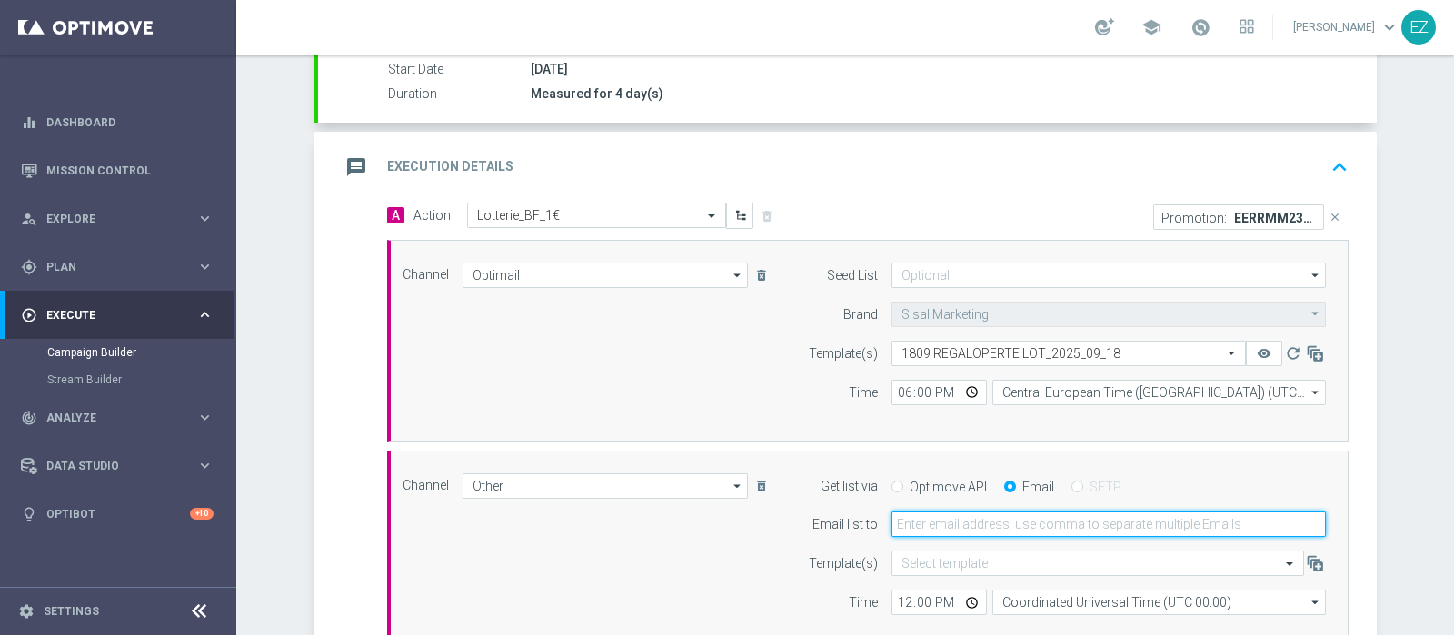
drag, startPoint x: 997, startPoint y: 514, endPoint x: 1014, endPoint y: 523, distance: 19.5
click at [996, 515] on input "email" at bounding box center [1108, 524] width 434 height 25
type input "elena.zarbin@sisal.it"
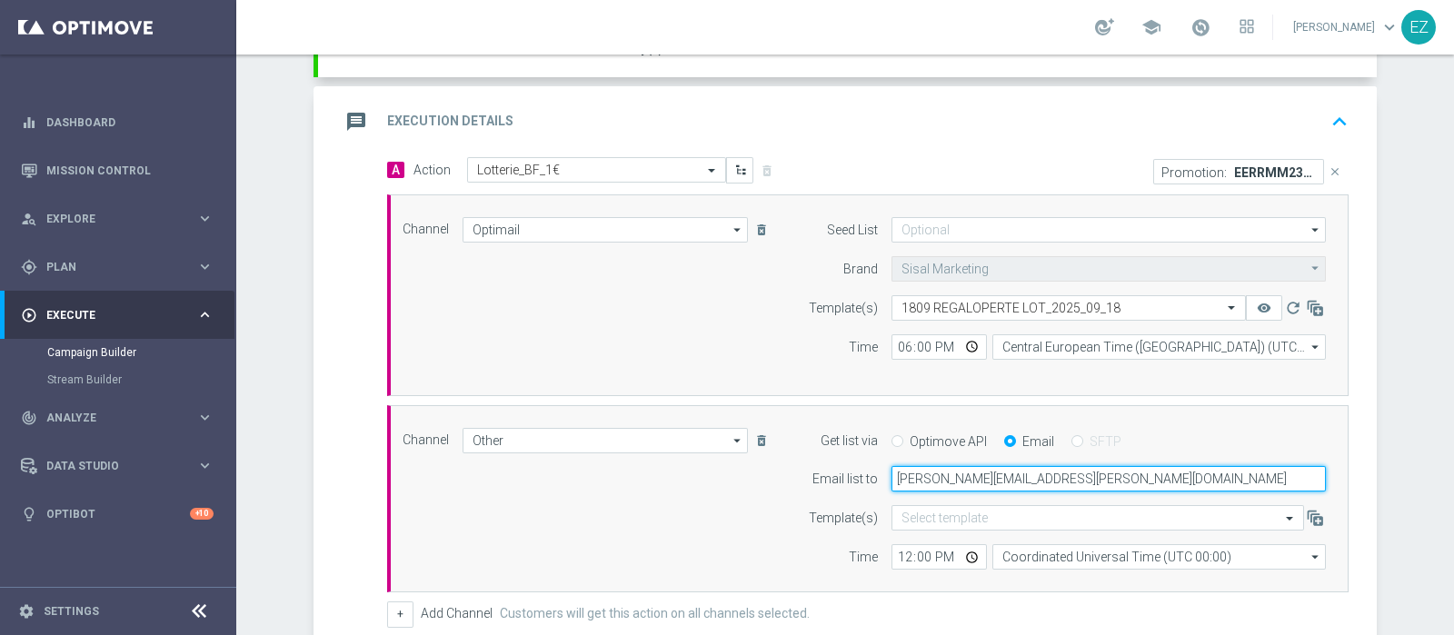
scroll to position [381, 0]
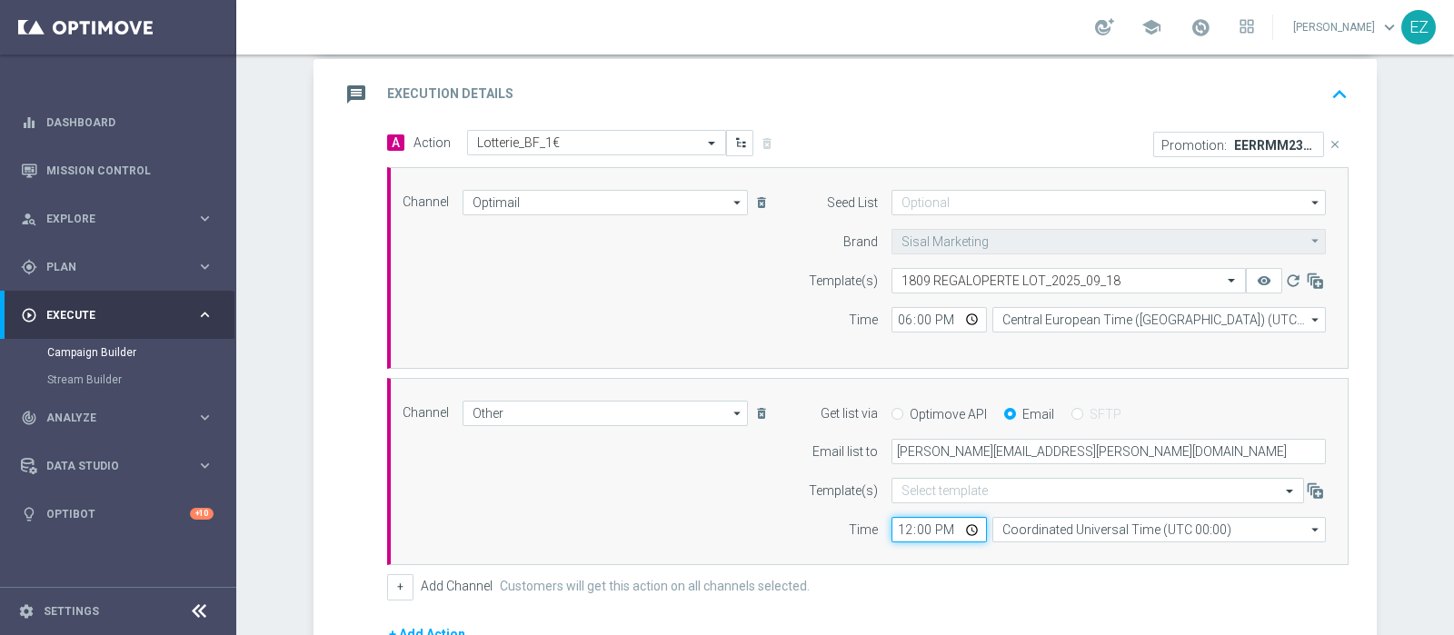
click at [891, 525] on input "12:00" at bounding box center [938, 529] width 95 height 25
type input "18:00"
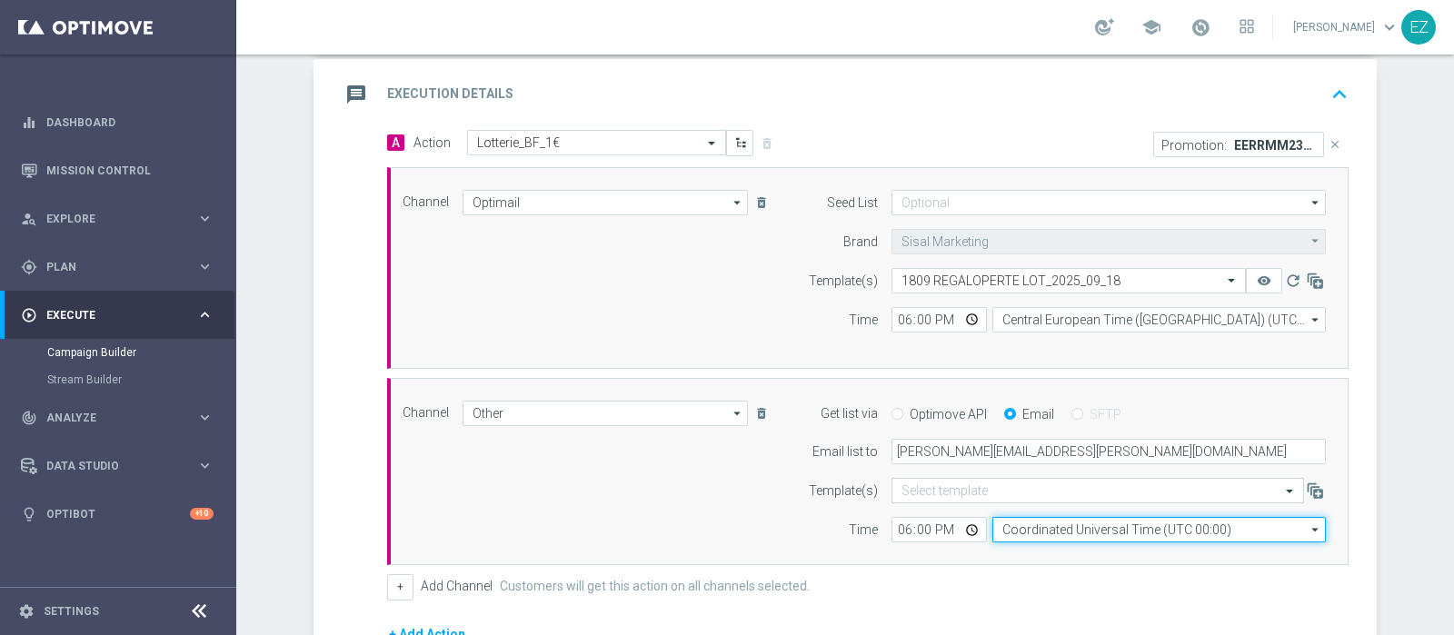
click at [1068, 525] on input "Coordinated Universal Time (UTC 00:00)" at bounding box center [1159, 529] width 334 height 25
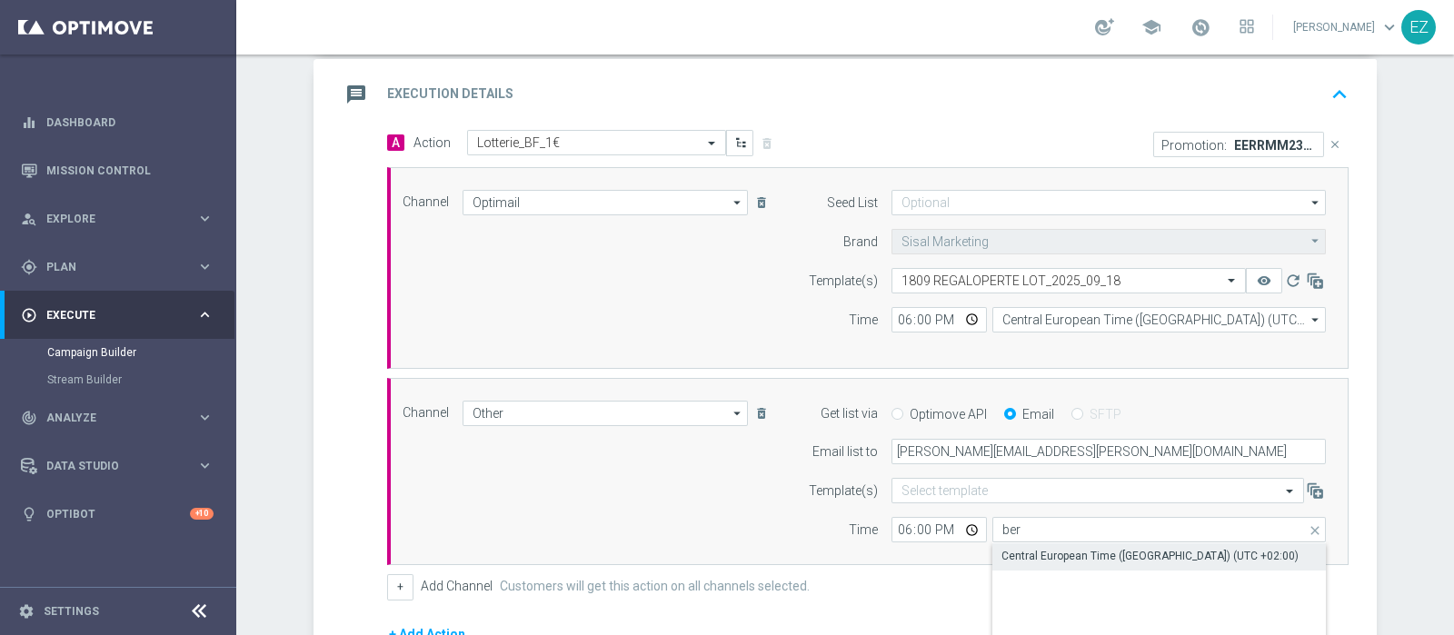
click at [1083, 559] on div "Central European Time (Berlin) (UTC +02:00)" at bounding box center [1149, 556] width 297 height 16
type input "Central European Time (Berlin) (UTC +02:00)"
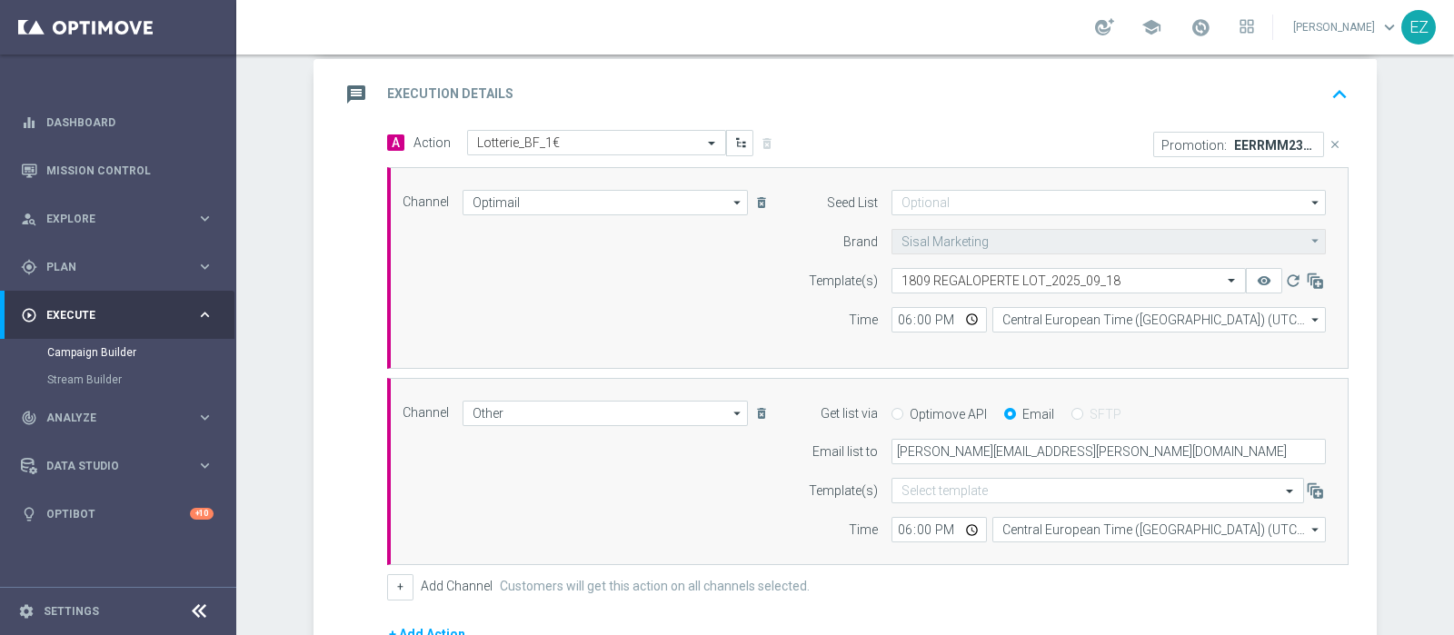
scroll to position [629, 0]
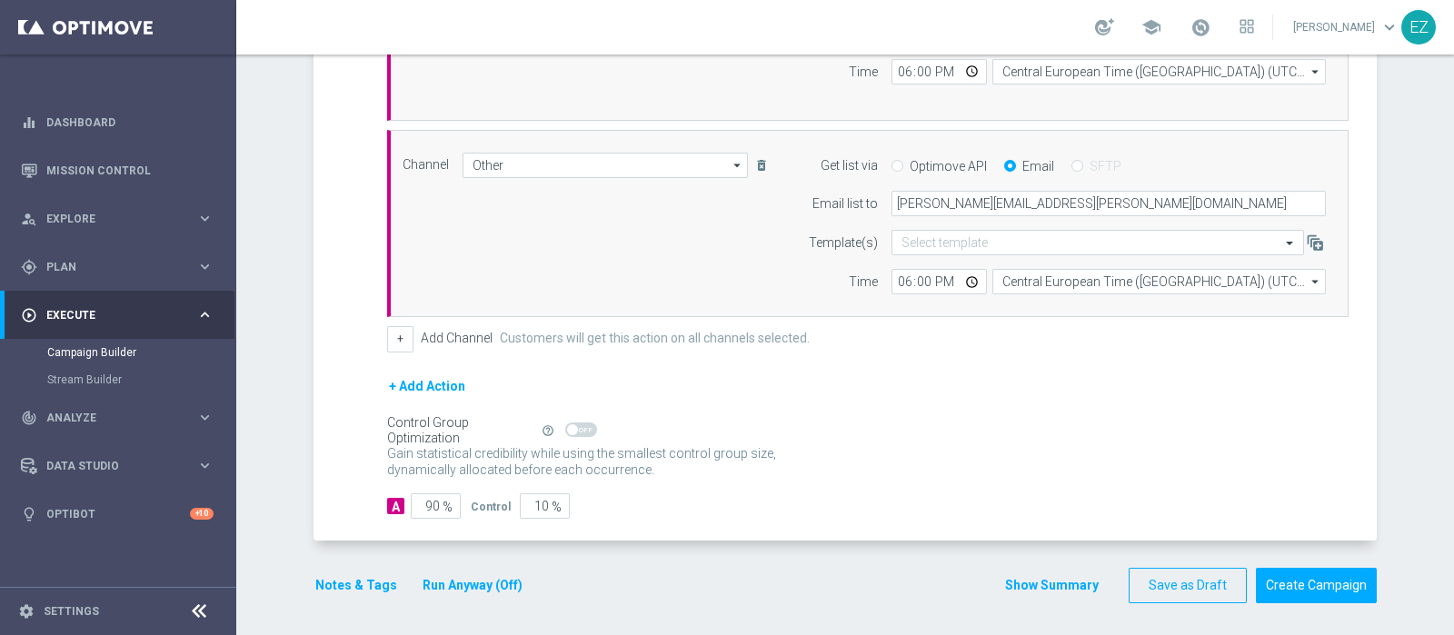
click at [1040, 585] on button "Show Summary" at bounding box center [1051, 585] width 95 height 21
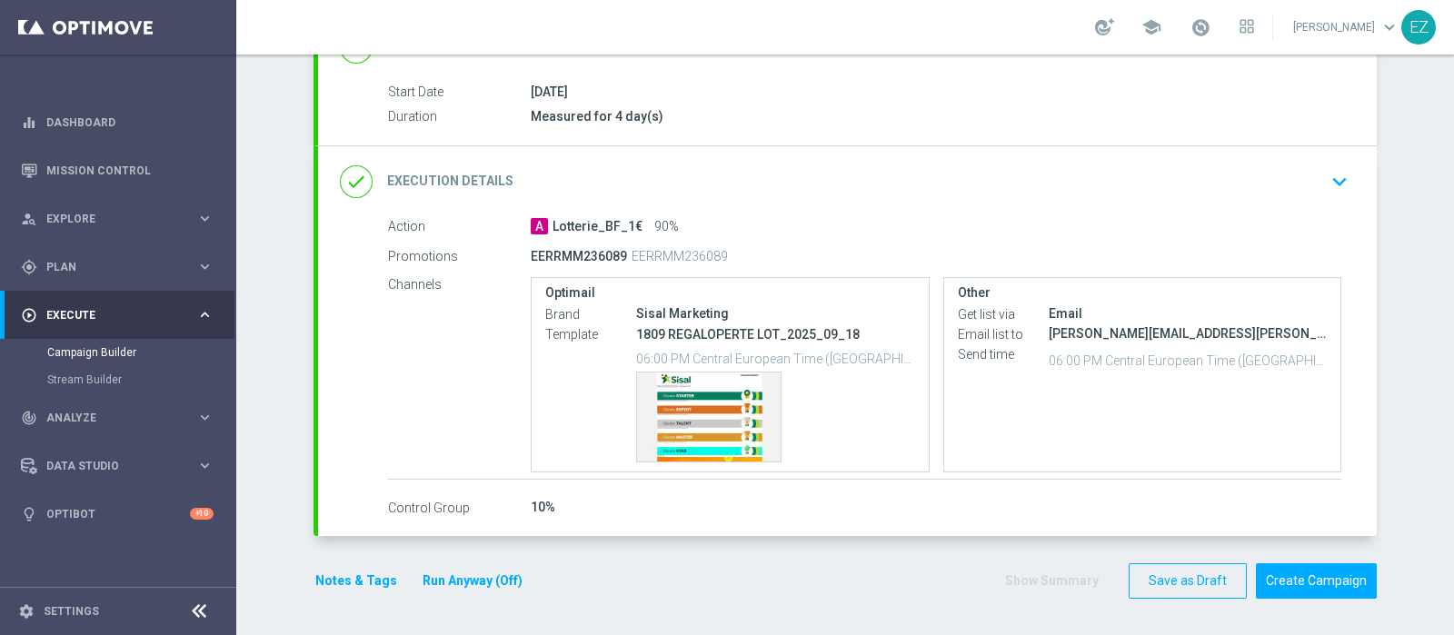
scroll to position [282, 0]
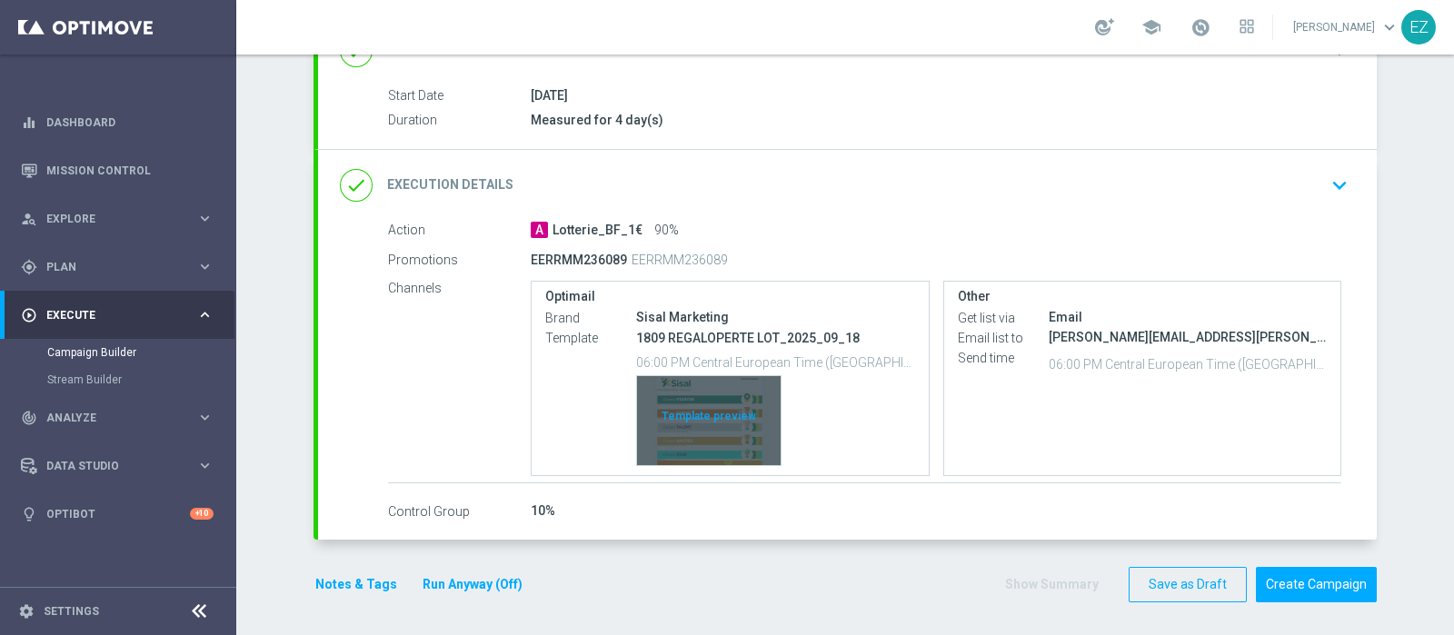
click at [659, 442] on div "Template preview" at bounding box center [709, 420] width 144 height 89
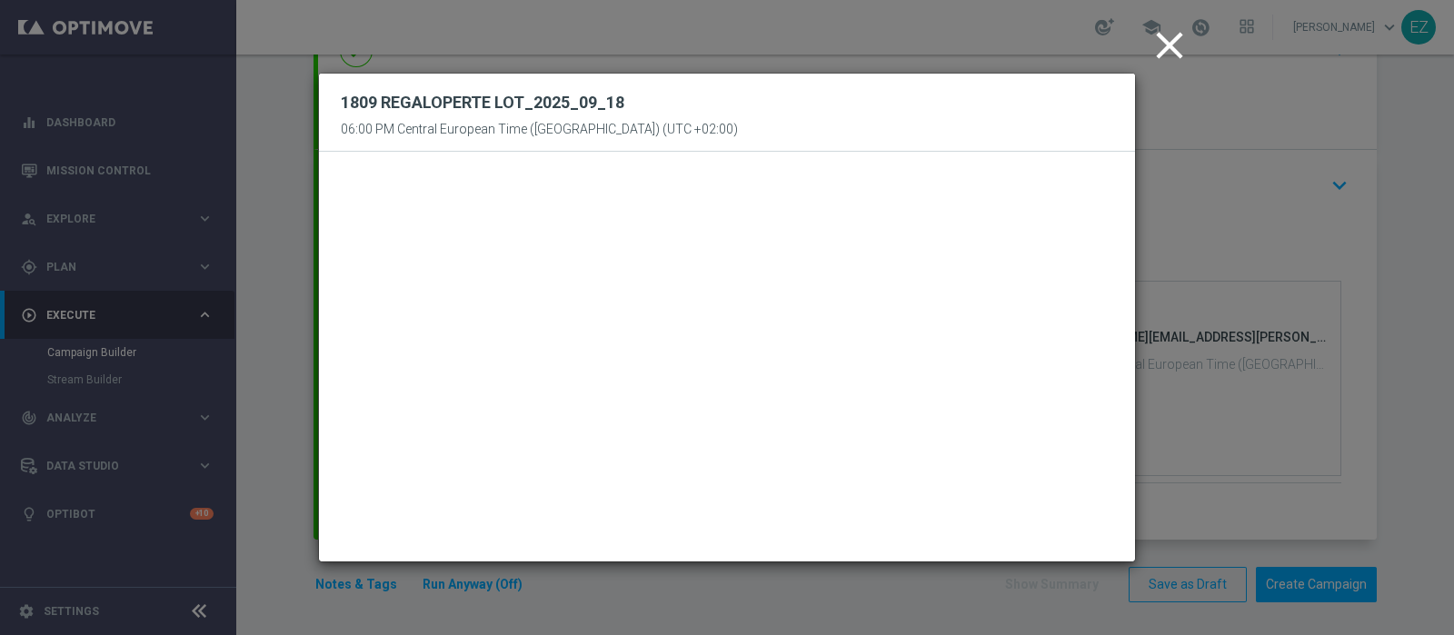
click at [1164, 55] on icon "close" at bounding box center [1169, 45] width 45 height 45
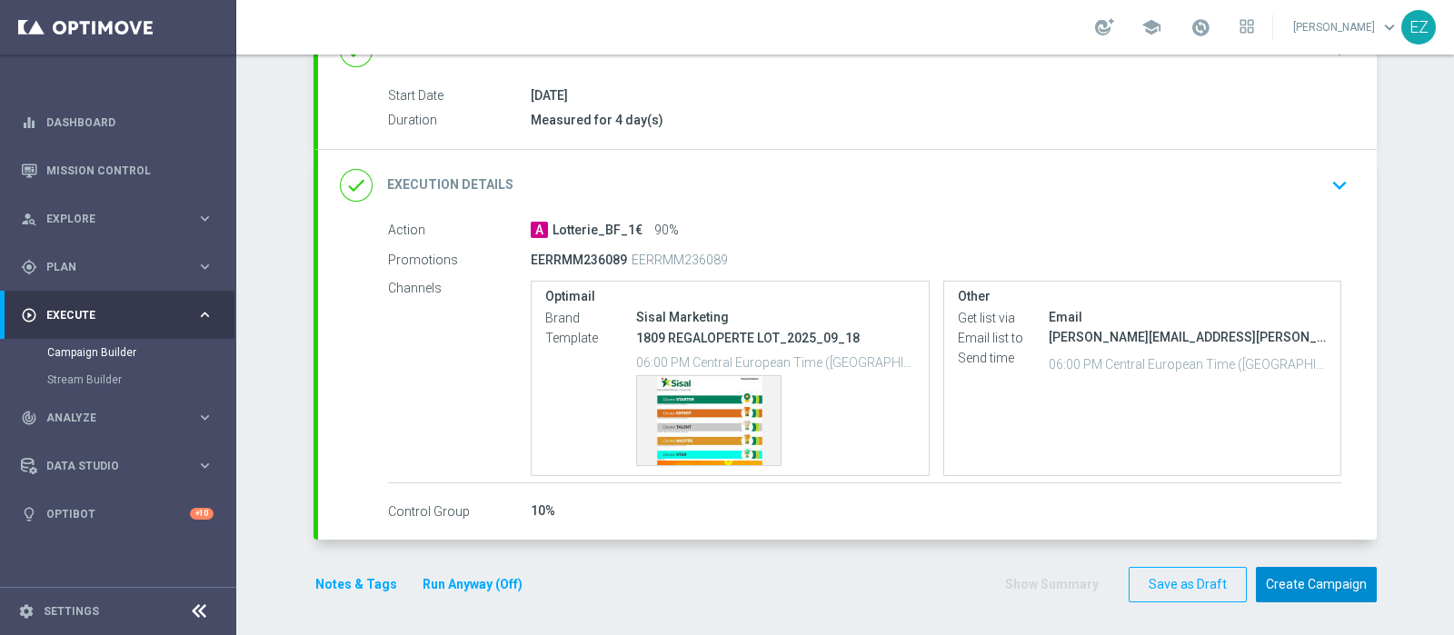
click at [1315, 588] on button "Create Campaign" at bounding box center [1316, 584] width 121 height 35
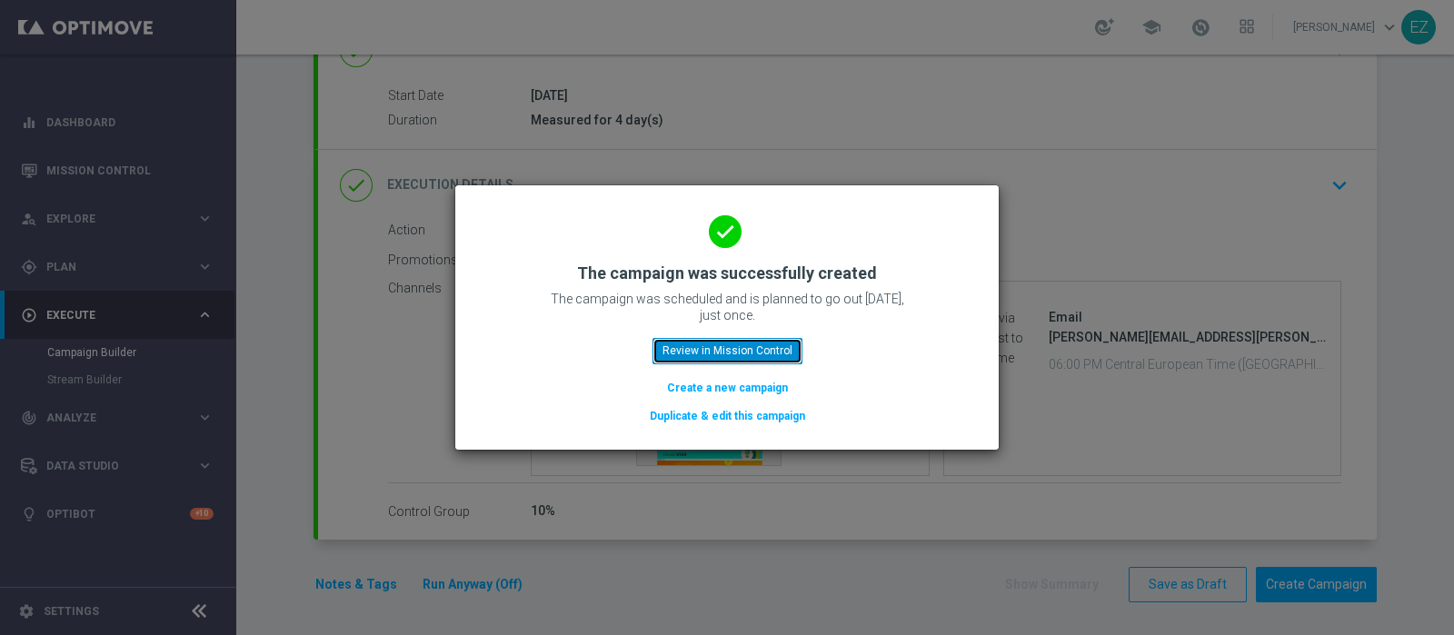
click at [762, 346] on button "Review in Mission Control" at bounding box center [727, 350] width 150 height 25
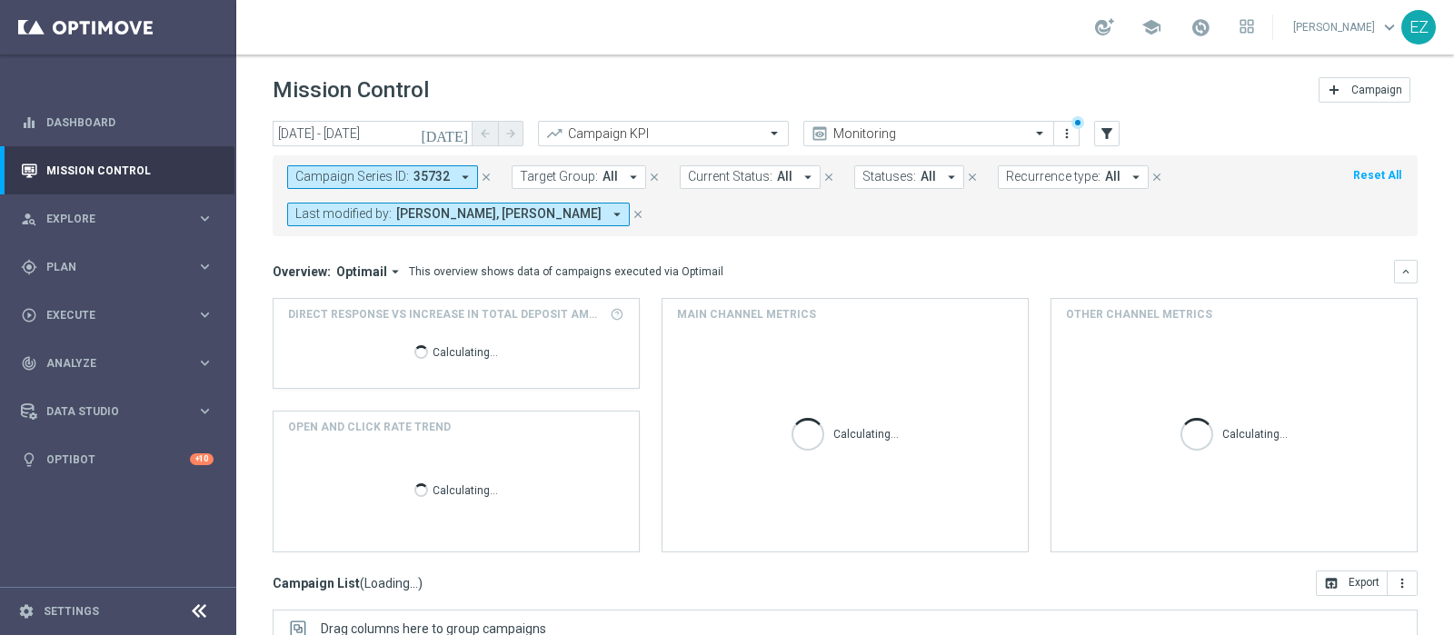
scroll to position [309, 0]
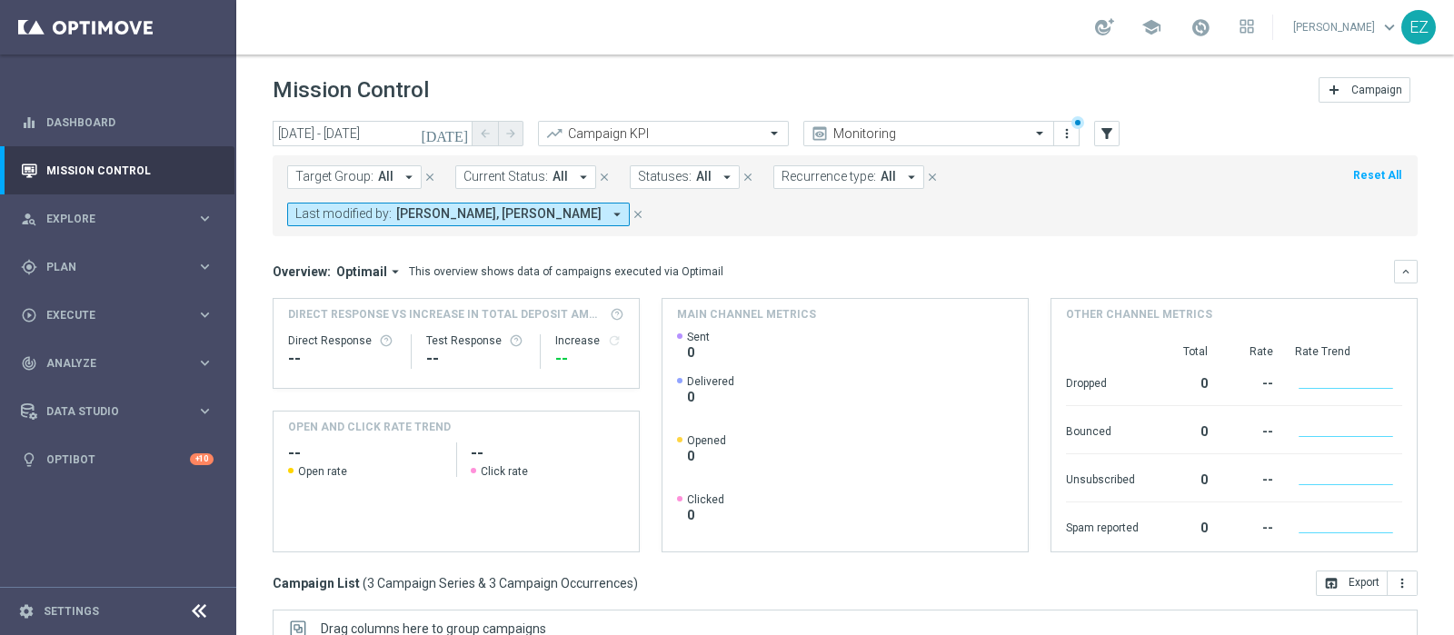
scroll to position [273, 0]
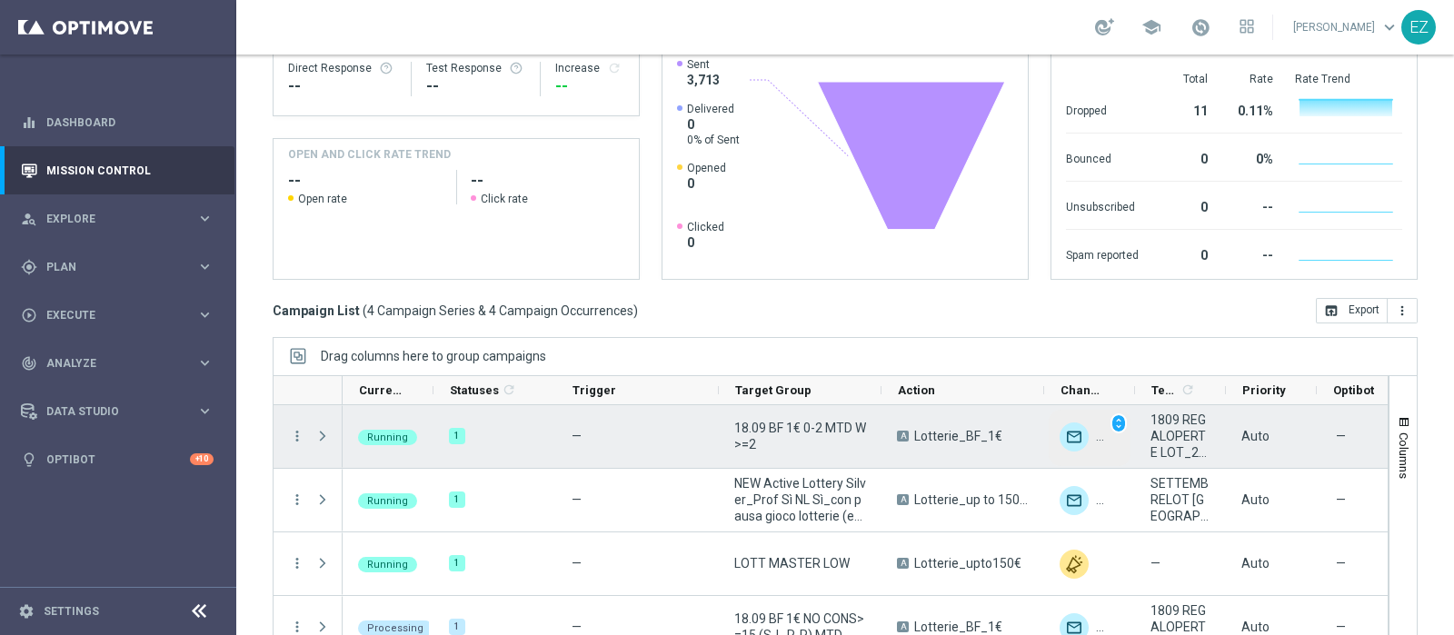
scroll to position [22, 0]
